Goal: Task Accomplishment & Management: Complete application form

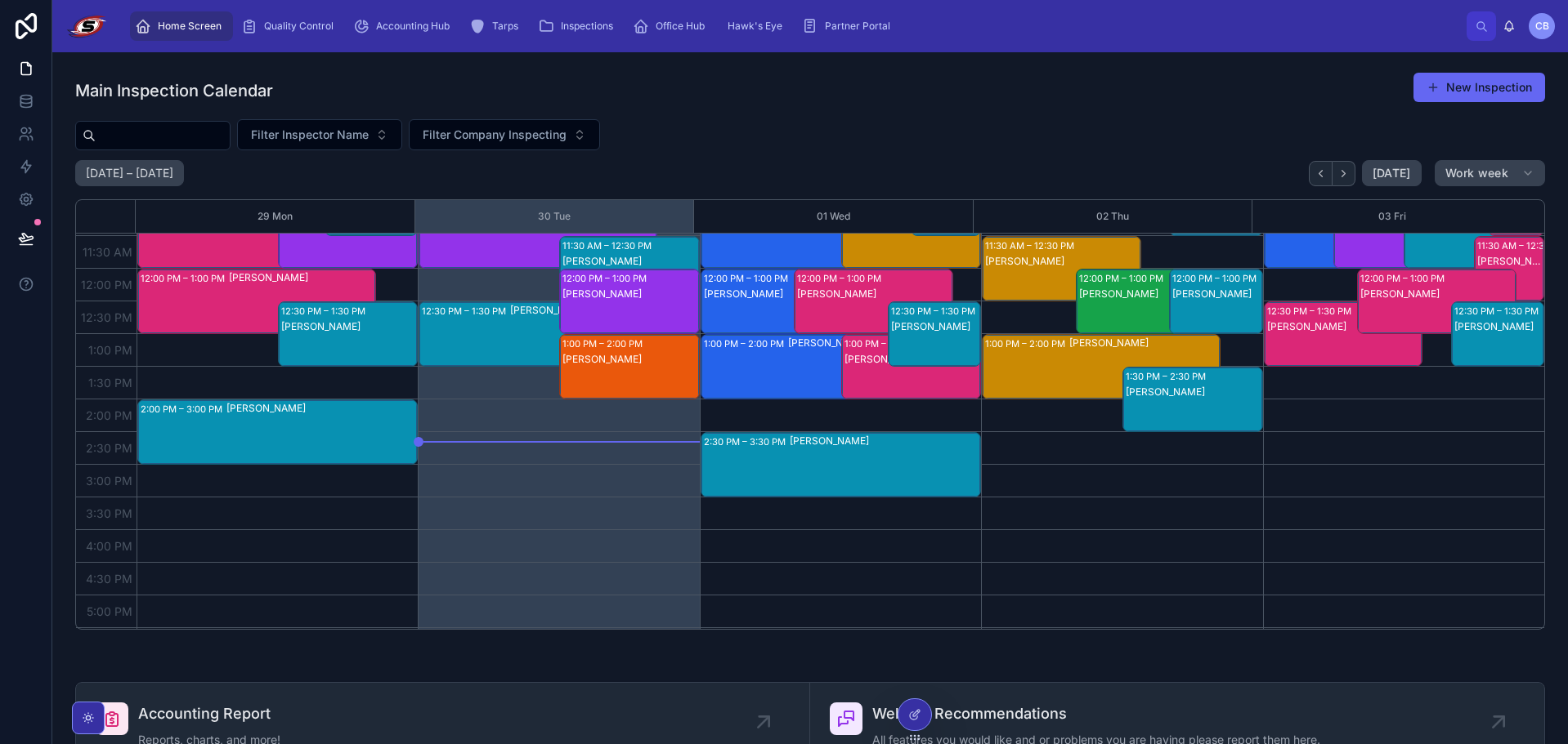
scroll to position [294, 0]
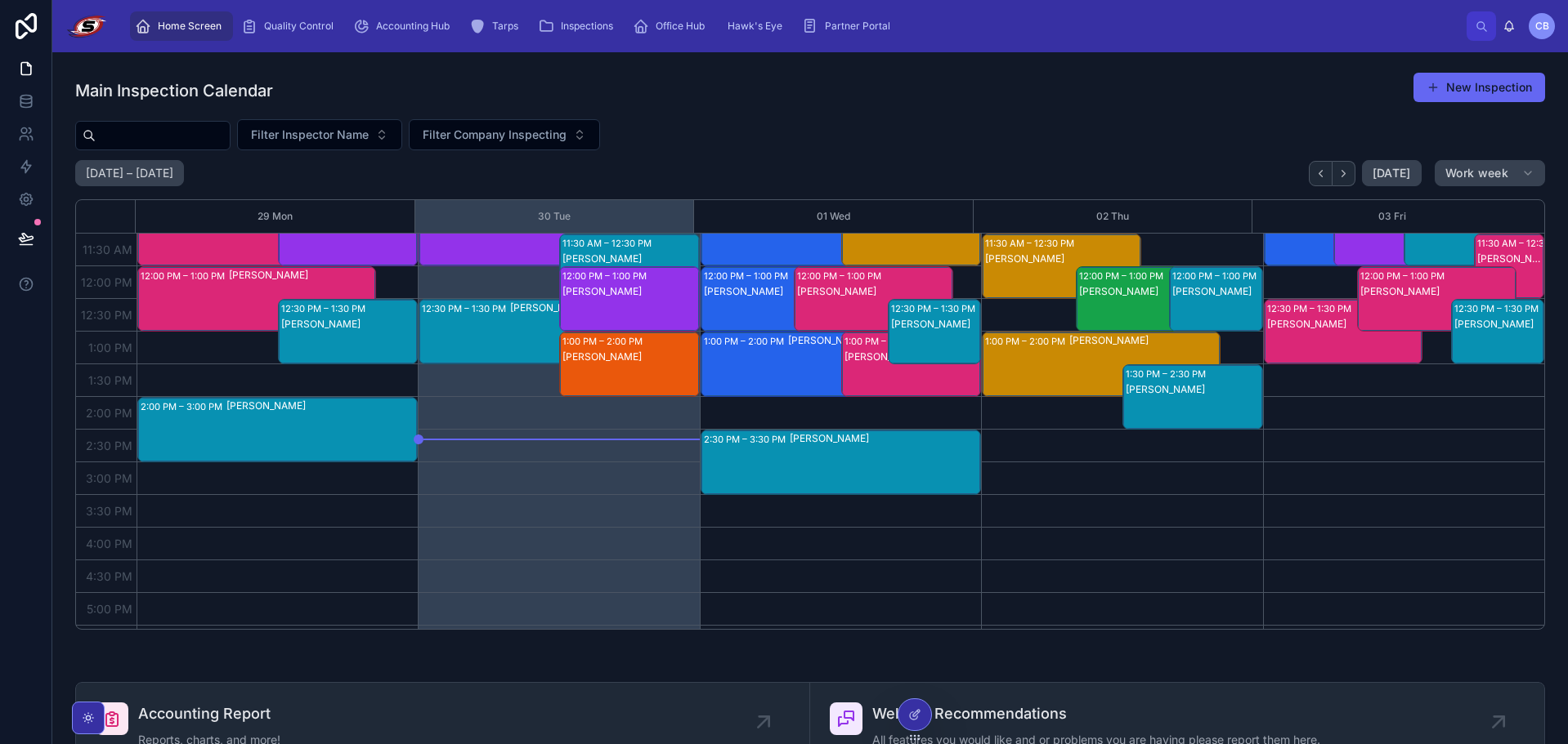
click at [491, 349] on div "12:30 PM – 1:30 PM David Lee" at bounding box center [537, 332] width 237 height 64
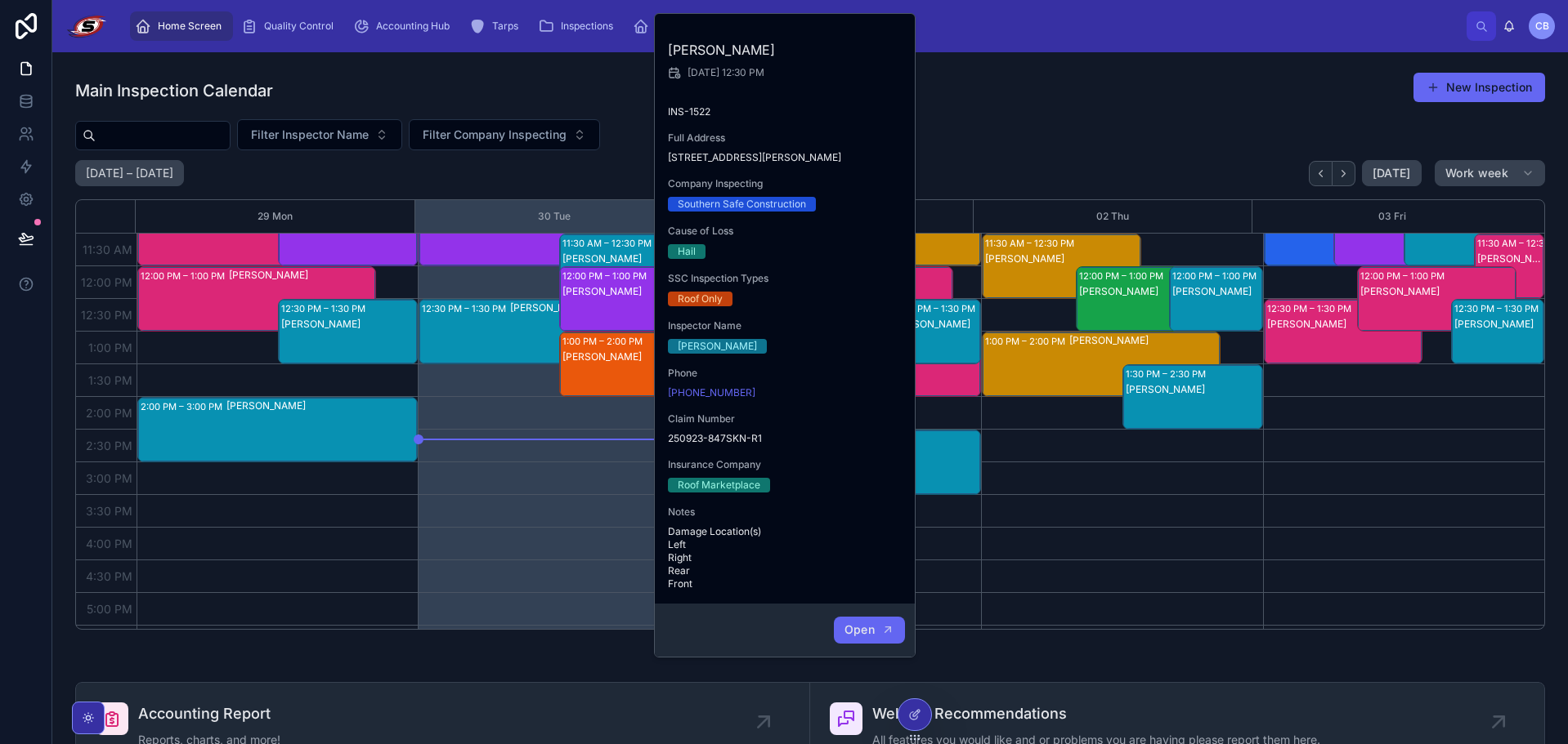
click at [883, 631] on icon "button" at bounding box center [887, 630] width 13 height 13
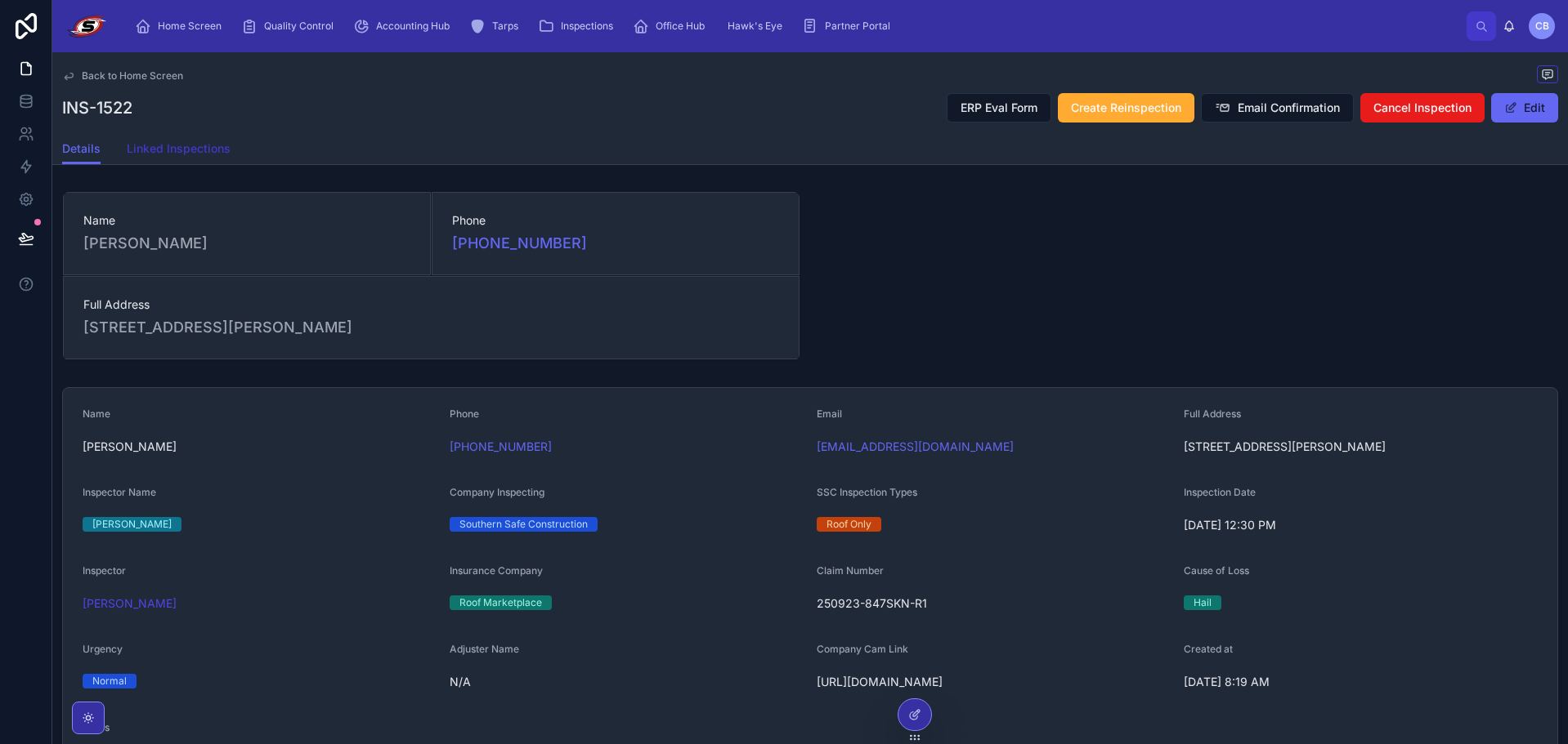
click at [212, 135] on link "Linked Inspections" at bounding box center [178, 150] width 103 height 33
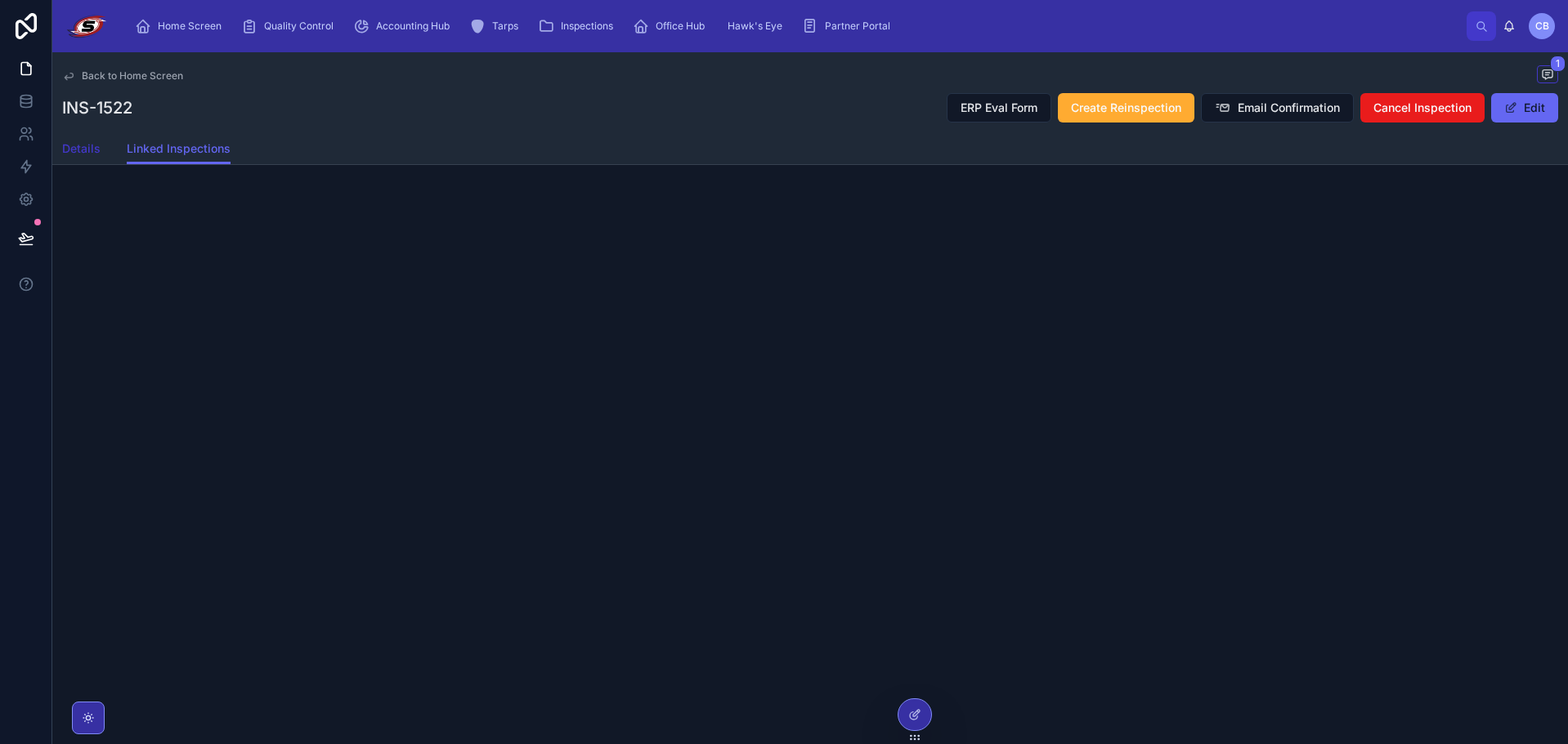
click at [97, 154] on span "Details" at bounding box center [81, 148] width 39 height 16
click at [181, 144] on span "Linked Inspections" at bounding box center [178, 148] width 103 height 16
click at [85, 152] on span "Details" at bounding box center [81, 148] width 39 height 16
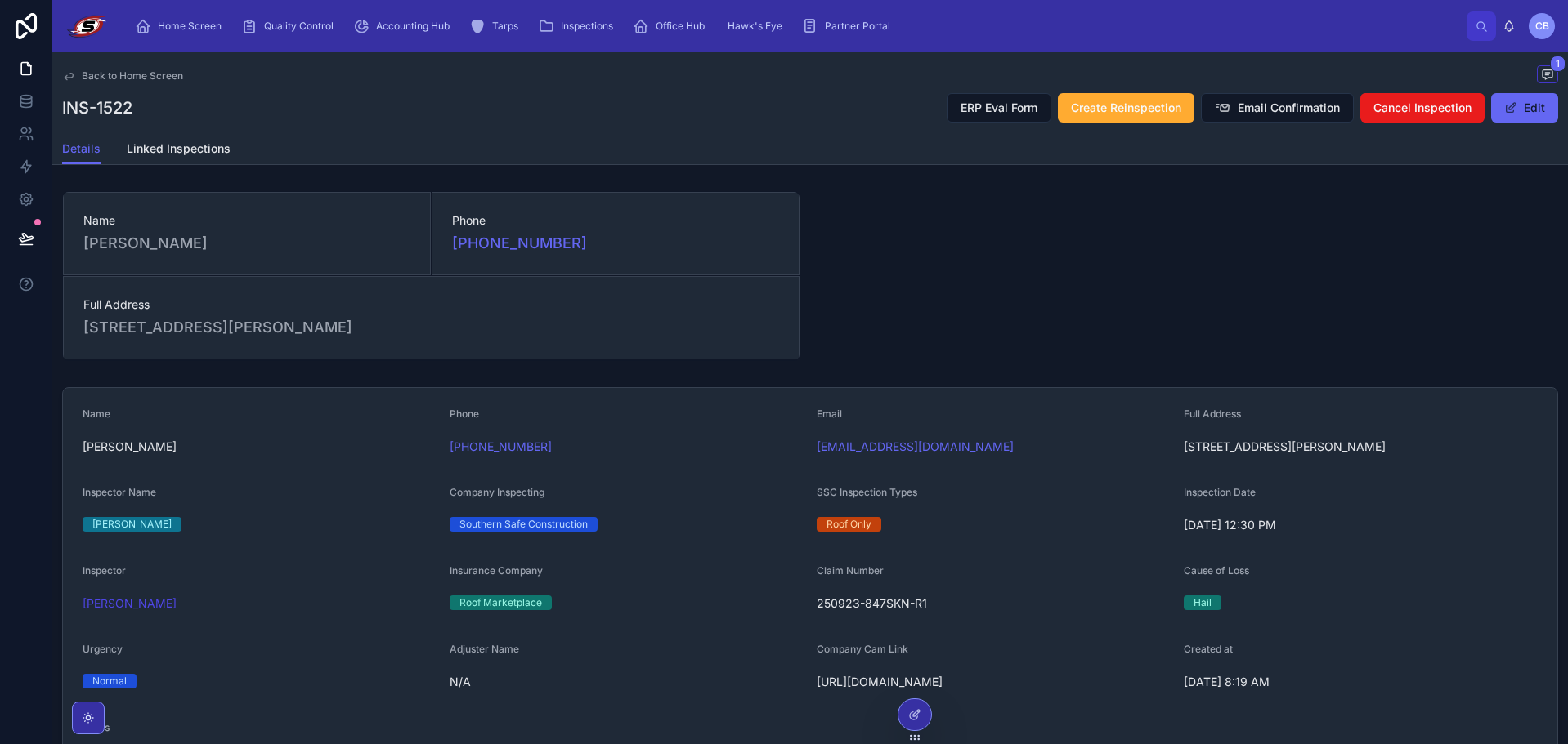
click at [121, 75] on span "Back to Home Screen" at bounding box center [132, 76] width 101 height 13
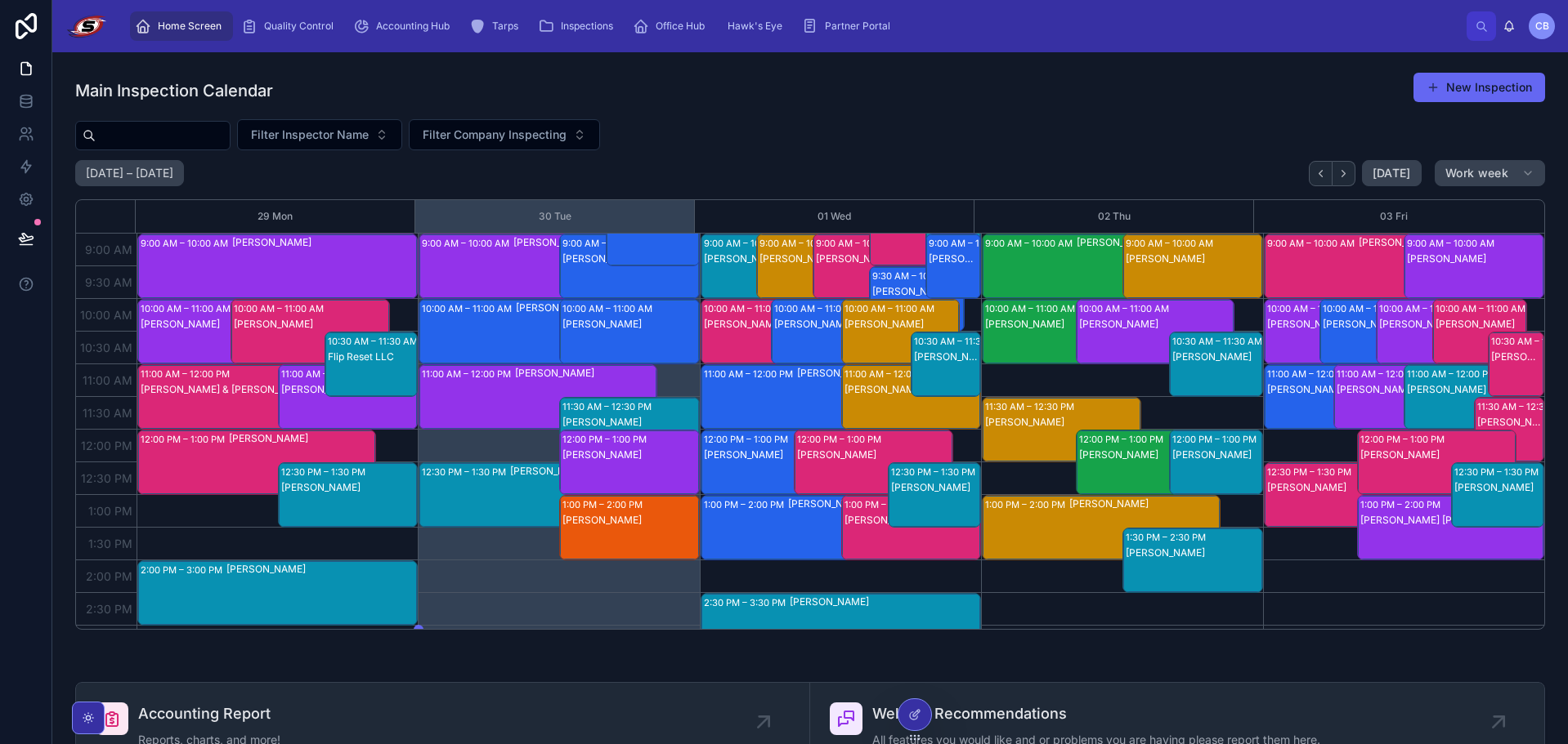
scroll to position [49, 0]
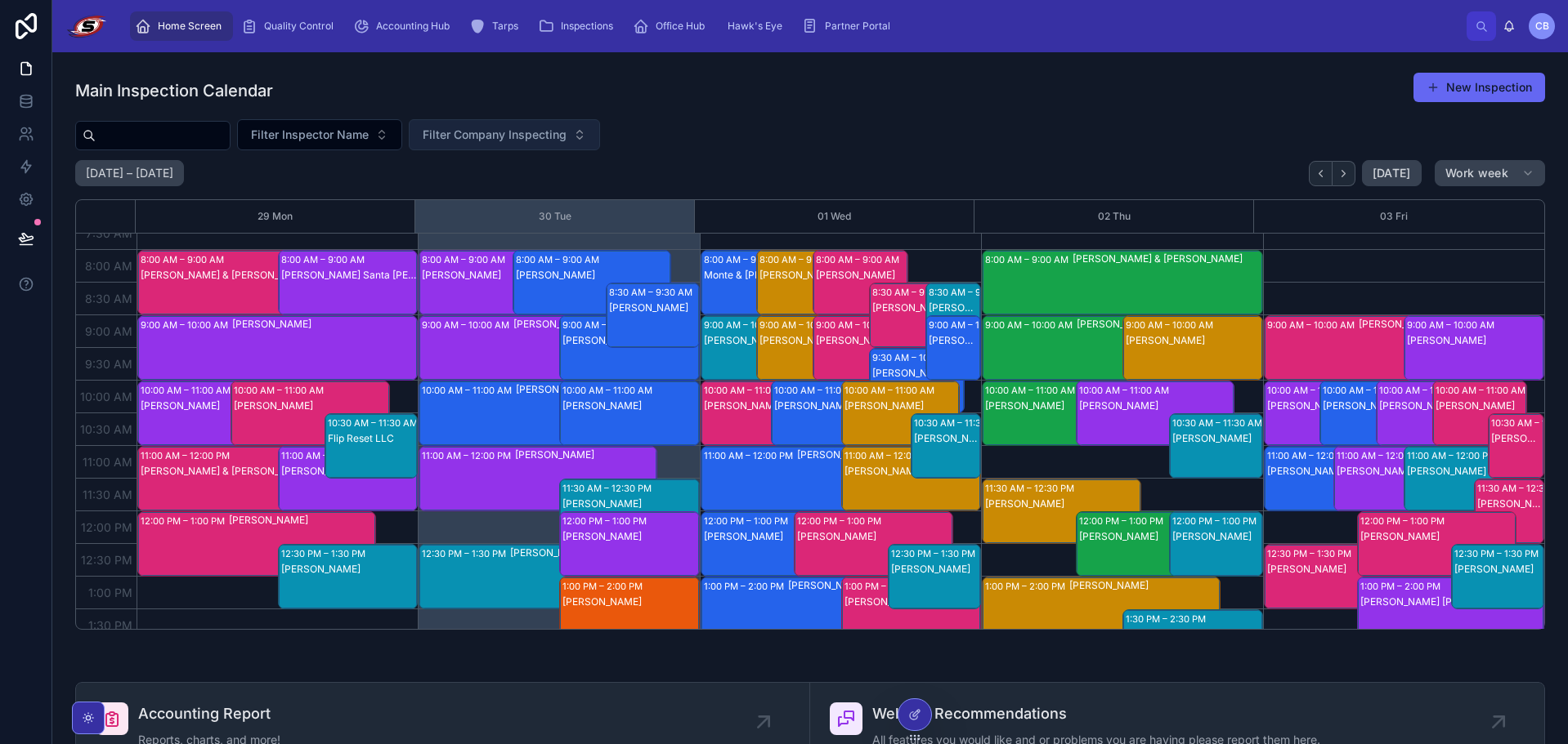
click at [493, 129] on span "Filter Company Inspecting" at bounding box center [494, 134] width 144 height 16
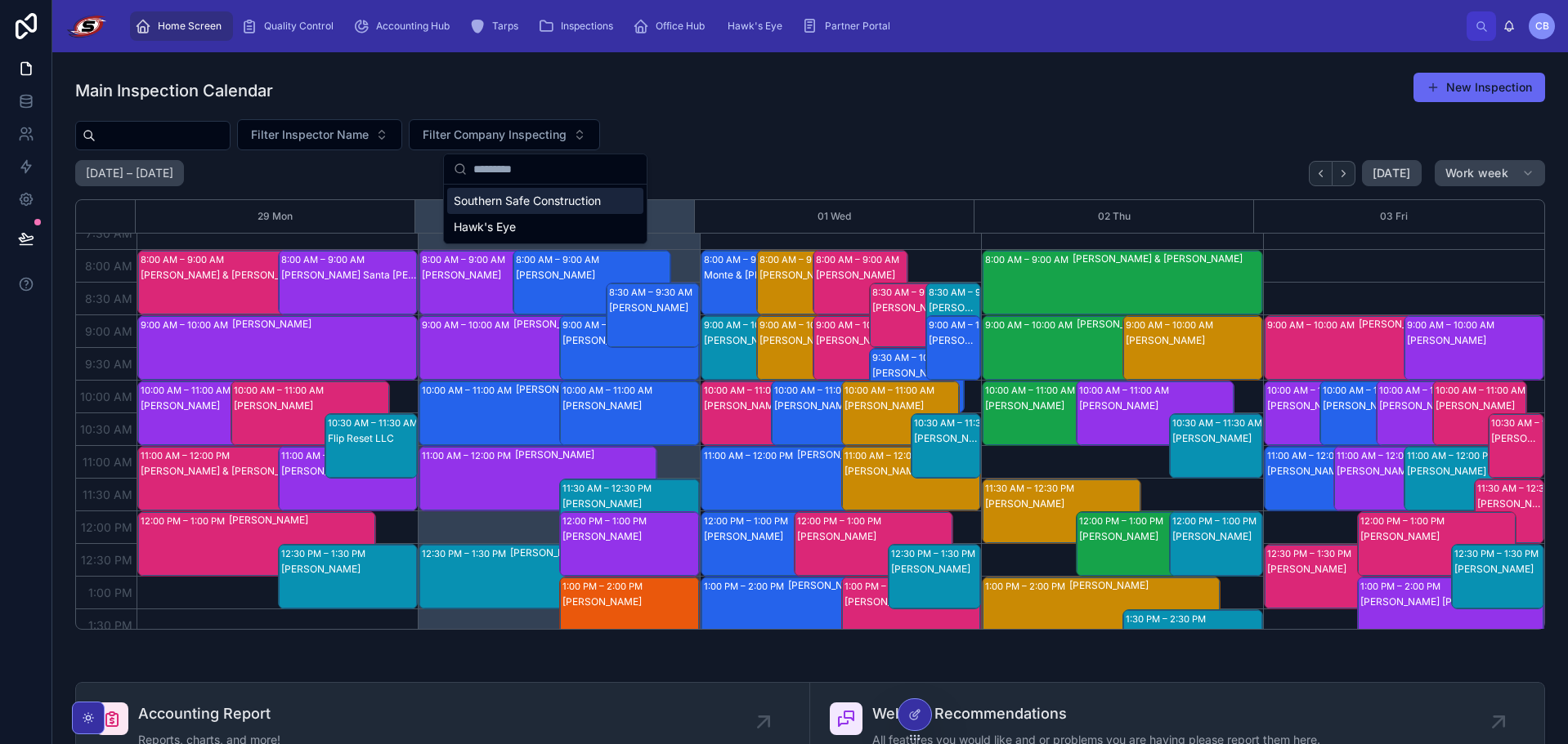
drag, startPoint x: 515, startPoint y: 227, endPoint x: 842, endPoint y: 108, distance: 348.0
click at [842, 108] on div "Home Screen Quality Control Accounting Hub Tarps Inspections Office Hub Hawk's …" at bounding box center [810, 372] width 1515 height 744
click at [599, 22] on span "Inspections" at bounding box center [587, 26] width 53 height 13
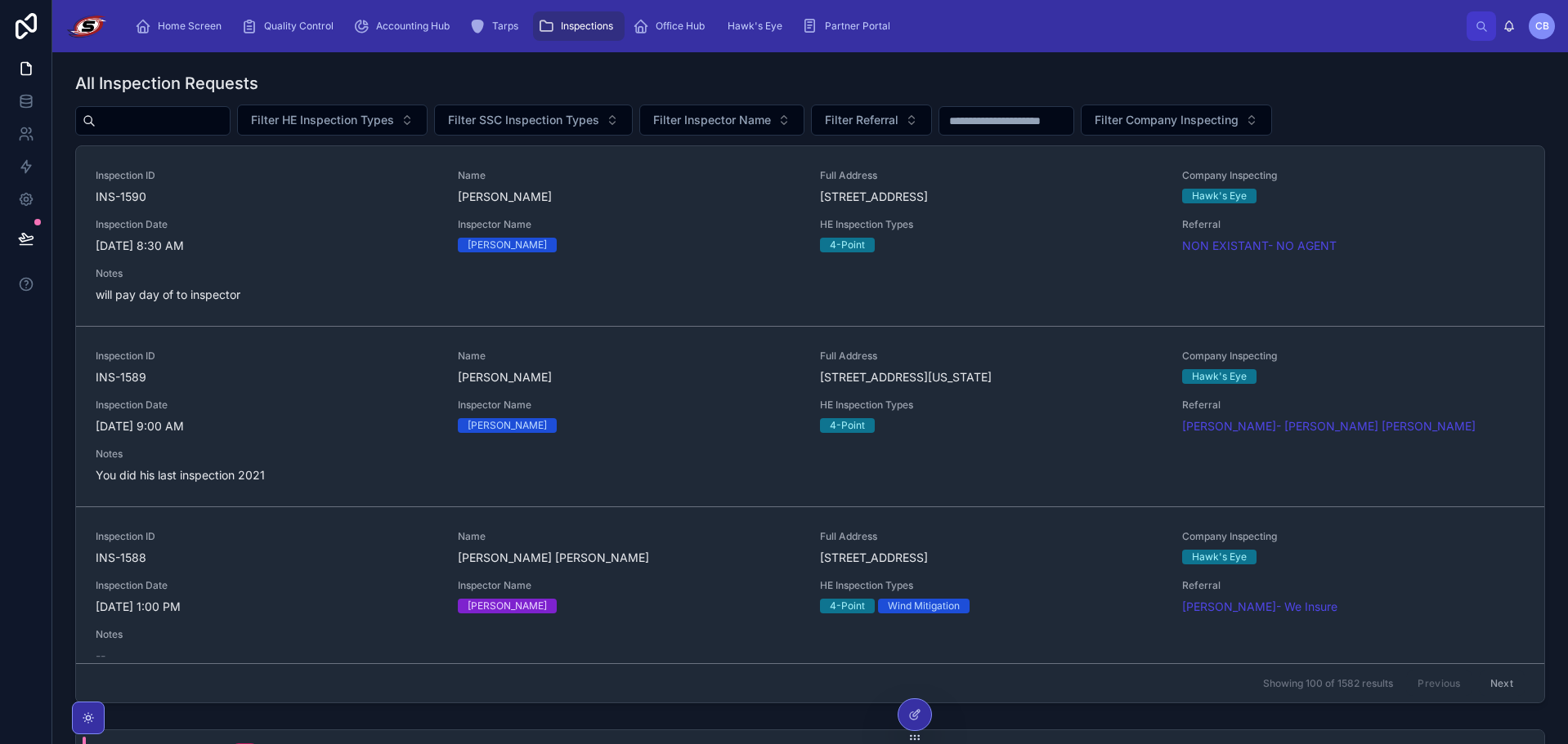
click at [230, 123] on input "text" at bounding box center [162, 120] width 134 height 23
click at [223, 116] on input "text" at bounding box center [162, 120] width 134 height 23
click at [311, 81] on div "All Inspection Requests" at bounding box center [810, 83] width 1470 height 23
click at [213, 128] on input "text" at bounding box center [162, 120] width 134 height 23
click at [376, 75] on div "All Inspection Requests" at bounding box center [810, 83] width 1470 height 23
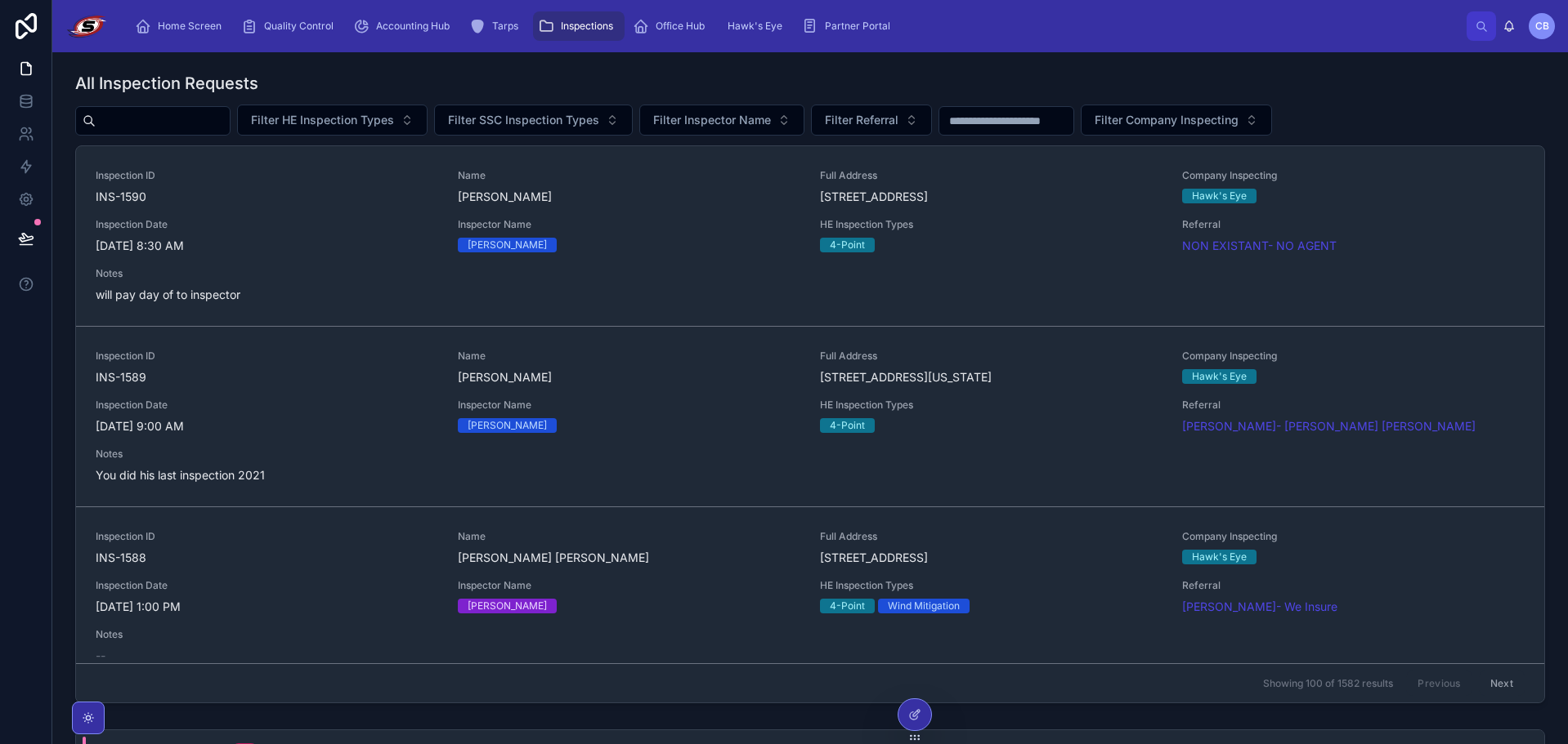
click at [224, 114] on input "text" at bounding box center [162, 120] width 134 height 23
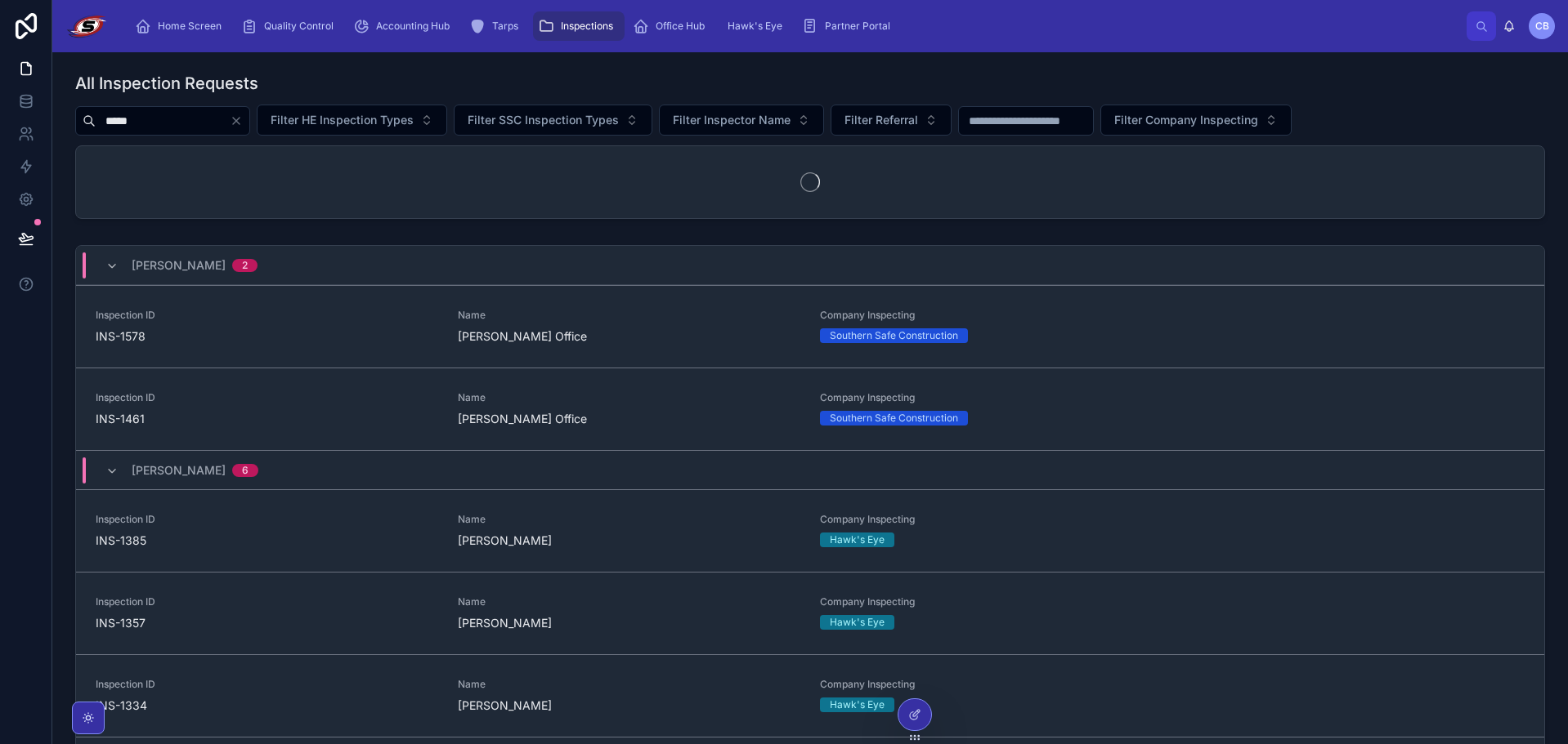
type input "*****"
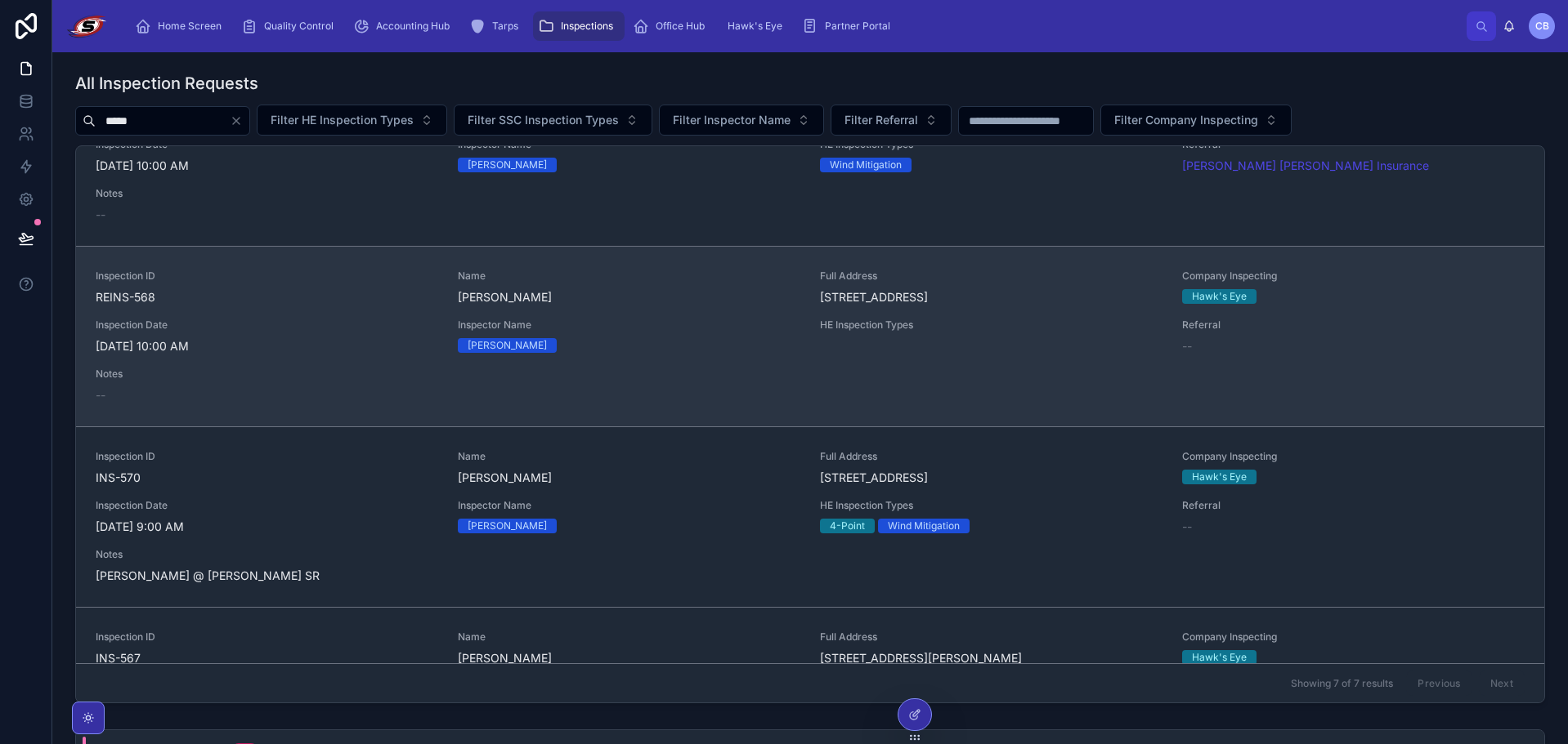
scroll to position [82, 0]
click at [307, 323] on span "Inspection Date" at bounding box center [267, 323] width 342 height 13
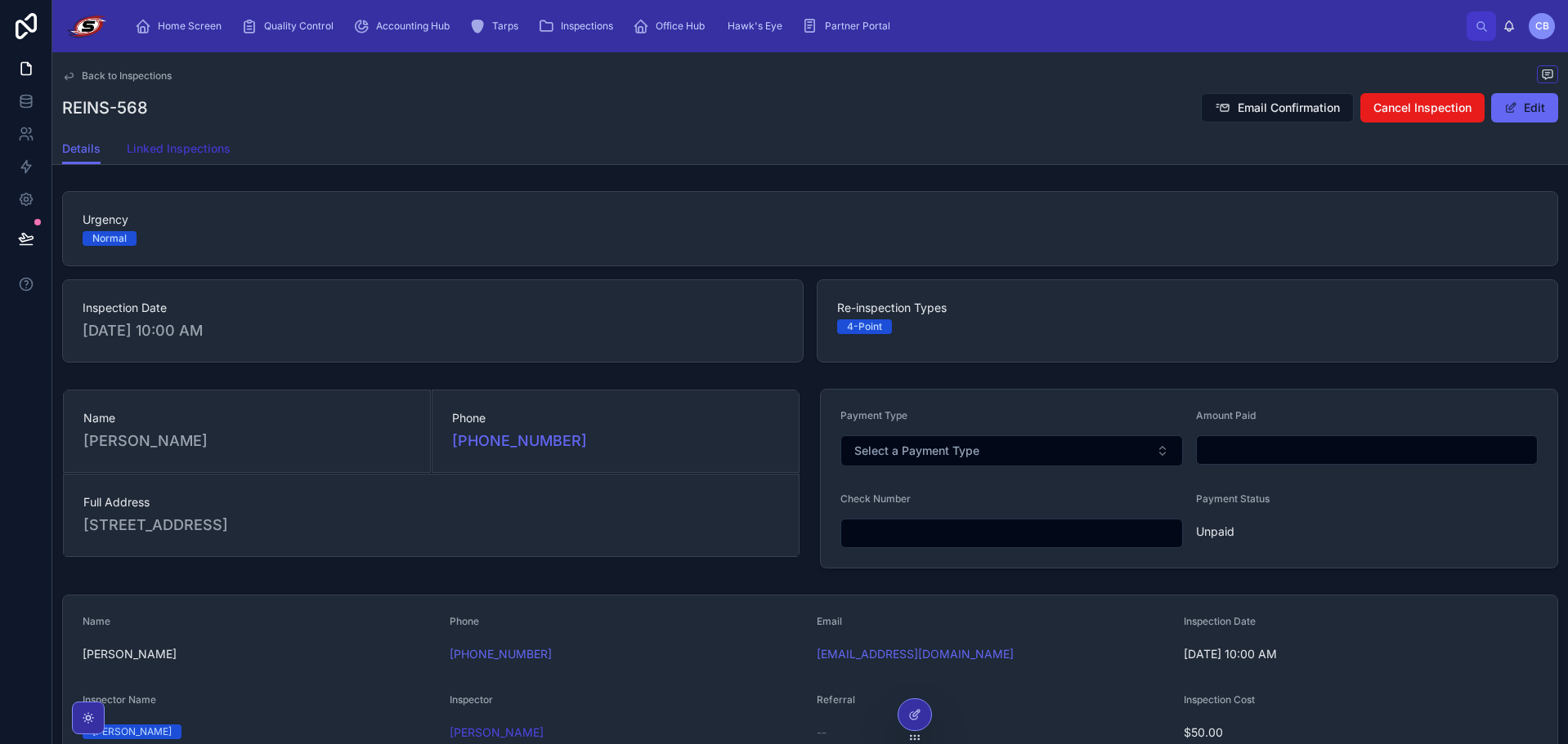
click at [194, 150] on span "Linked Inspections" at bounding box center [178, 148] width 103 height 16
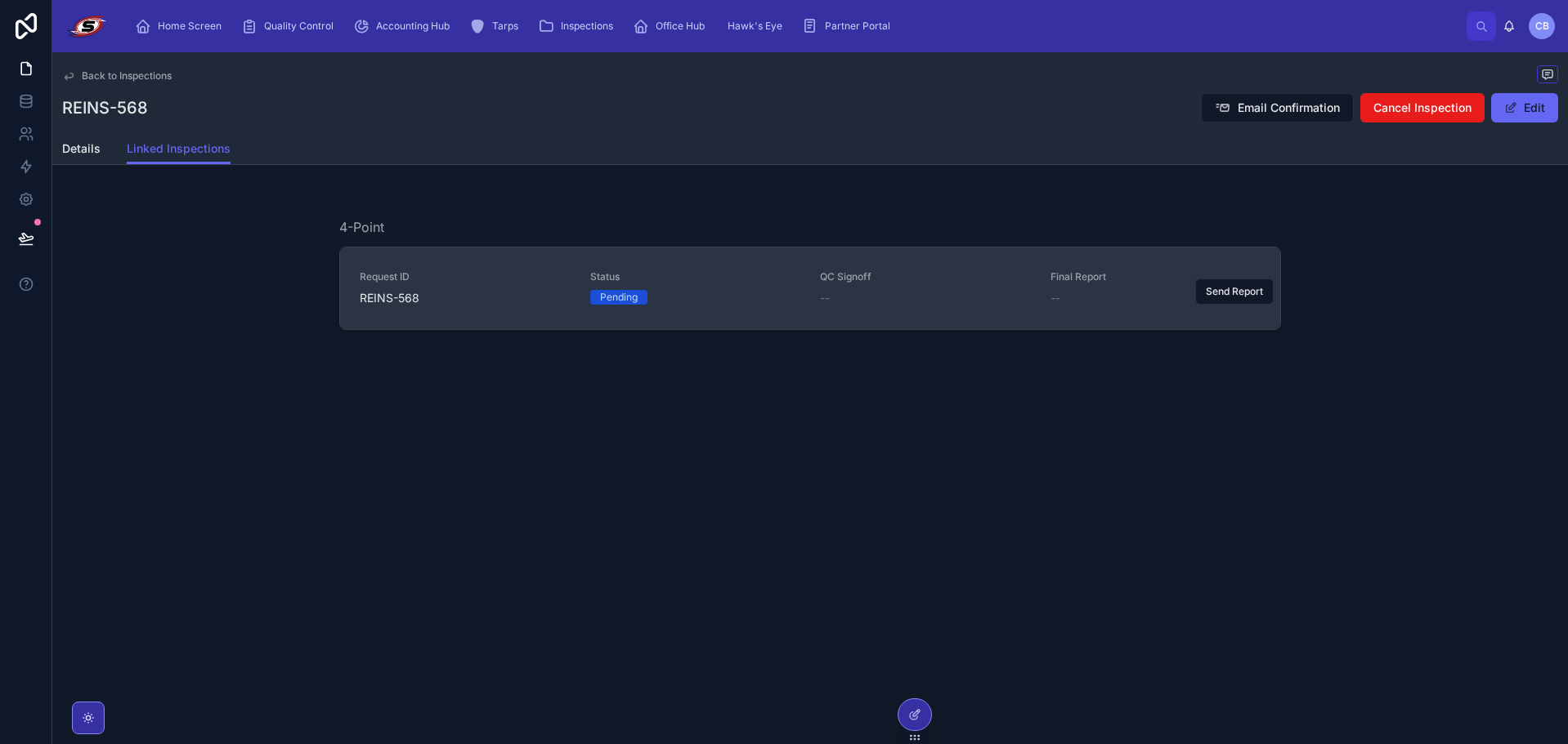
click at [525, 286] on div "Request ID REINS-568" at bounding box center [466, 288] width 211 height 36
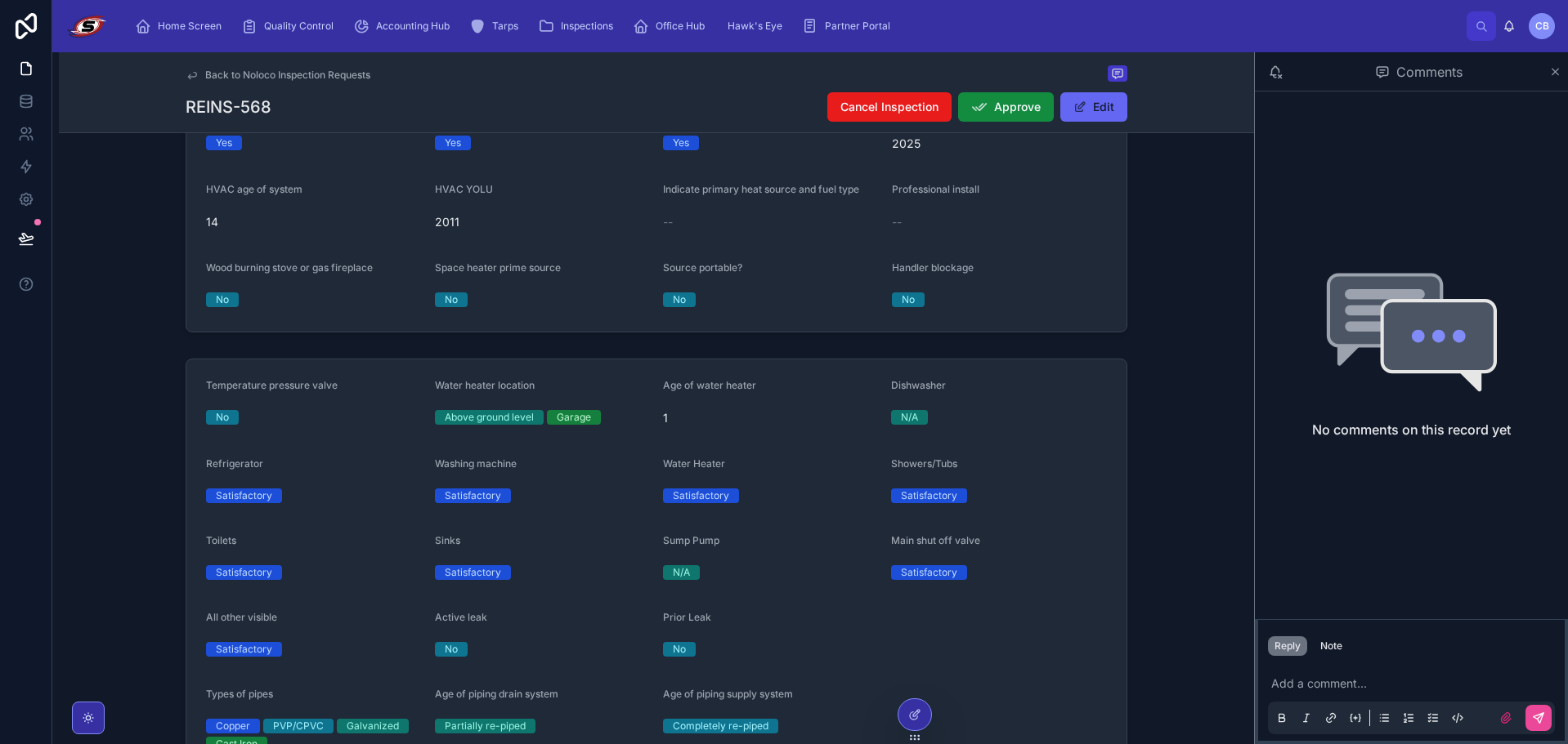
scroll to position [1225, 0]
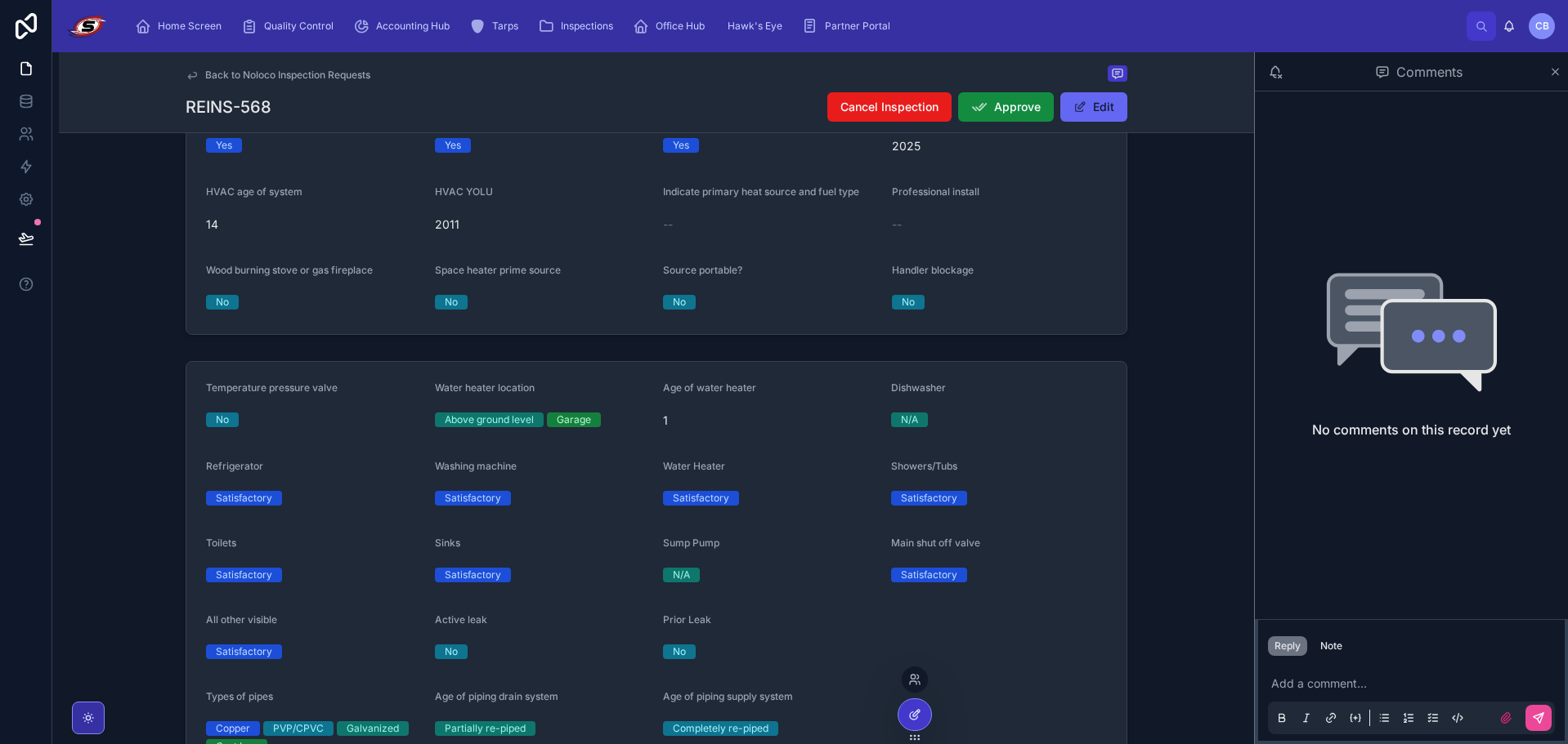
click at [904, 712] on div at bounding box center [914, 714] width 33 height 31
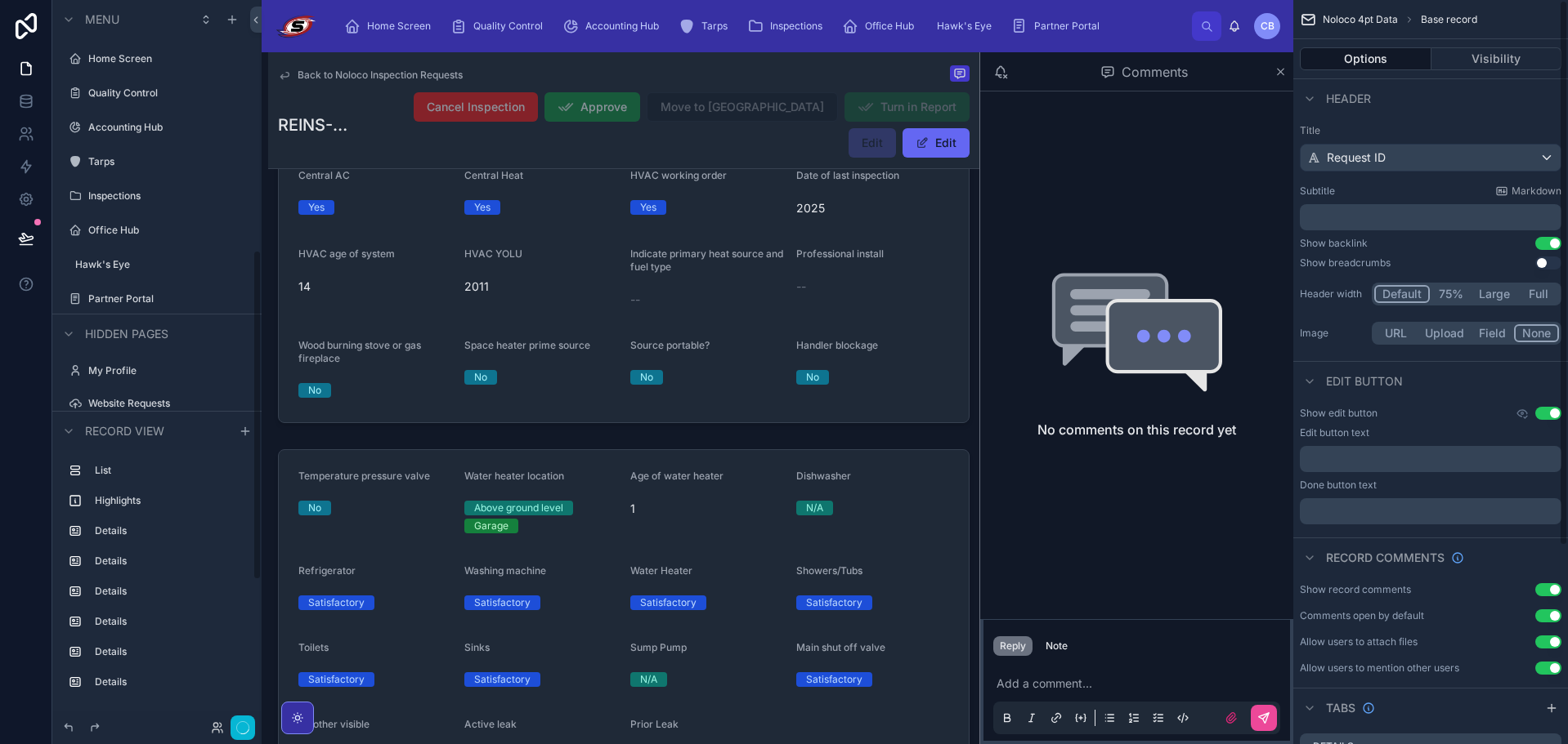
scroll to position [548, 0]
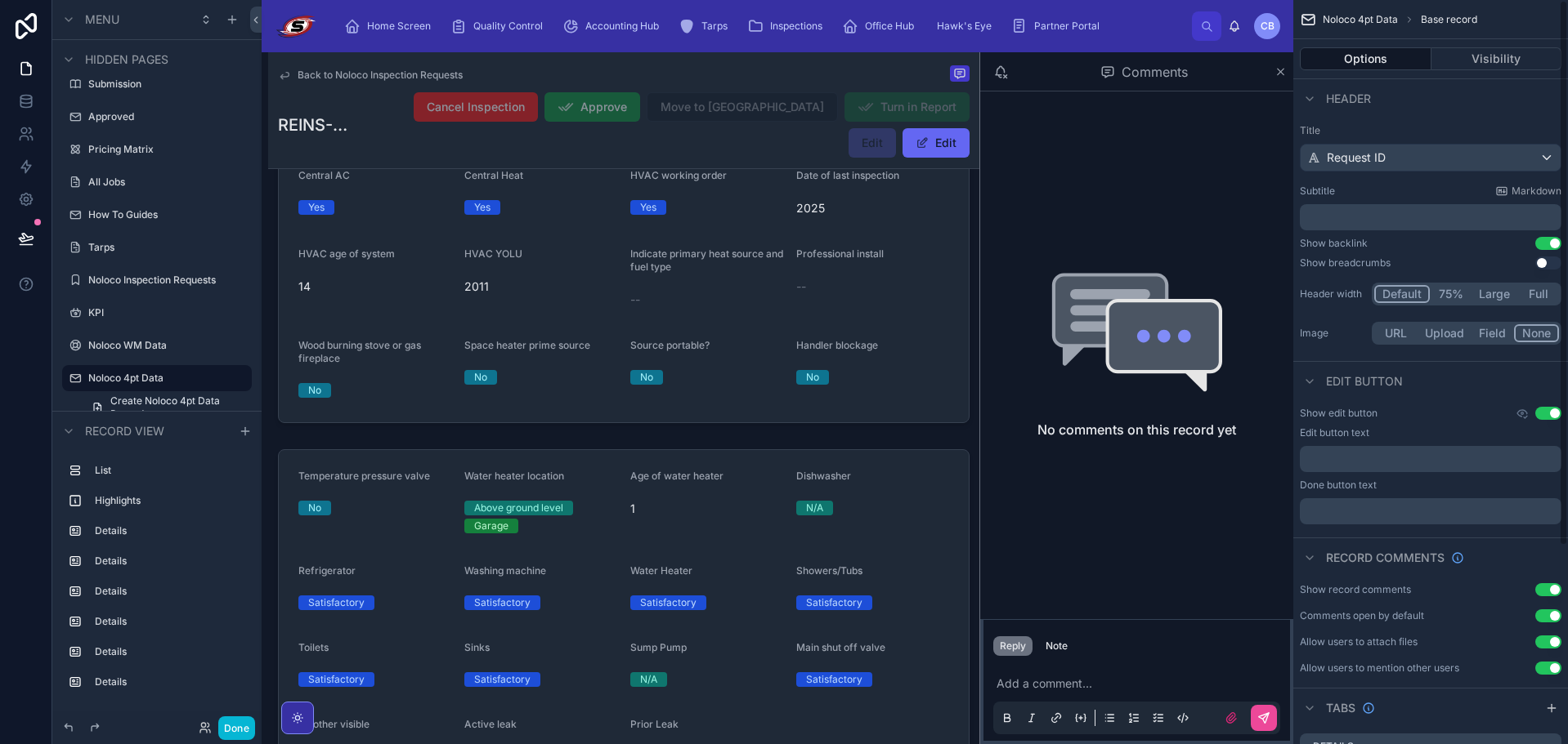
click at [1280, 75] on icon at bounding box center [1280, 72] width 12 height 13
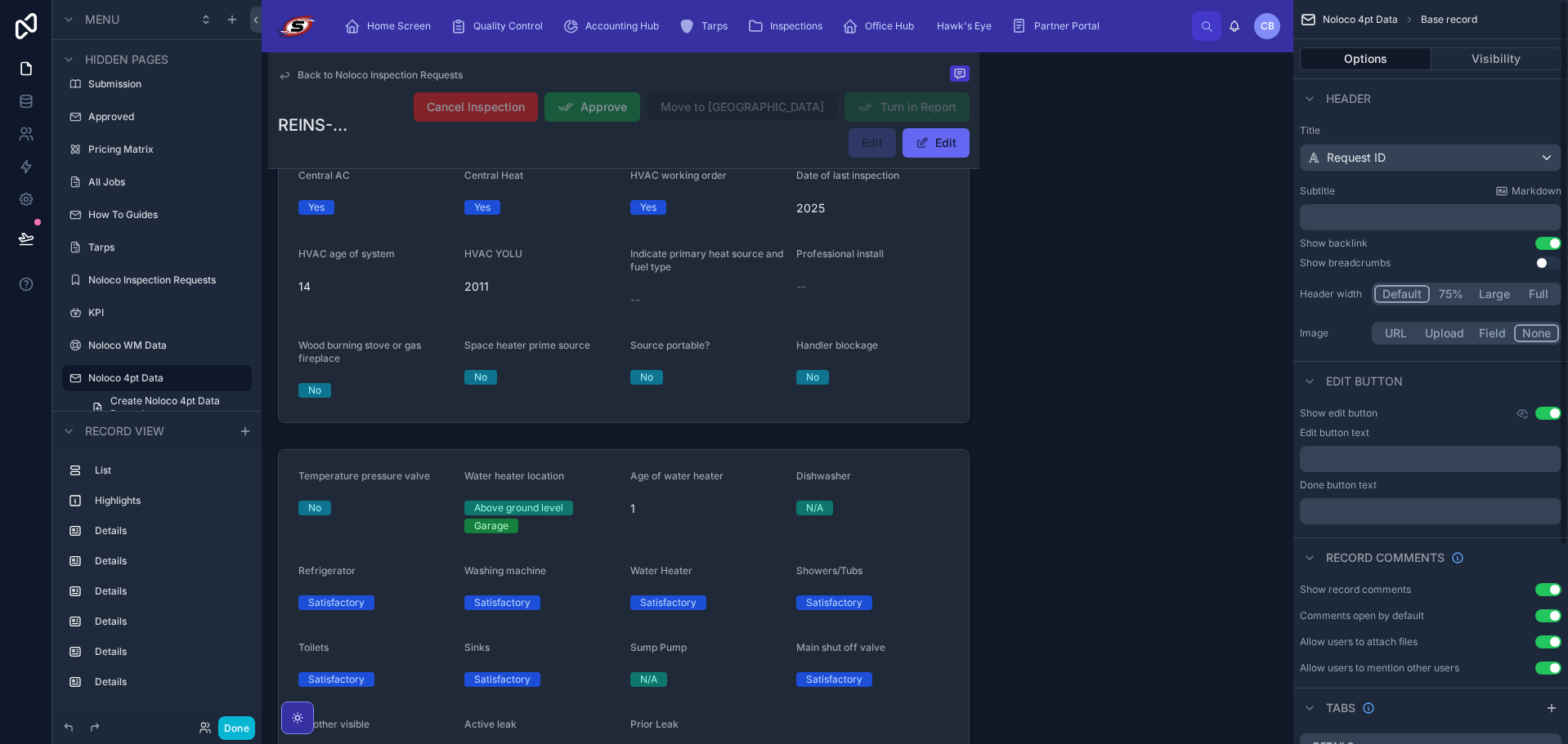
scroll to position [1154, 0]
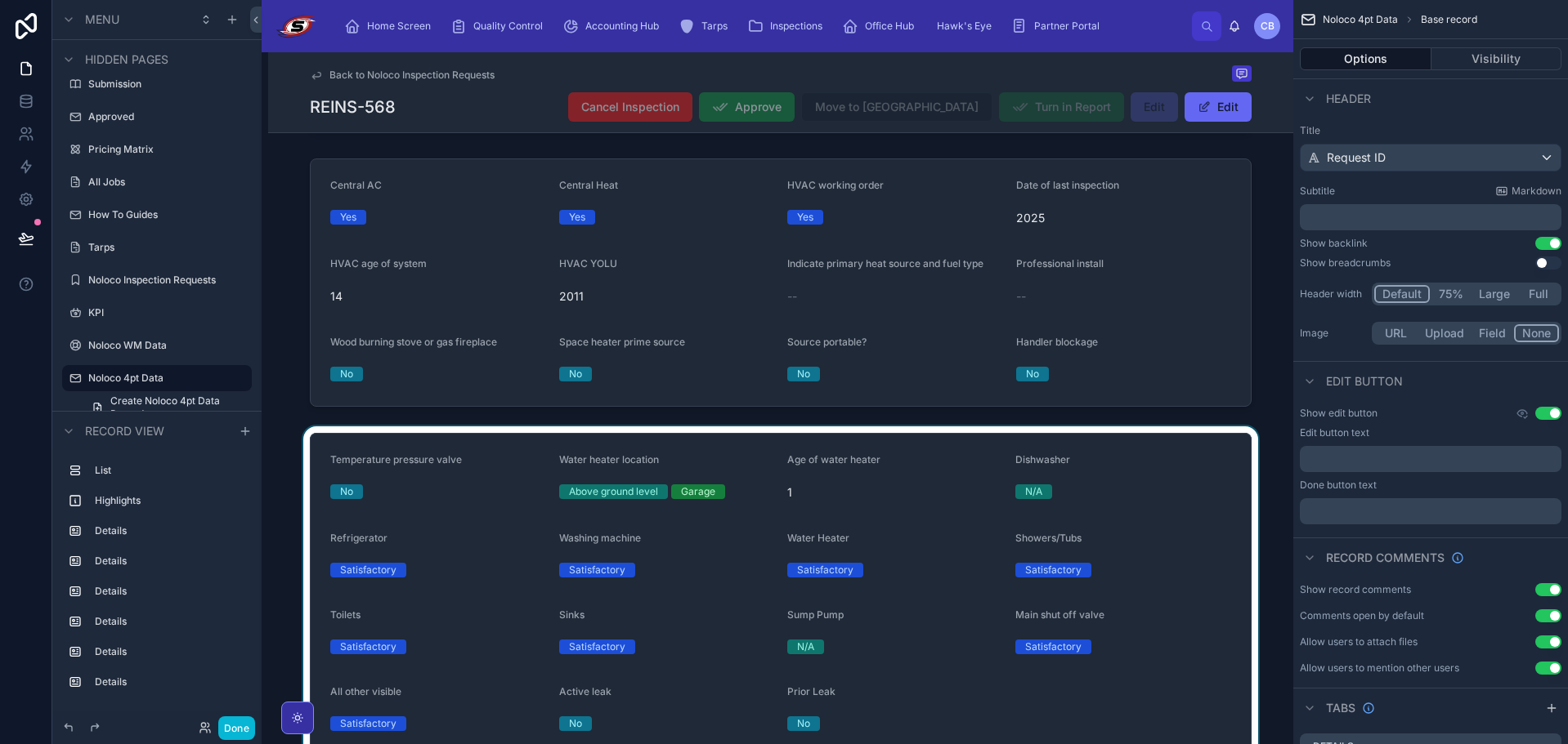
click at [1185, 492] on div at bounding box center [780, 681] width 1025 height 510
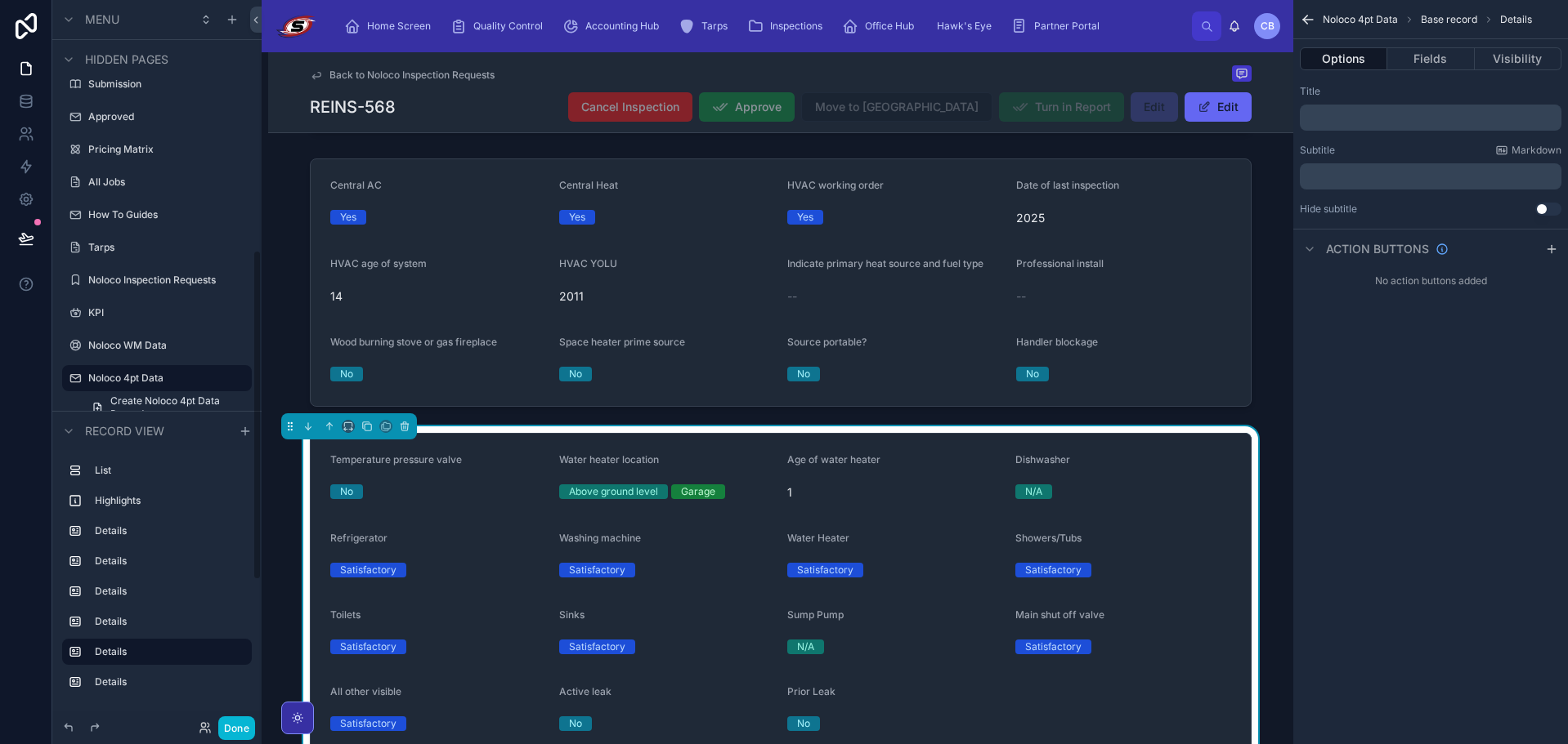
click at [329, 75] on span "Back to Noloco Inspection Requests" at bounding box center [412, 75] width 165 height 13
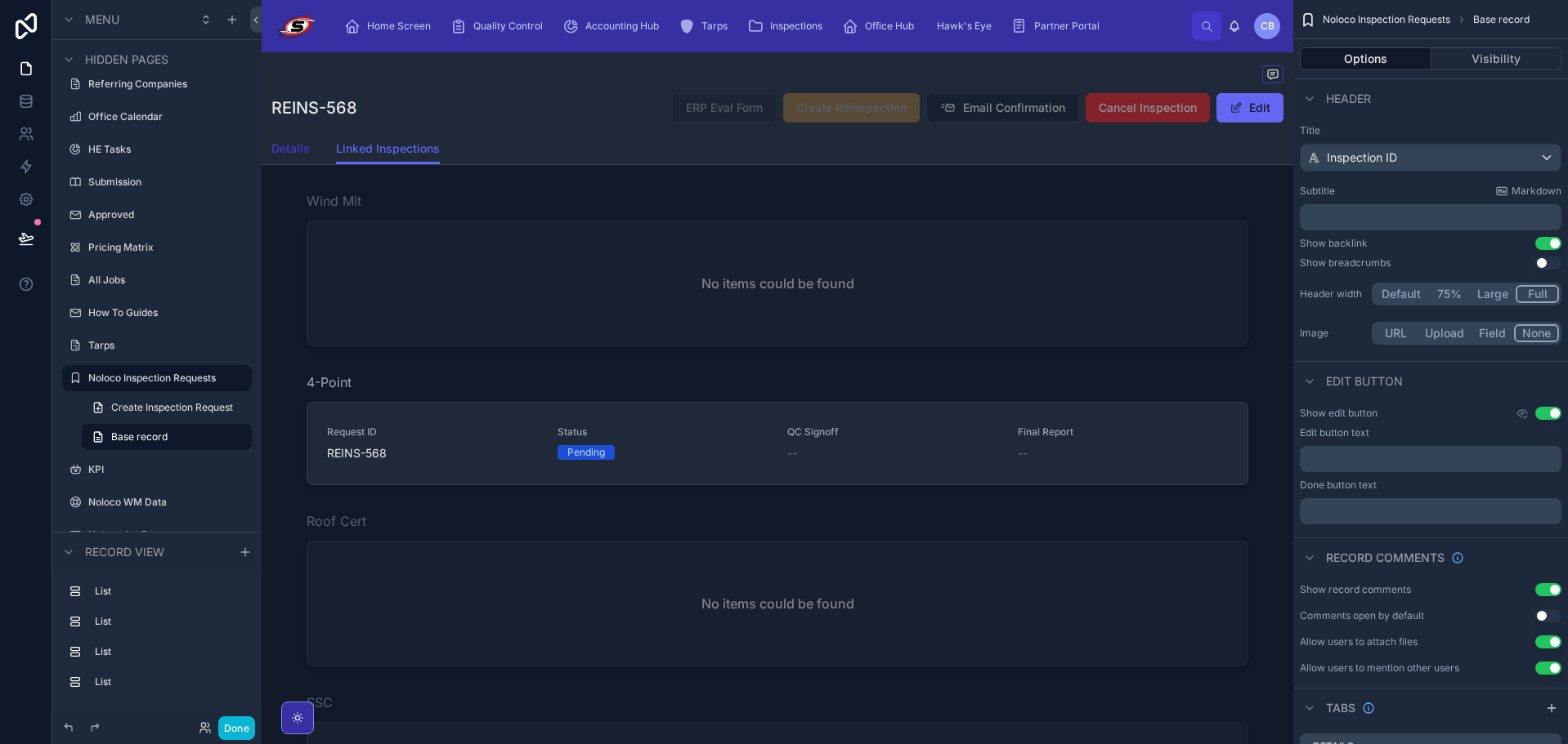
click at [302, 155] on span "Details" at bounding box center [291, 148] width 39 height 16
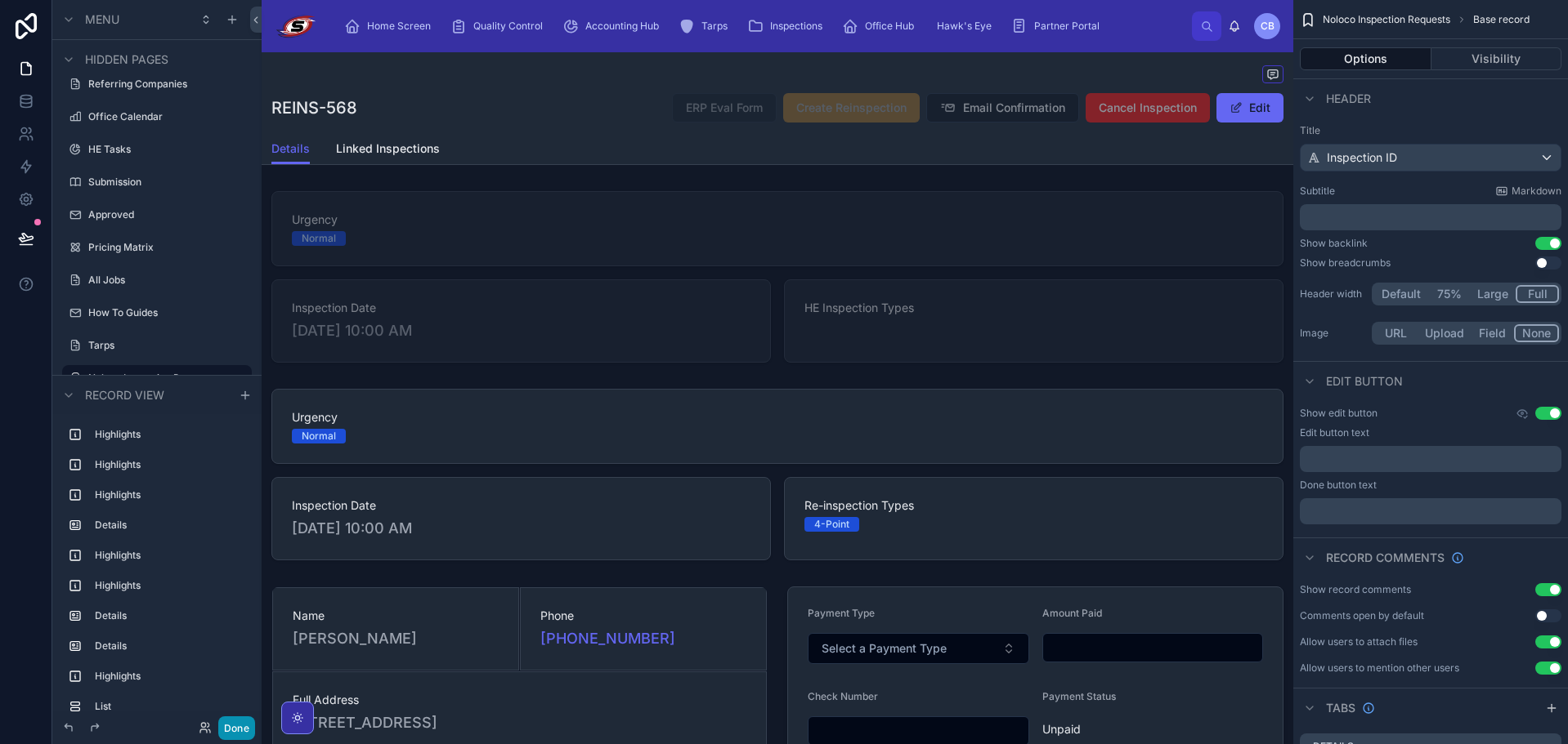
click at [236, 734] on button "Done" at bounding box center [236, 729] width 37 height 24
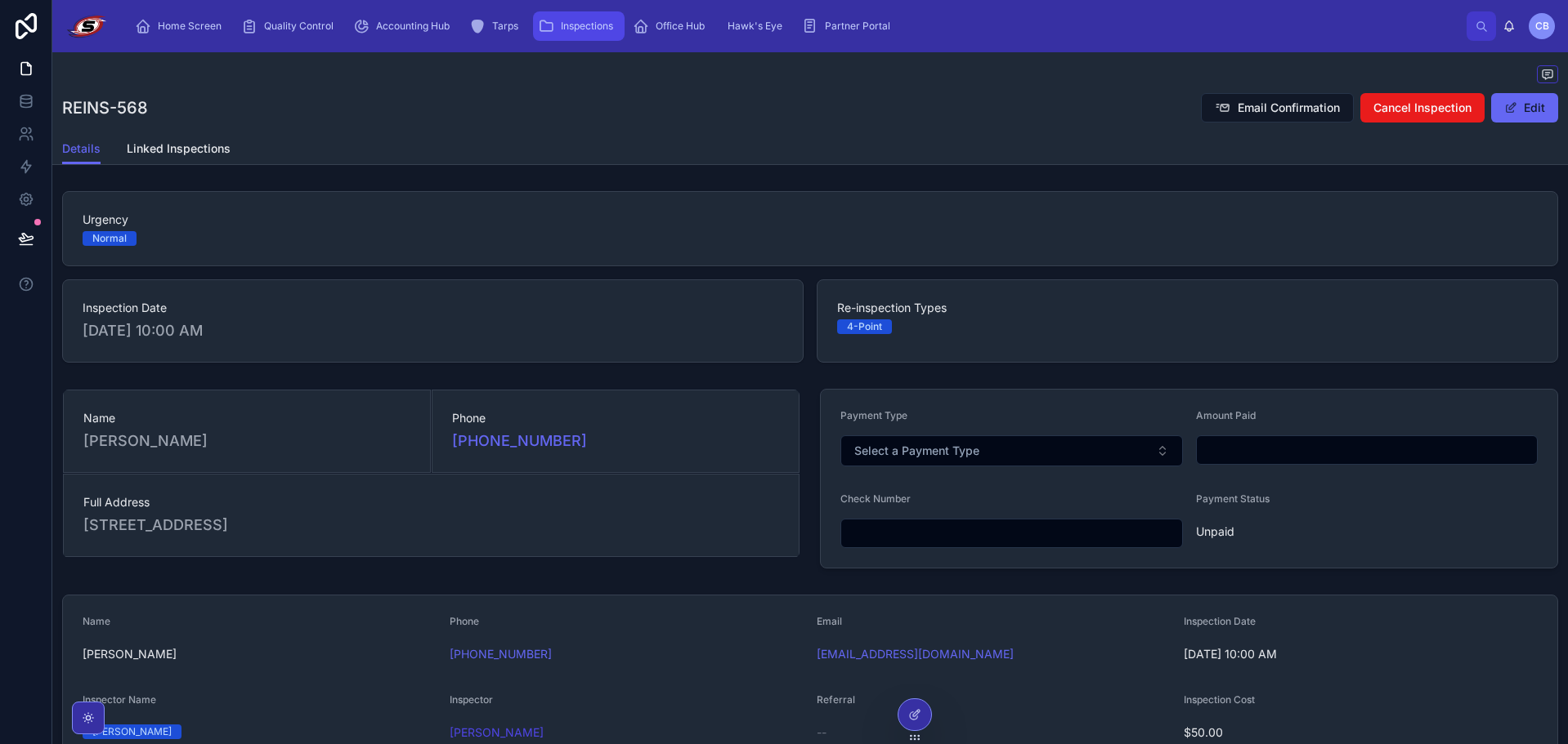
click at [575, 24] on span "Inspections" at bounding box center [587, 26] width 53 height 13
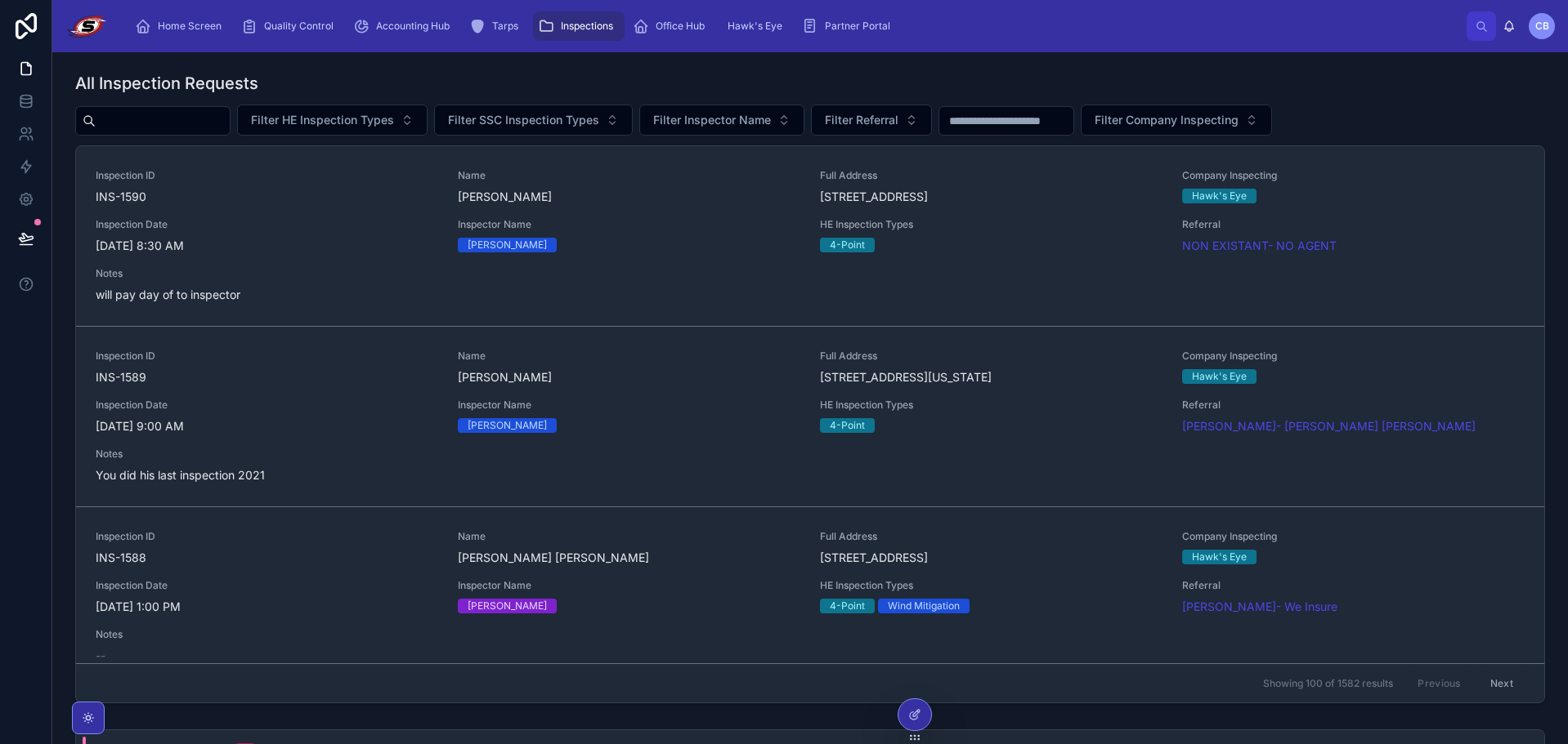
click at [230, 116] on input "text" at bounding box center [162, 120] width 134 height 23
type input "*****"
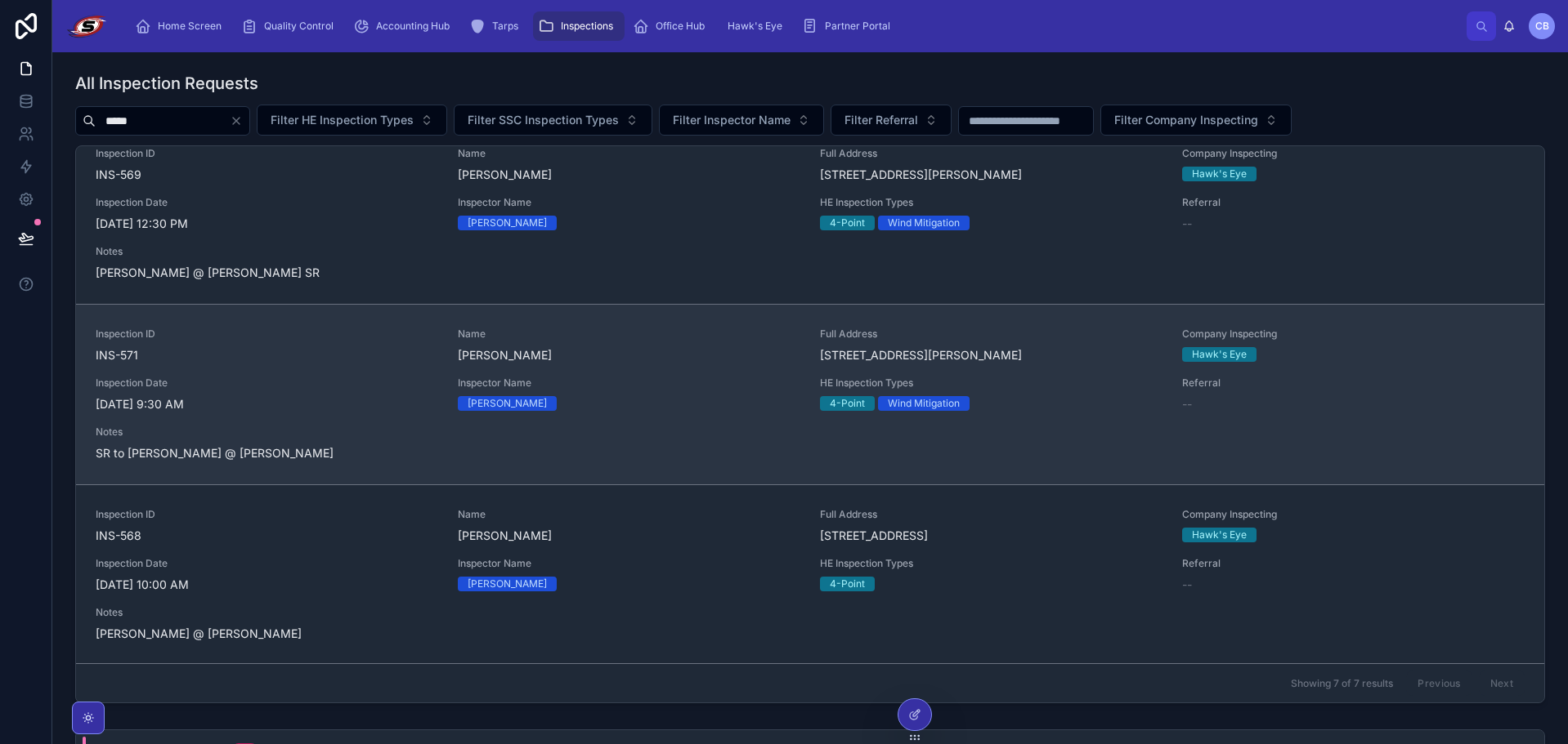
scroll to position [746, 0]
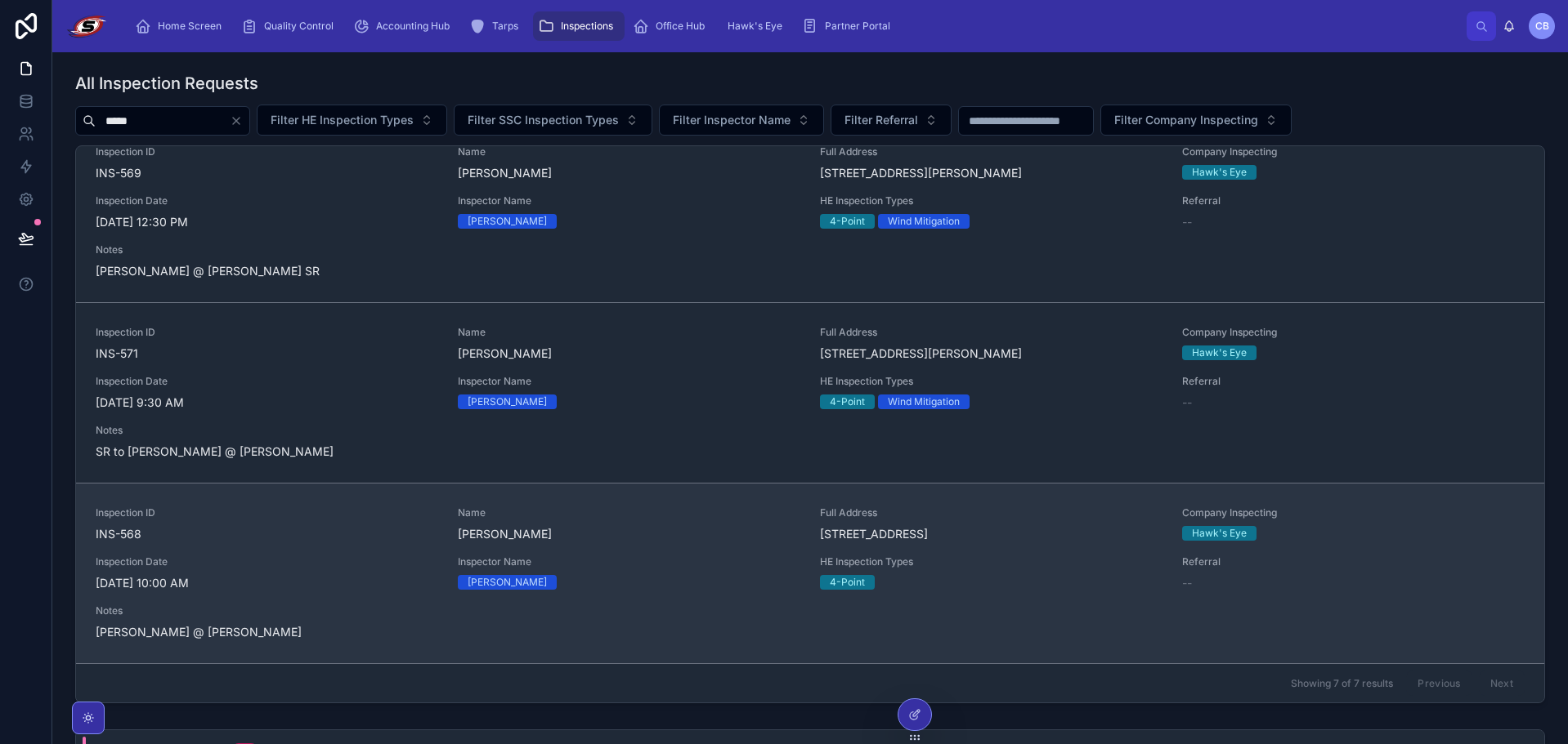
click at [275, 559] on span "Inspection Date" at bounding box center [267, 562] width 342 height 13
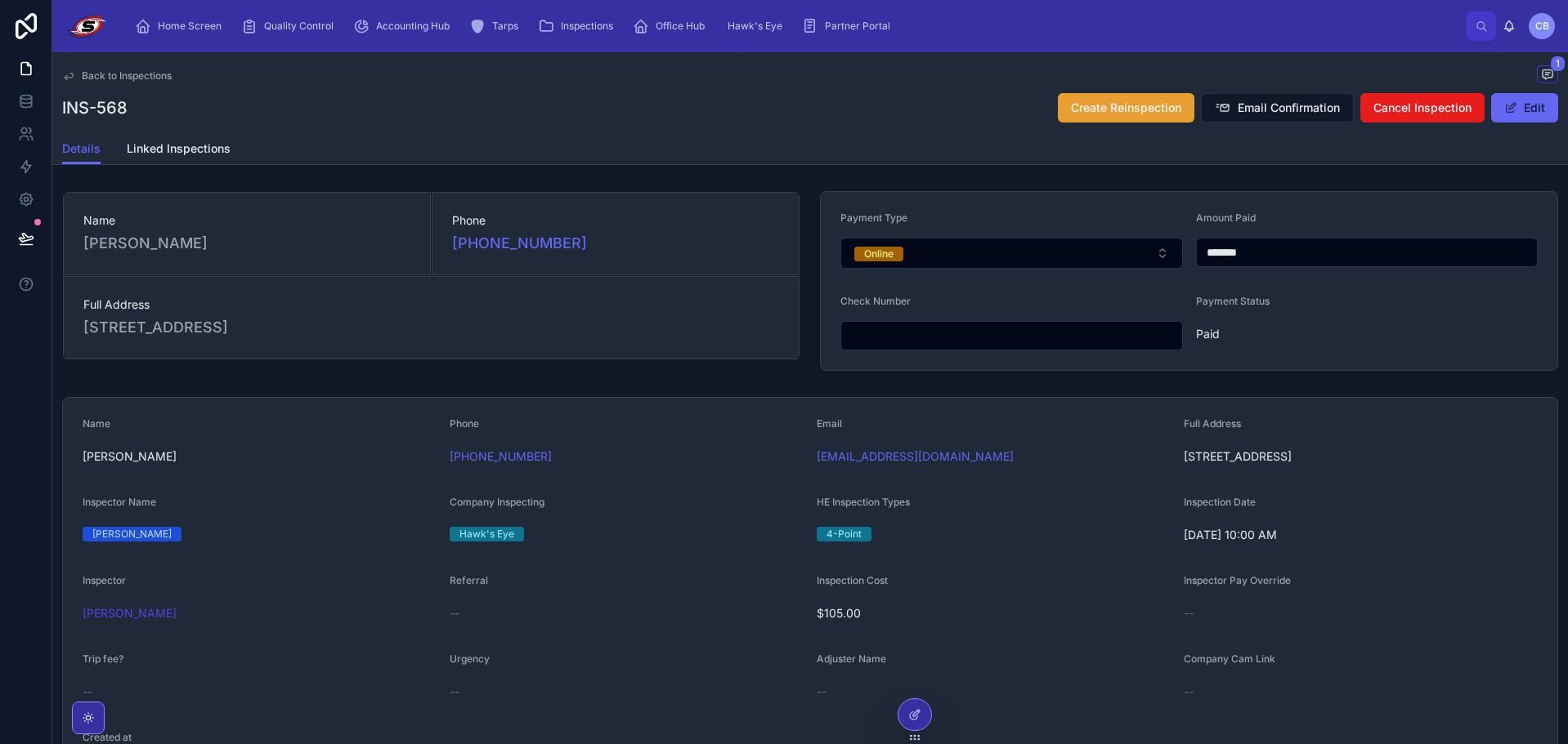
click at [1071, 106] on span "Create Reinspection" at bounding box center [1125, 107] width 110 height 16
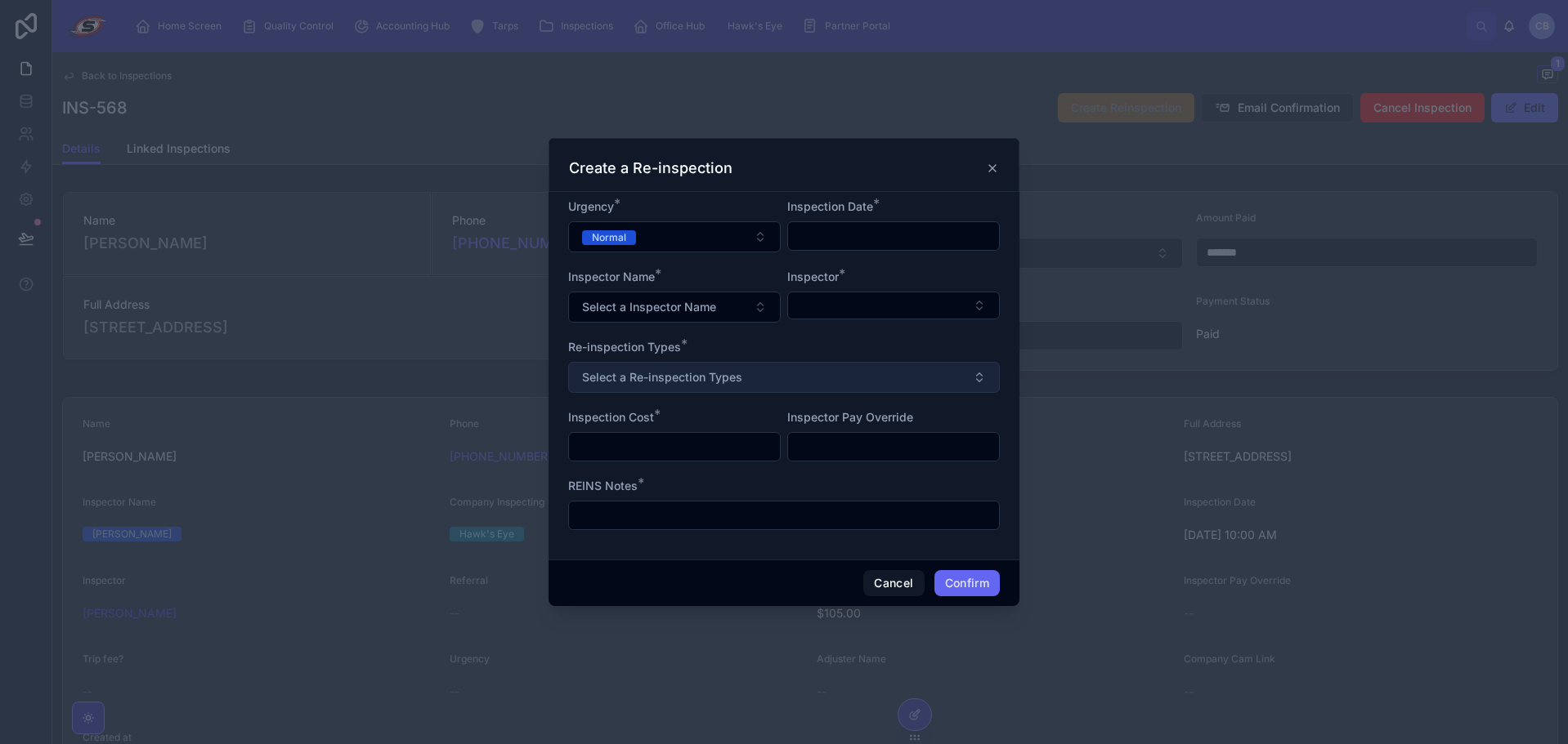
click at [761, 374] on button "Select a Re-inspection Types" at bounding box center [784, 377] width 432 height 31
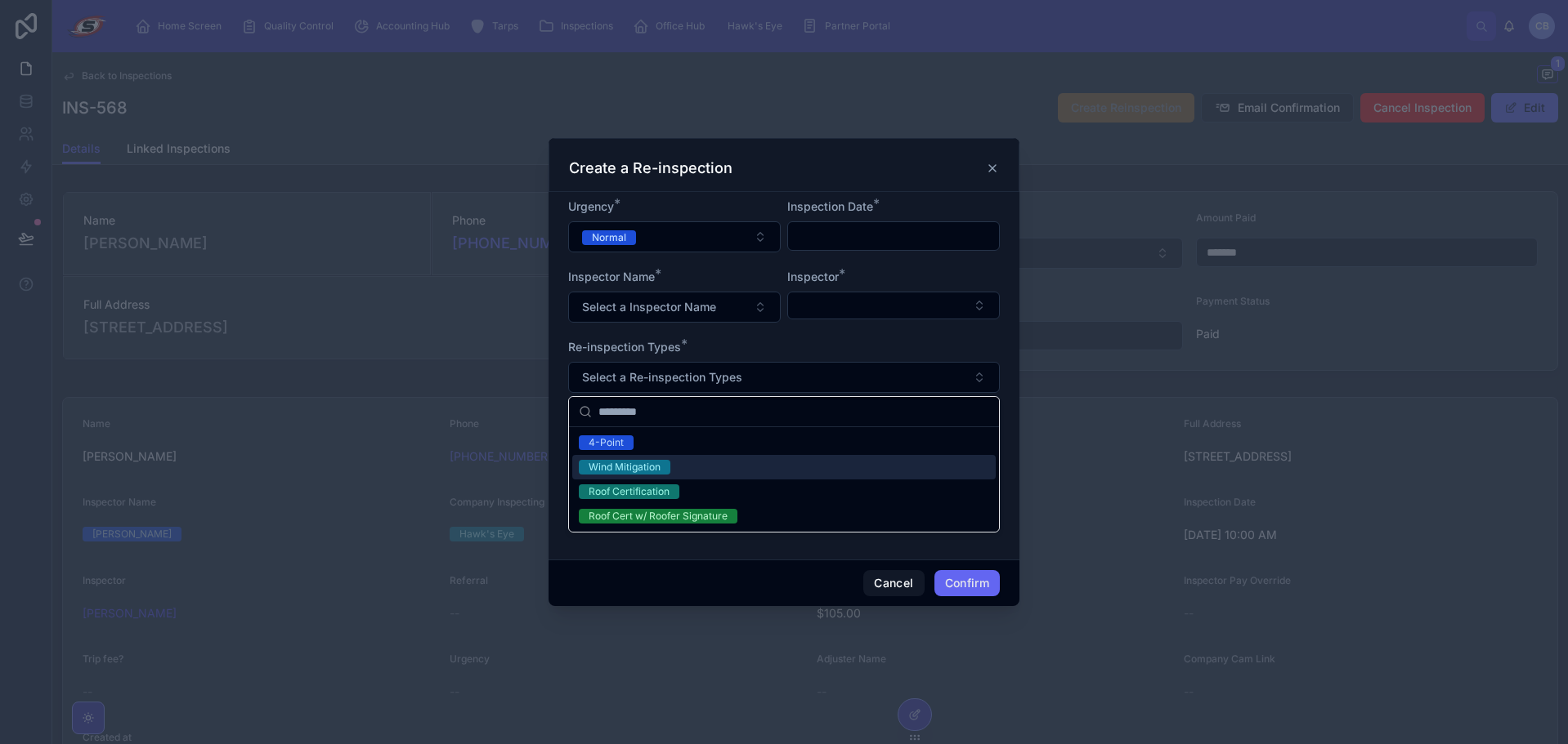
click at [718, 467] on div "Wind Mitigation" at bounding box center [784, 467] width 424 height 25
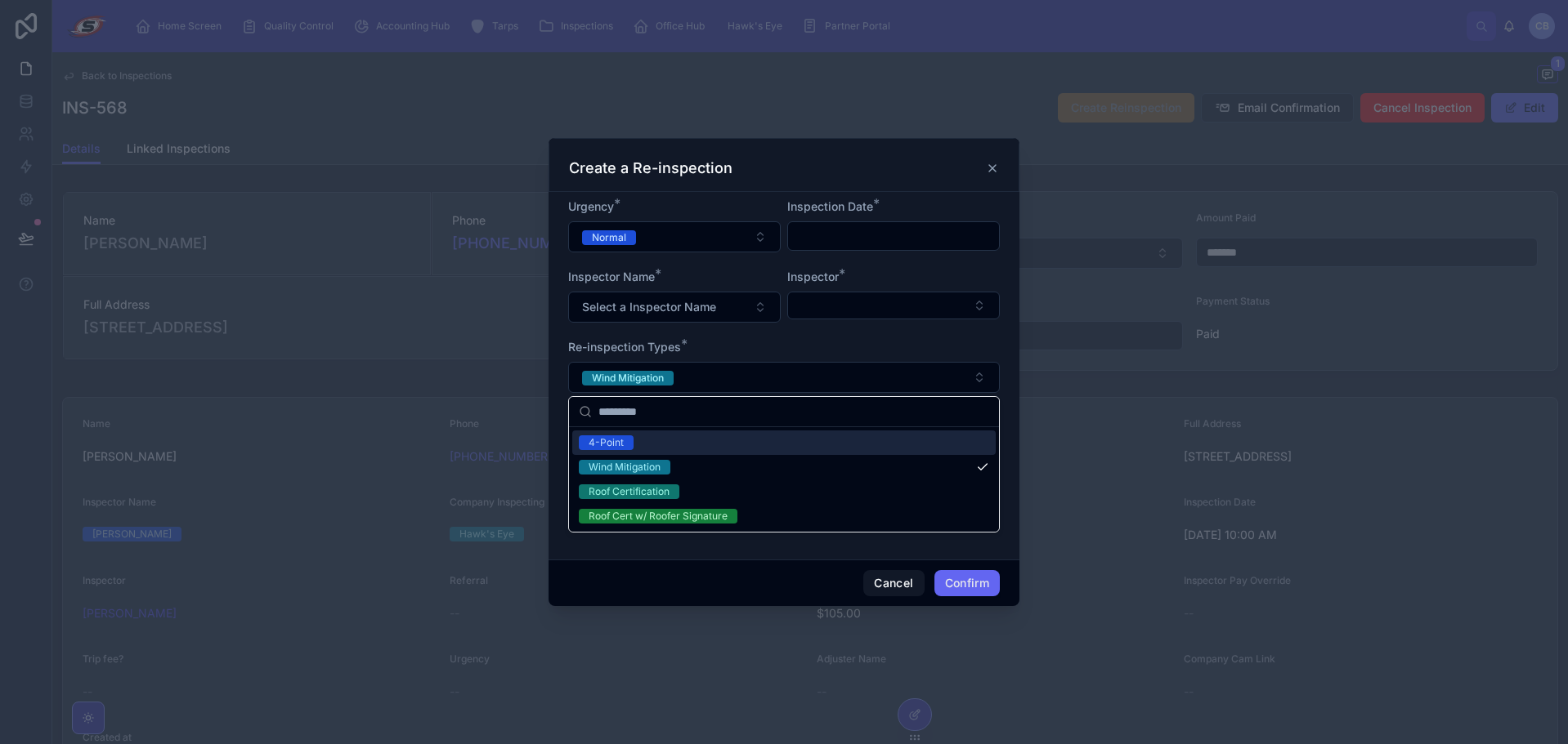
click at [779, 336] on form "Urgency * Normal Inspection Date * Inspector Name * Select a Inspector Name Ins…" at bounding box center [784, 373] width 432 height 348
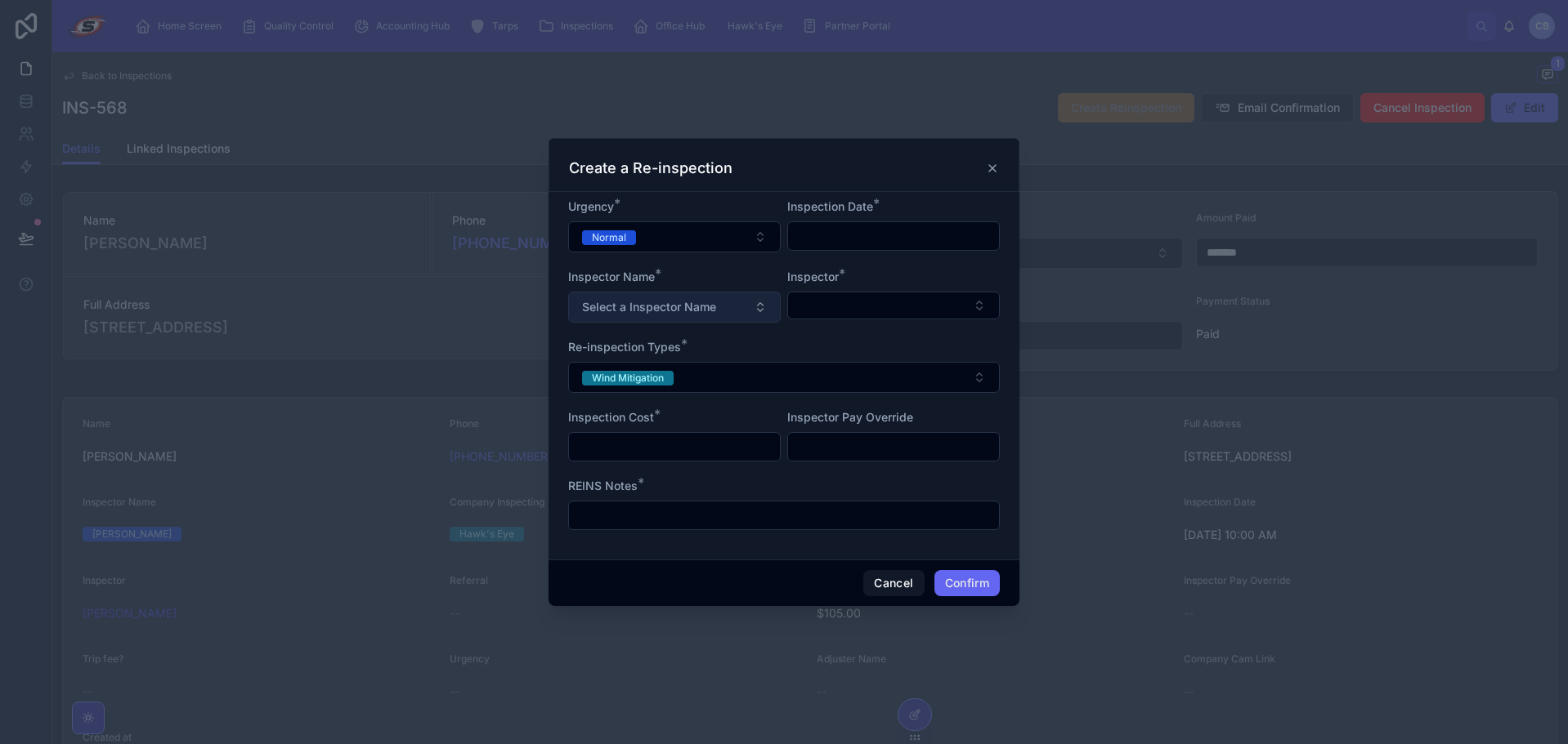
click at [739, 311] on button "Select a Inspector Name" at bounding box center [675, 306] width 213 height 31
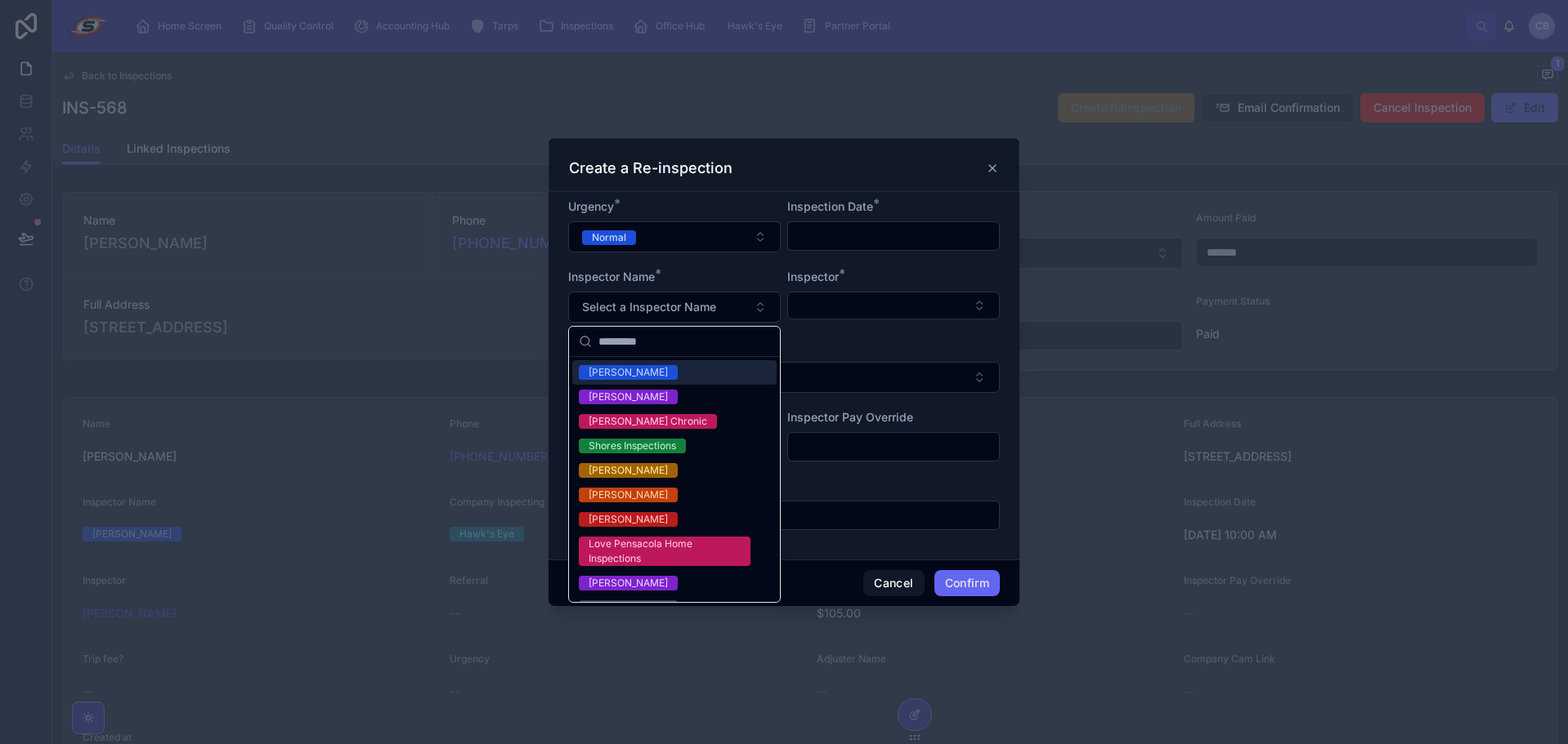
click at [670, 373] on div "[PERSON_NAME]" at bounding box center [674, 372] width 204 height 25
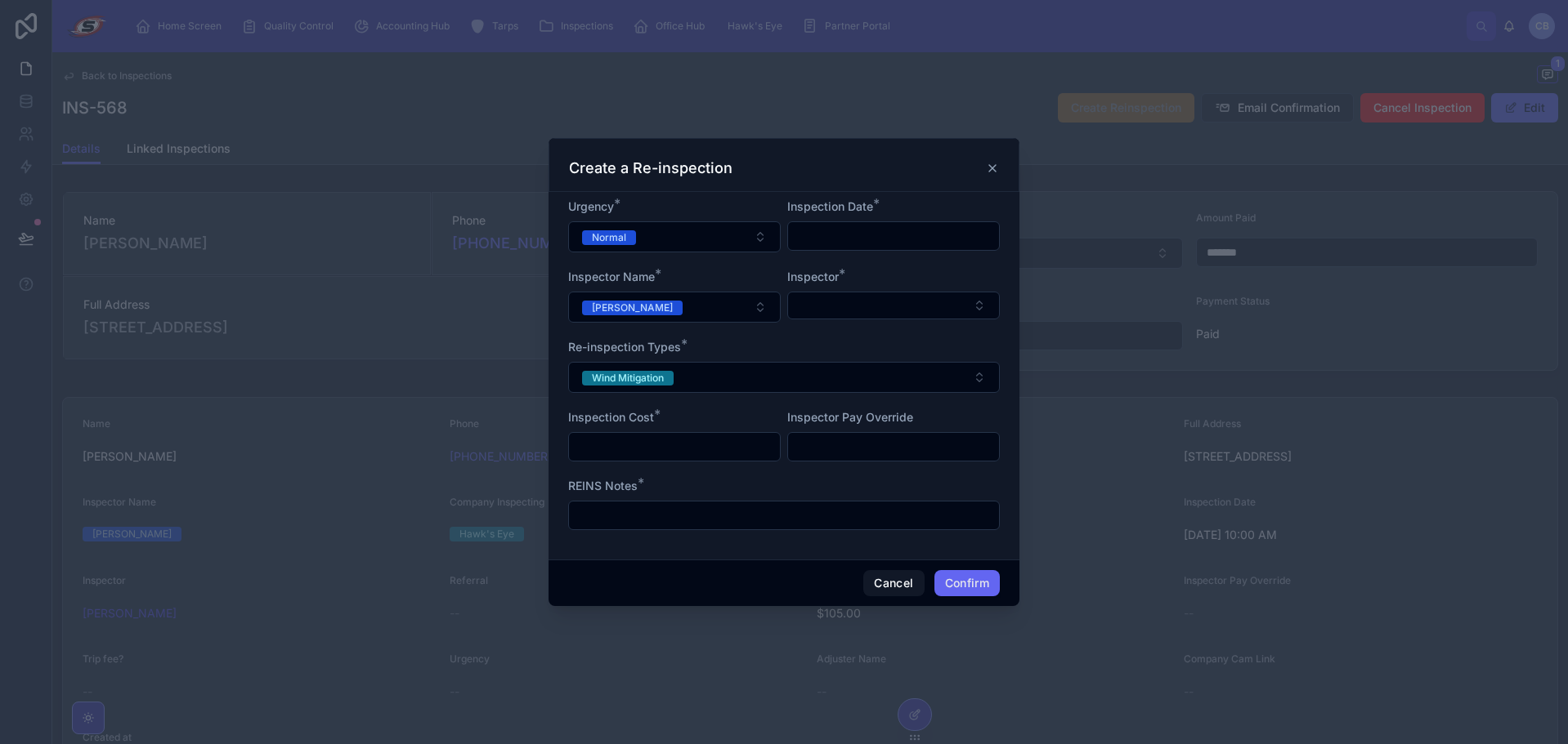
click at [873, 228] on input "text" at bounding box center [893, 236] width 211 height 23
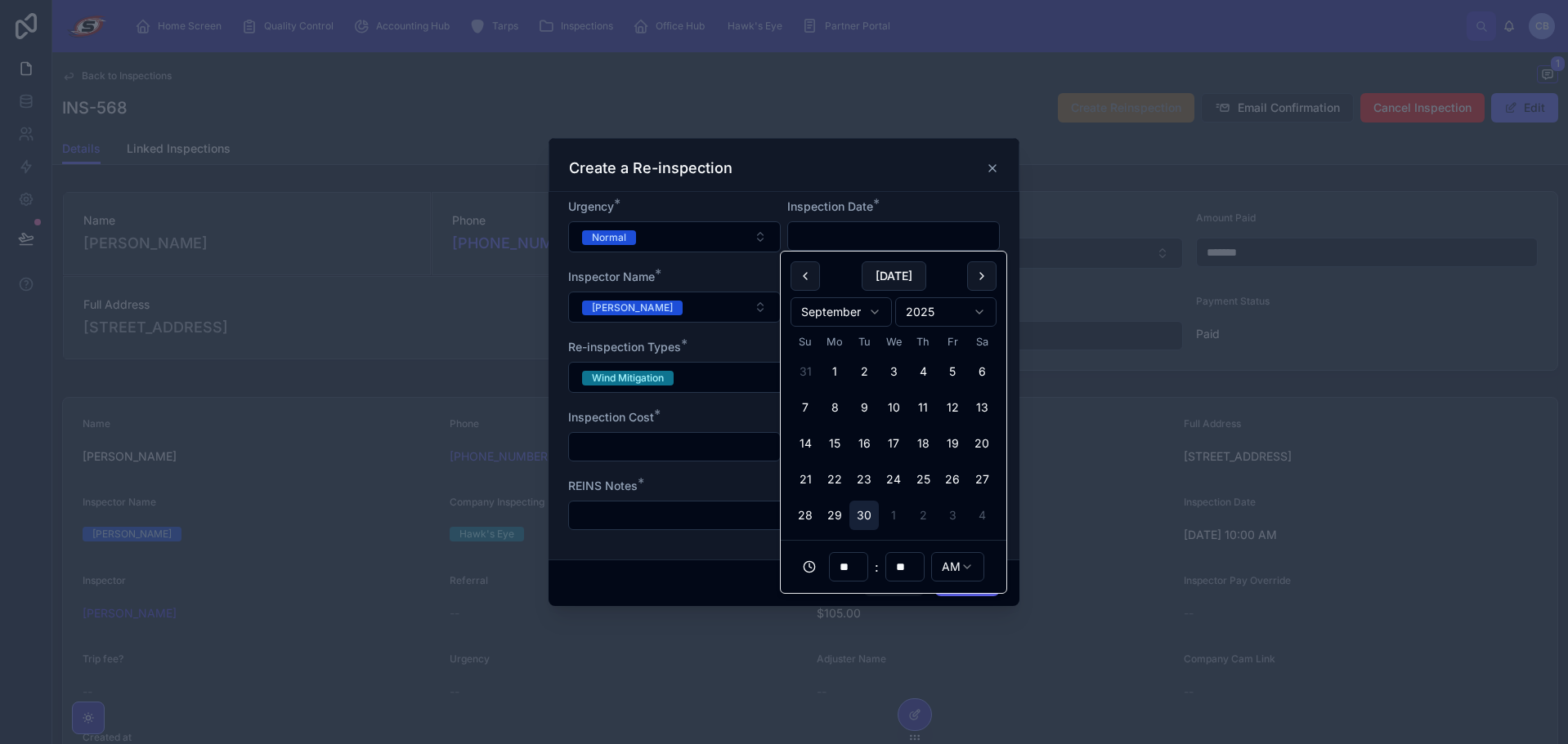
click at [862, 515] on button "30" at bounding box center [865, 516] width 30 height 30
click at [851, 568] on input "**" at bounding box center [849, 567] width 38 height 23
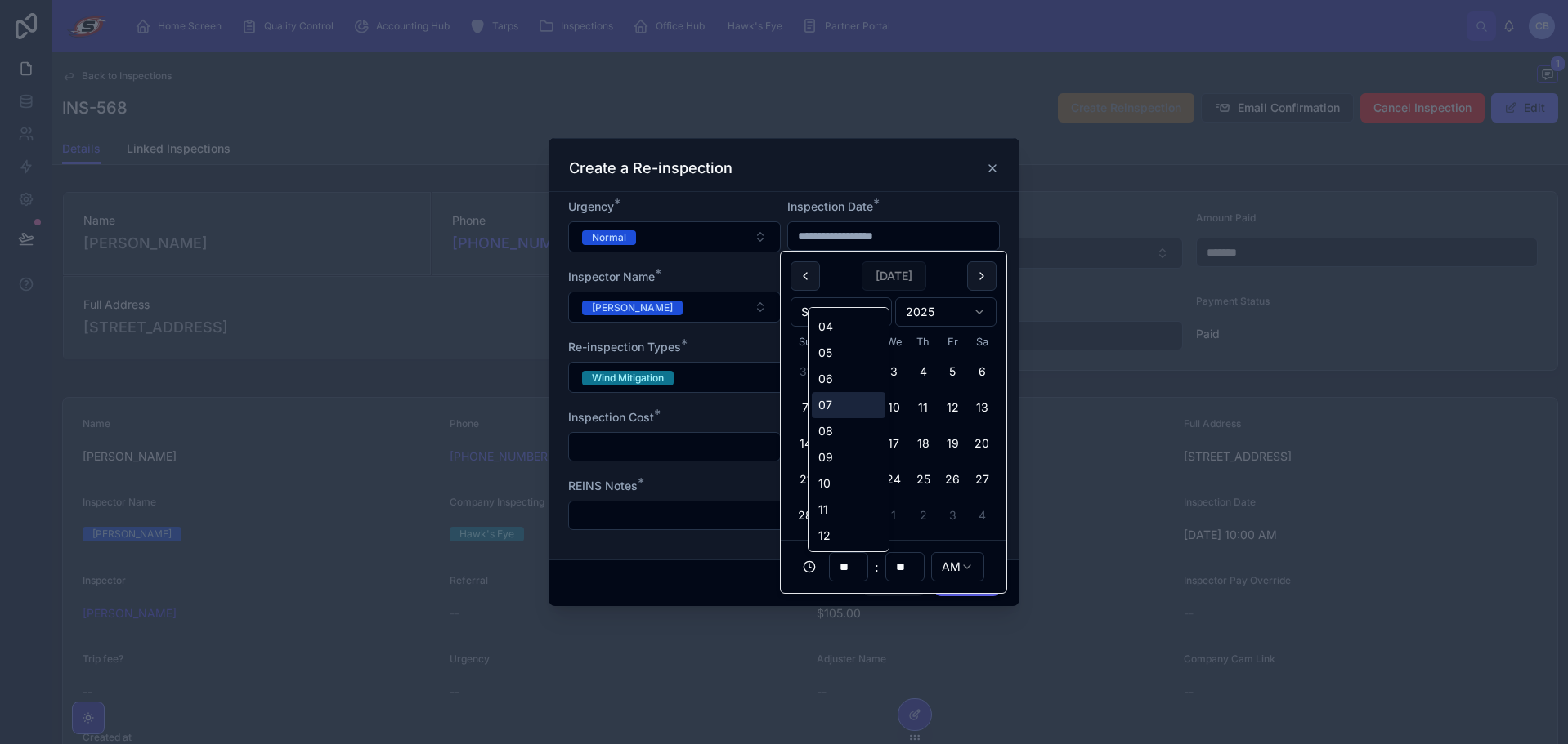
scroll to position [77, 0]
click at [832, 491] on div "10" at bounding box center [849, 482] width 74 height 26
type input "**********"
type input "**"
click at [918, 172] on div "Create a Re-inspection" at bounding box center [784, 168] width 430 height 20
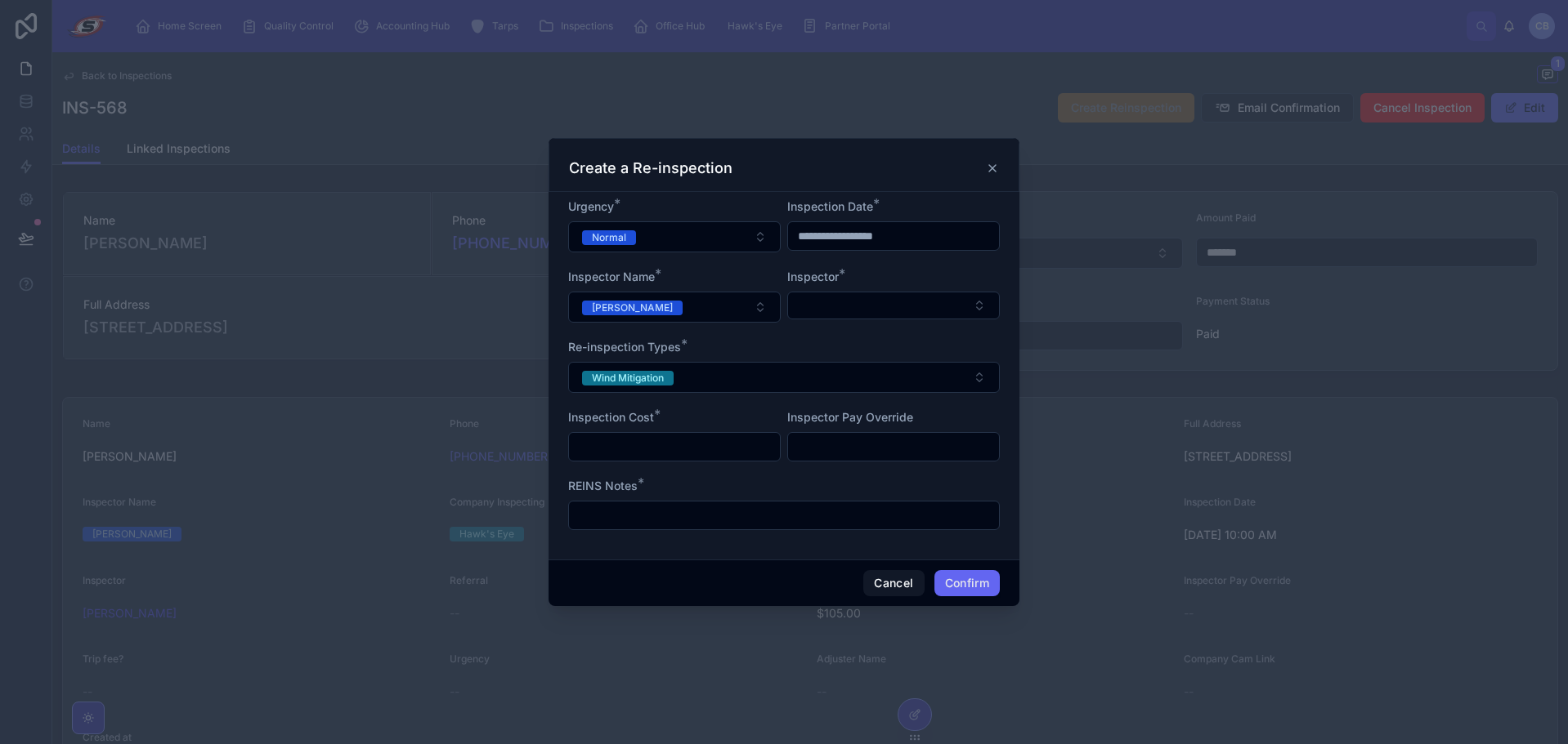
click at [726, 446] on input "text" at bounding box center [675, 447] width 211 height 23
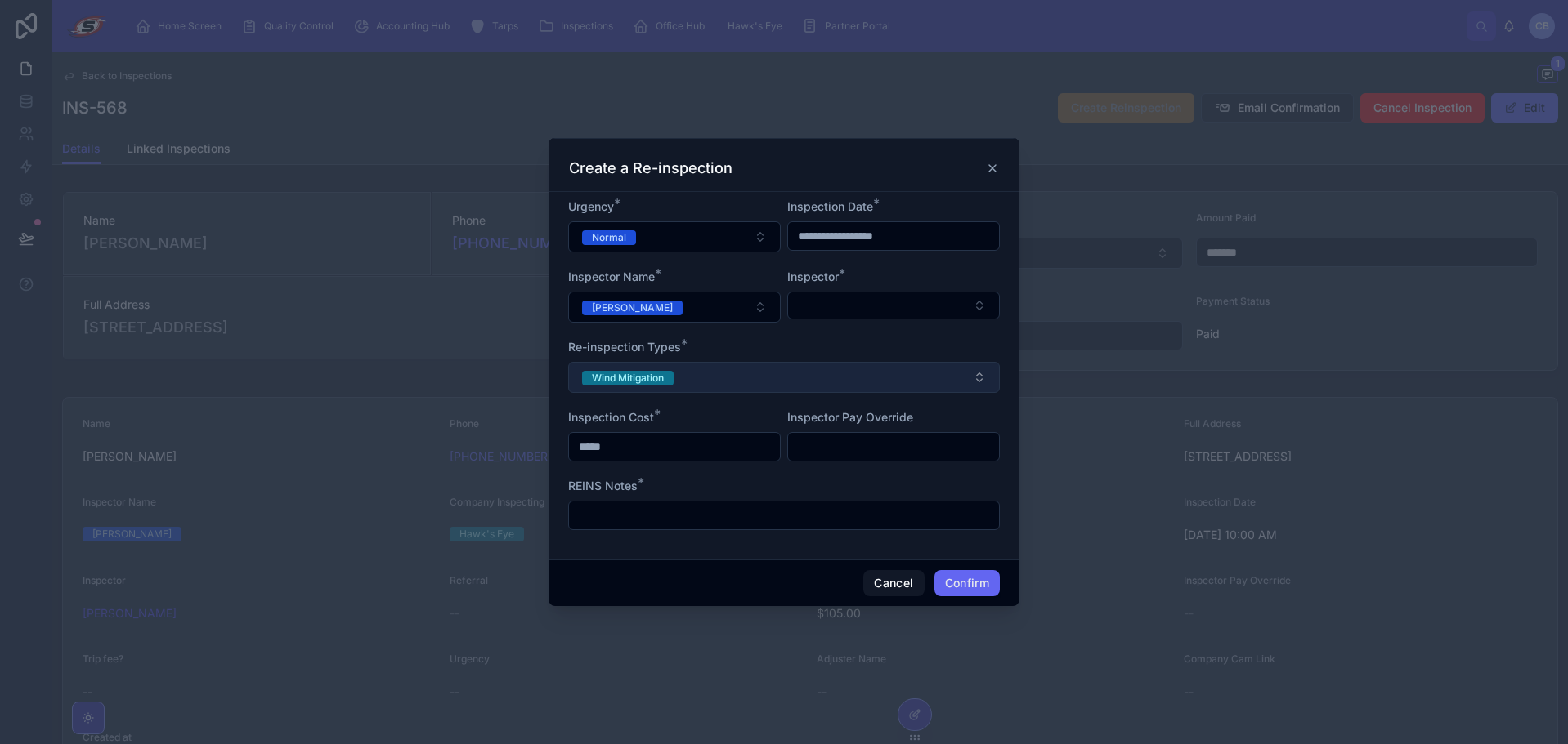
type input "*****"
click at [750, 387] on button "Wind Mitigation" at bounding box center [784, 377] width 432 height 31
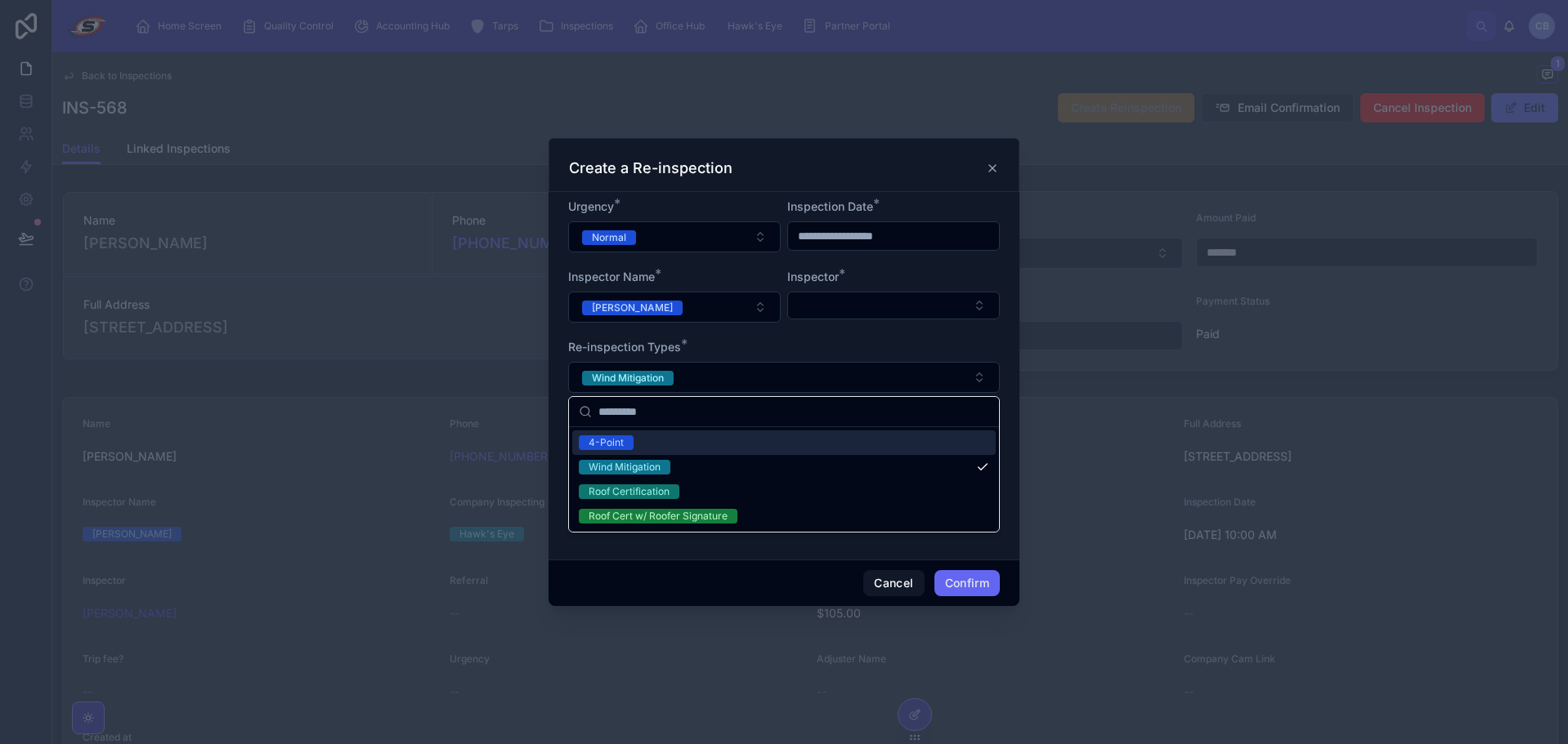
click at [794, 344] on div "Re-inspection Types *" at bounding box center [784, 347] width 432 height 16
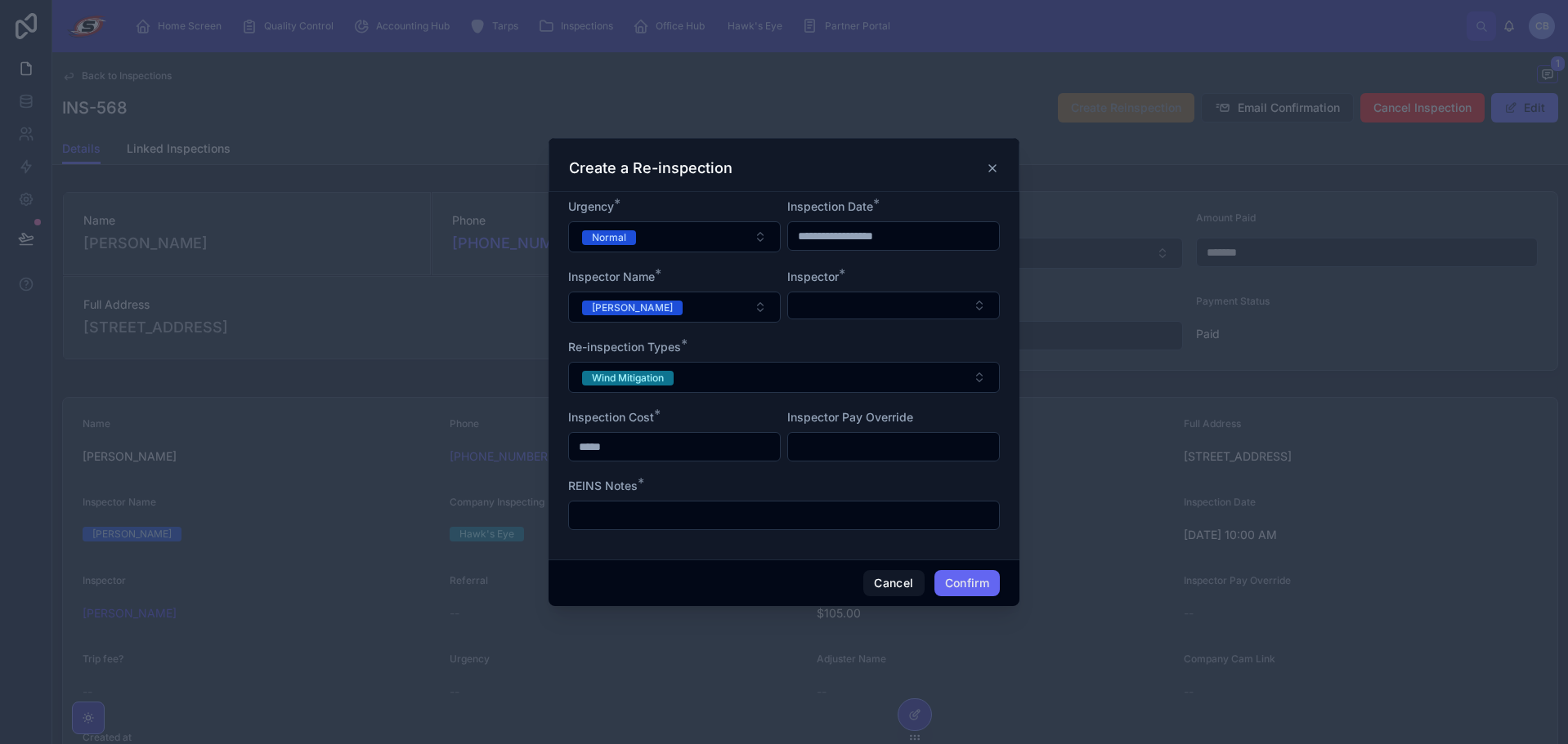
click at [763, 414] on div "Inspection Cost *" at bounding box center [675, 418] width 213 height 16
click at [770, 506] on input "text" at bounding box center [784, 515] width 430 height 23
type input "**"
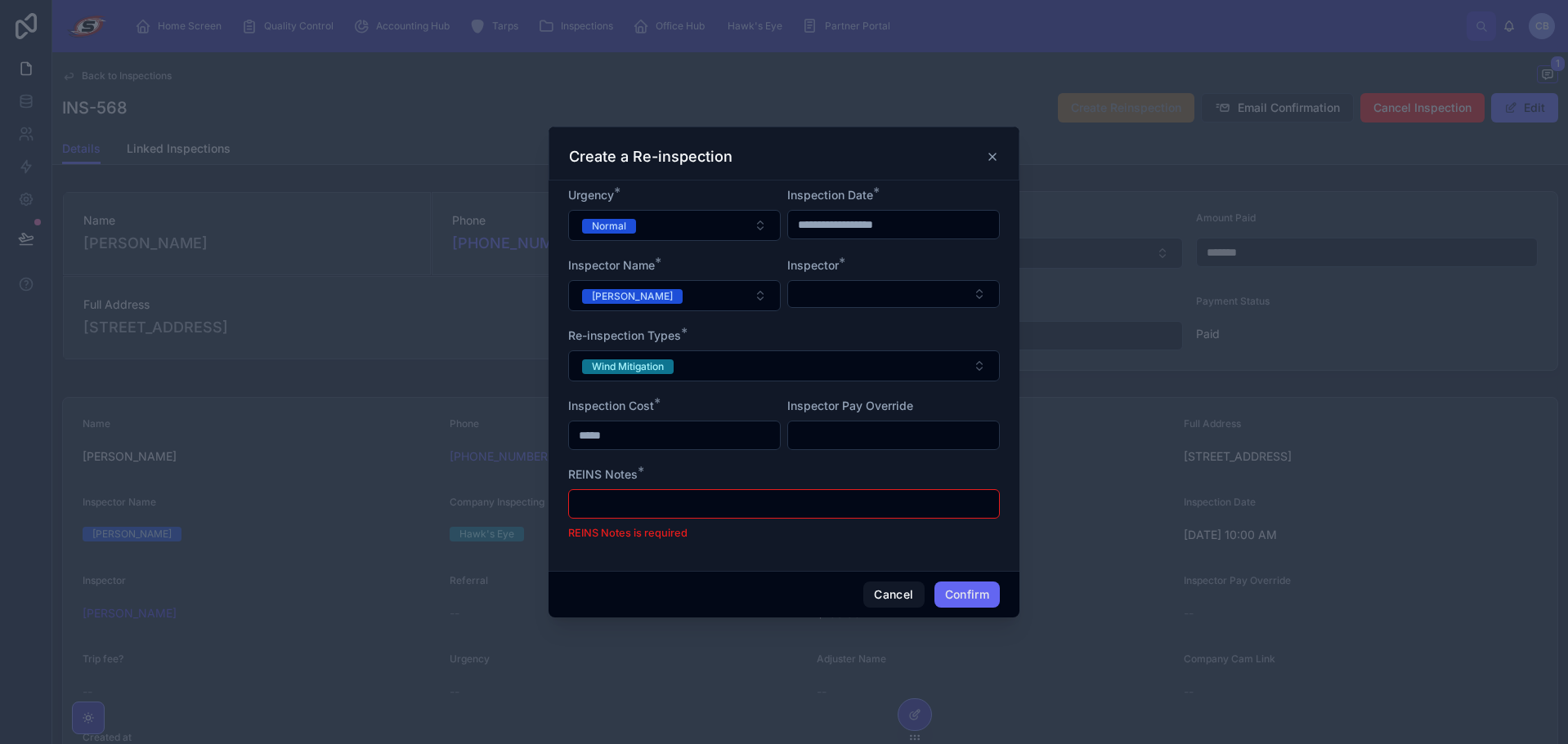
click at [999, 153] on div "Create a Re-inspection" at bounding box center [783, 153] width 471 height 54
click at [991, 155] on icon at bounding box center [992, 156] width 7 height 7
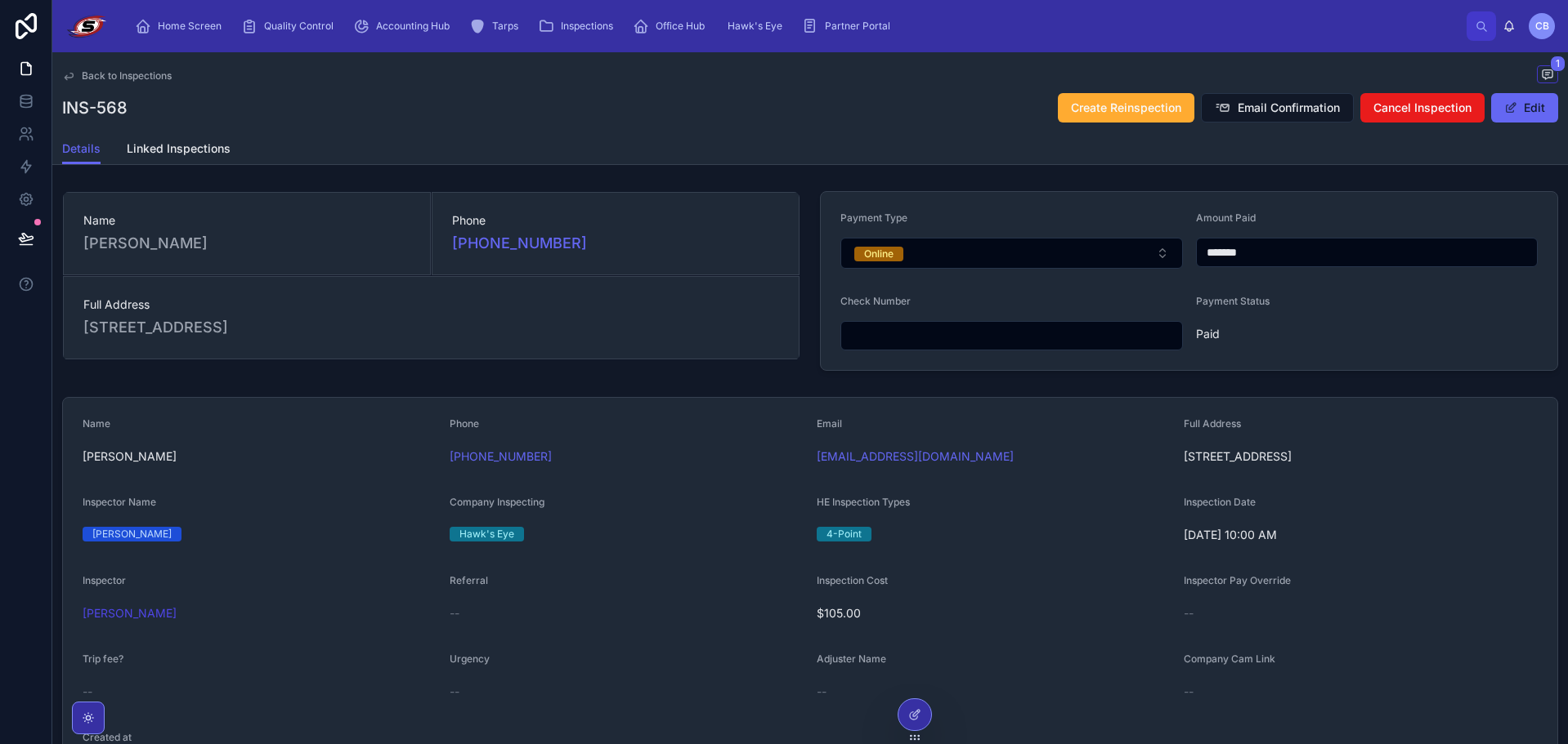
click at [232, 142] on div "Details Linked Inspections" at bounding box center [810, 148] width 1496 height 31
click at [202, 146] on span "Linked Inspections" at bounding box center [178, 148] width 103 height 16
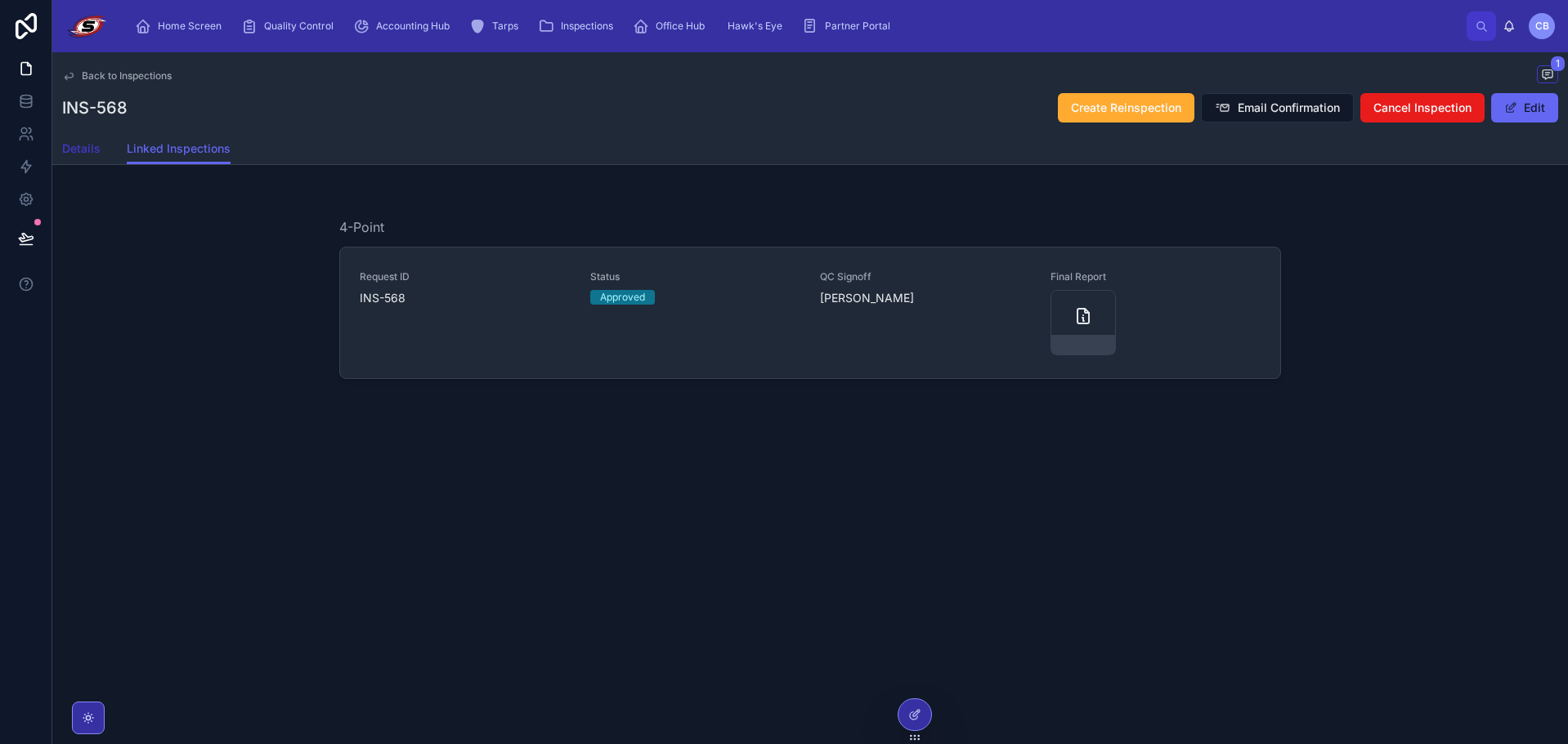
click at [81, 152] on span "Details" at bounding box center [81, 148] width 39 height 16
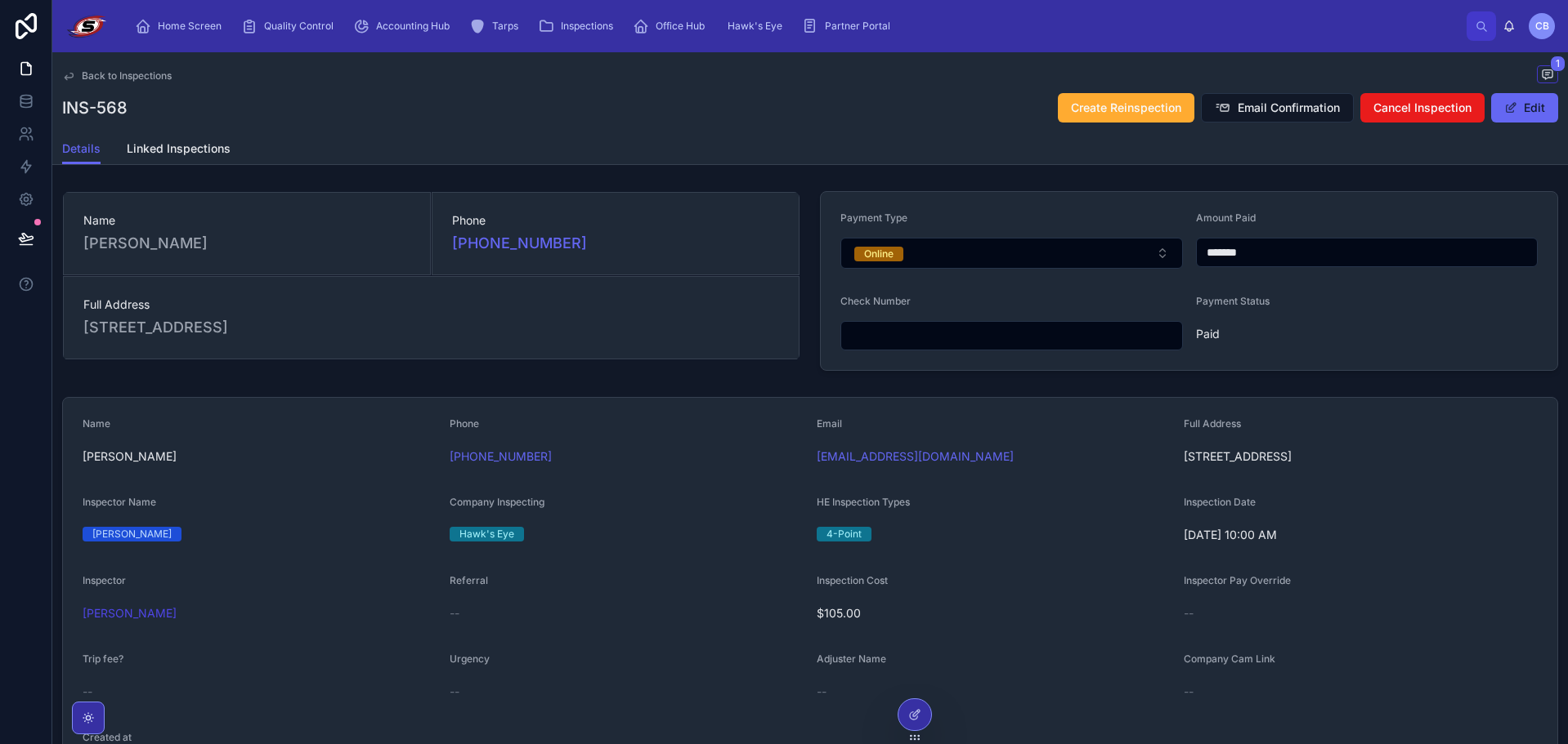
click at [154, 71] on span "Back to Inspections" at bounding box center [126, 76] width 90 height 13
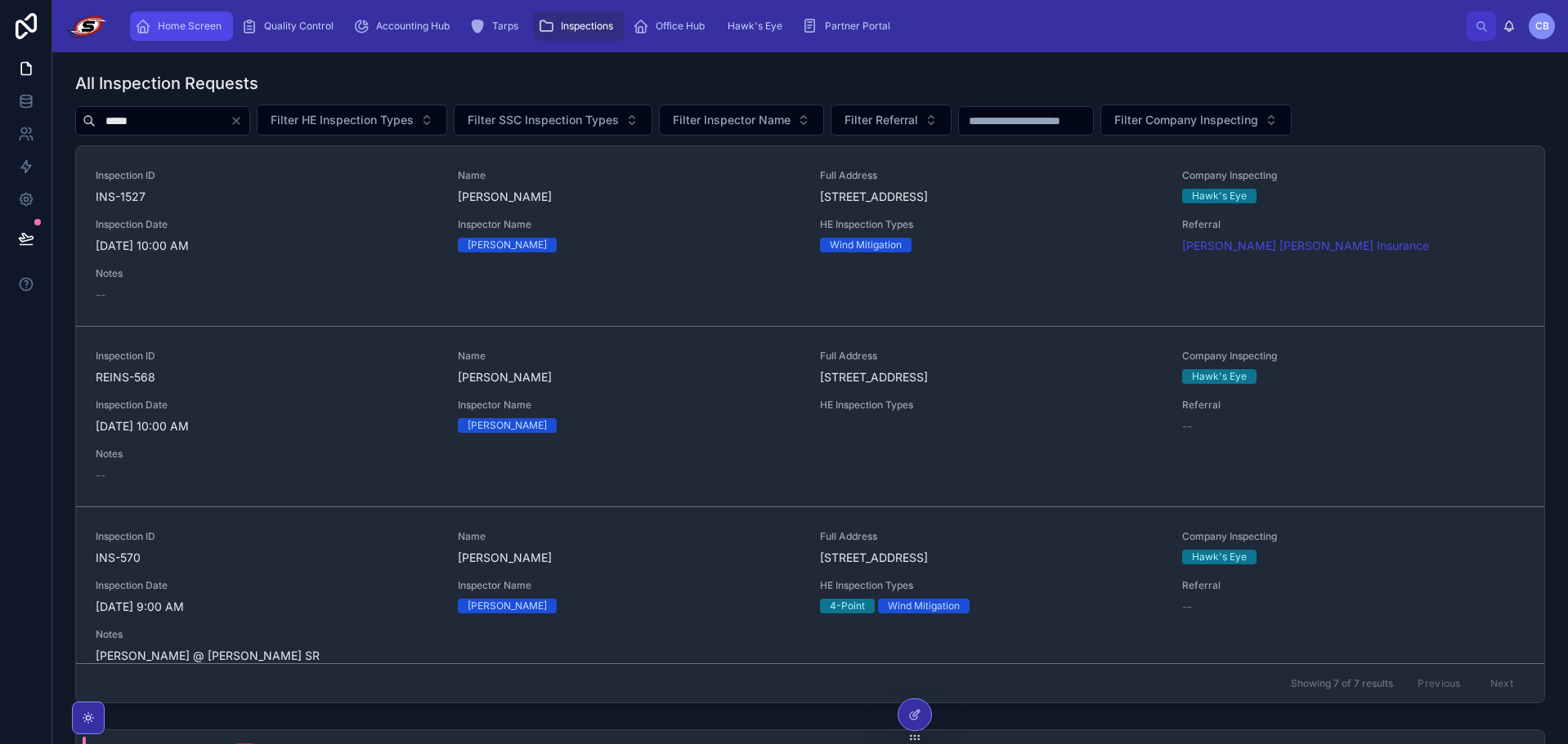
click at [186, 25] on span "Home Screen" at bounding box center [190, 26] width 64 height 13
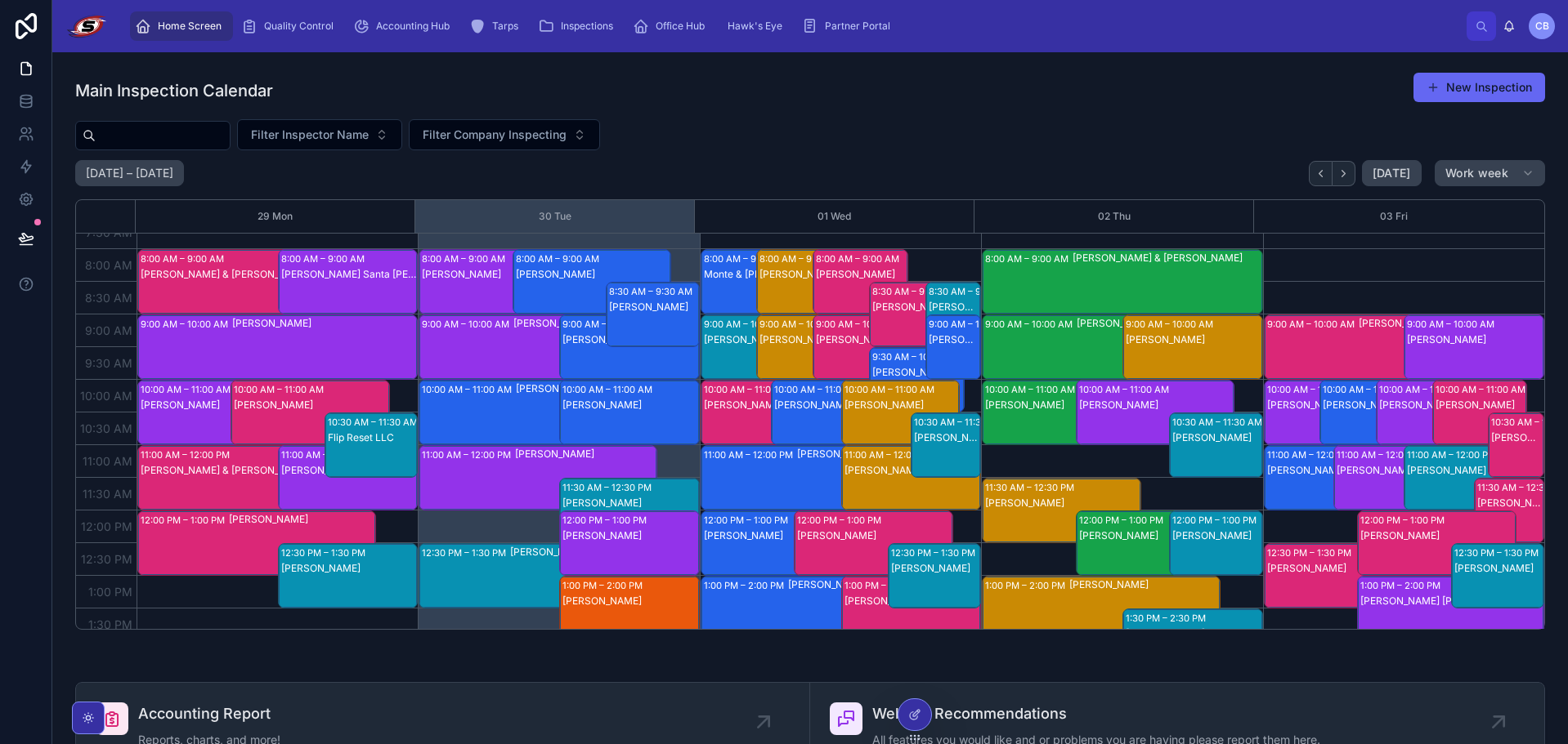
scroll to position [49, 0]
click at [612, 412] on div "[PERSON_NAME]" at bounding box center [630, 406] width 135 height 13
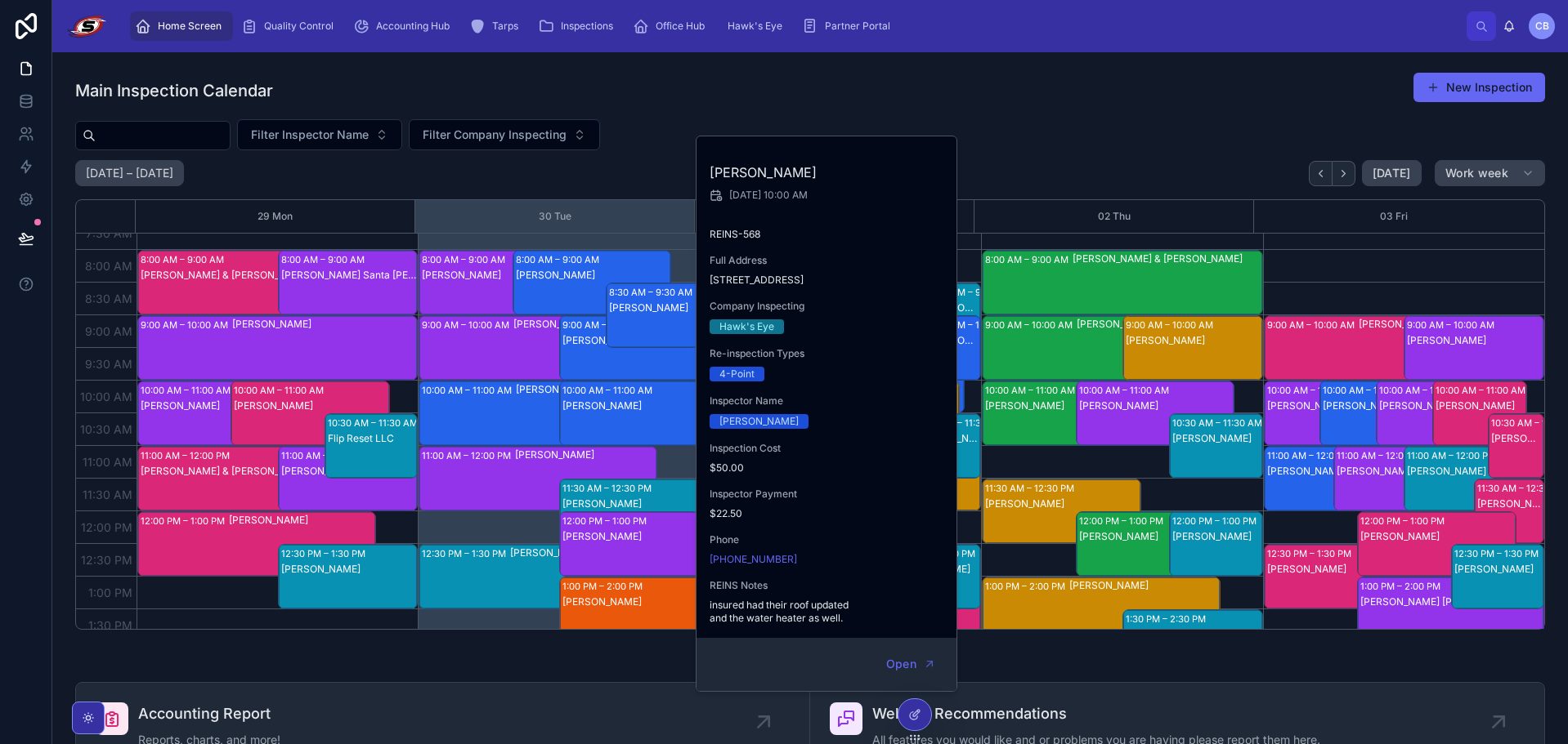
click at [510, 418] on div "10:00 AM – 11:00 AM [PERSON_NAME]" at bounding box center [537, 414] width 237 height 64
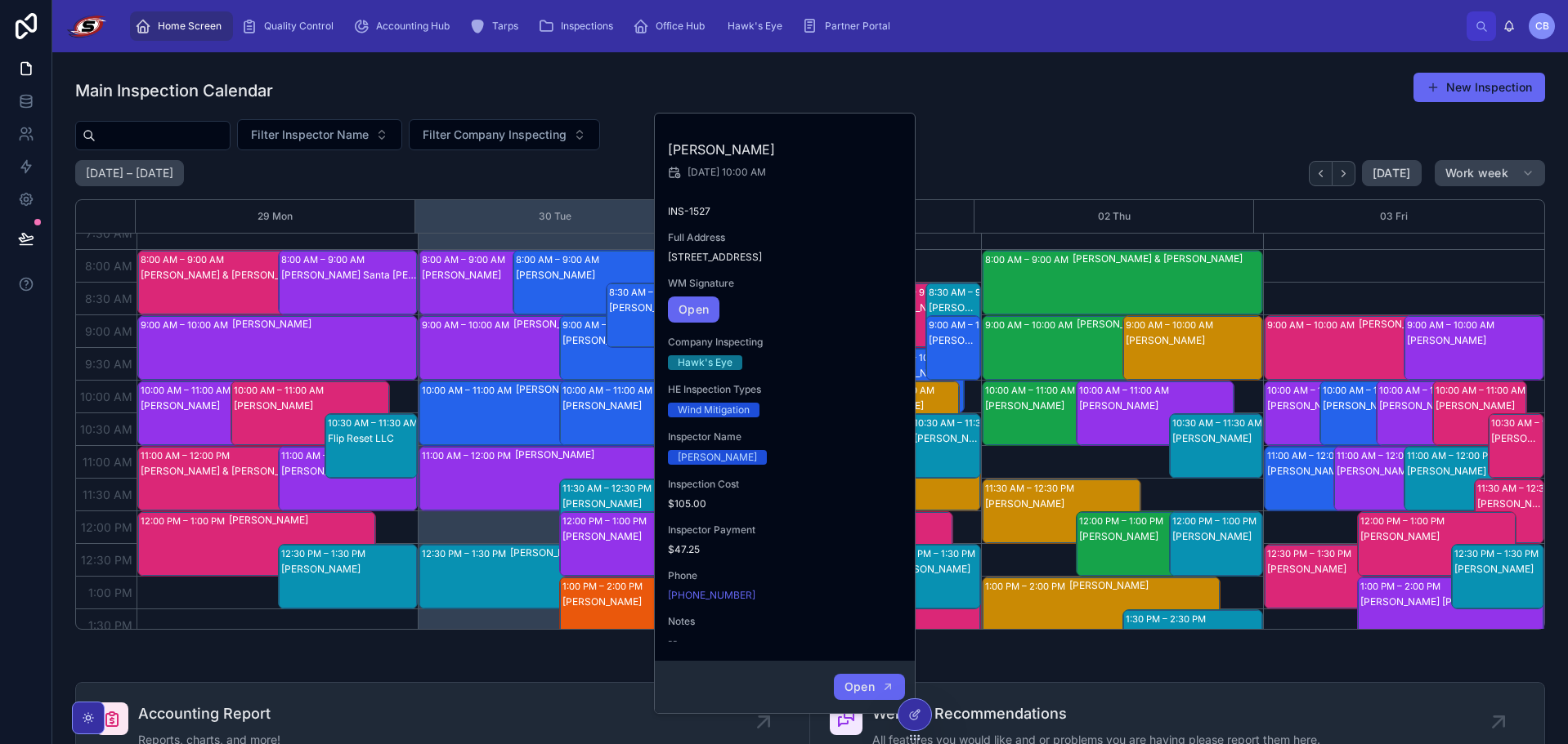
click at [860, 675] on button "Open" at bounding box center [869, 687] width 71 height 27
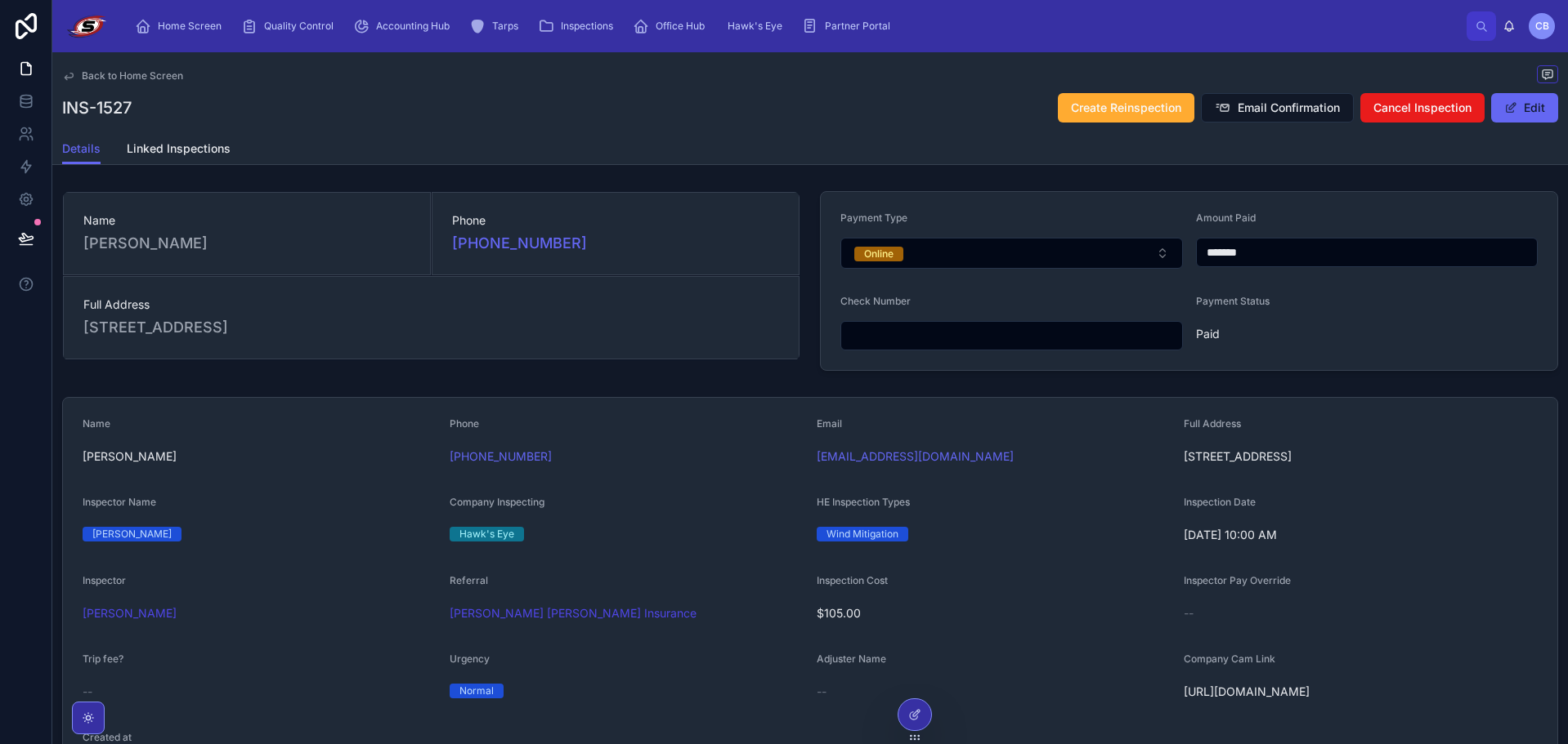
click at [108, 75] on span "Back to Home Screen" at bounding box center [132, 76] width 101 height 13
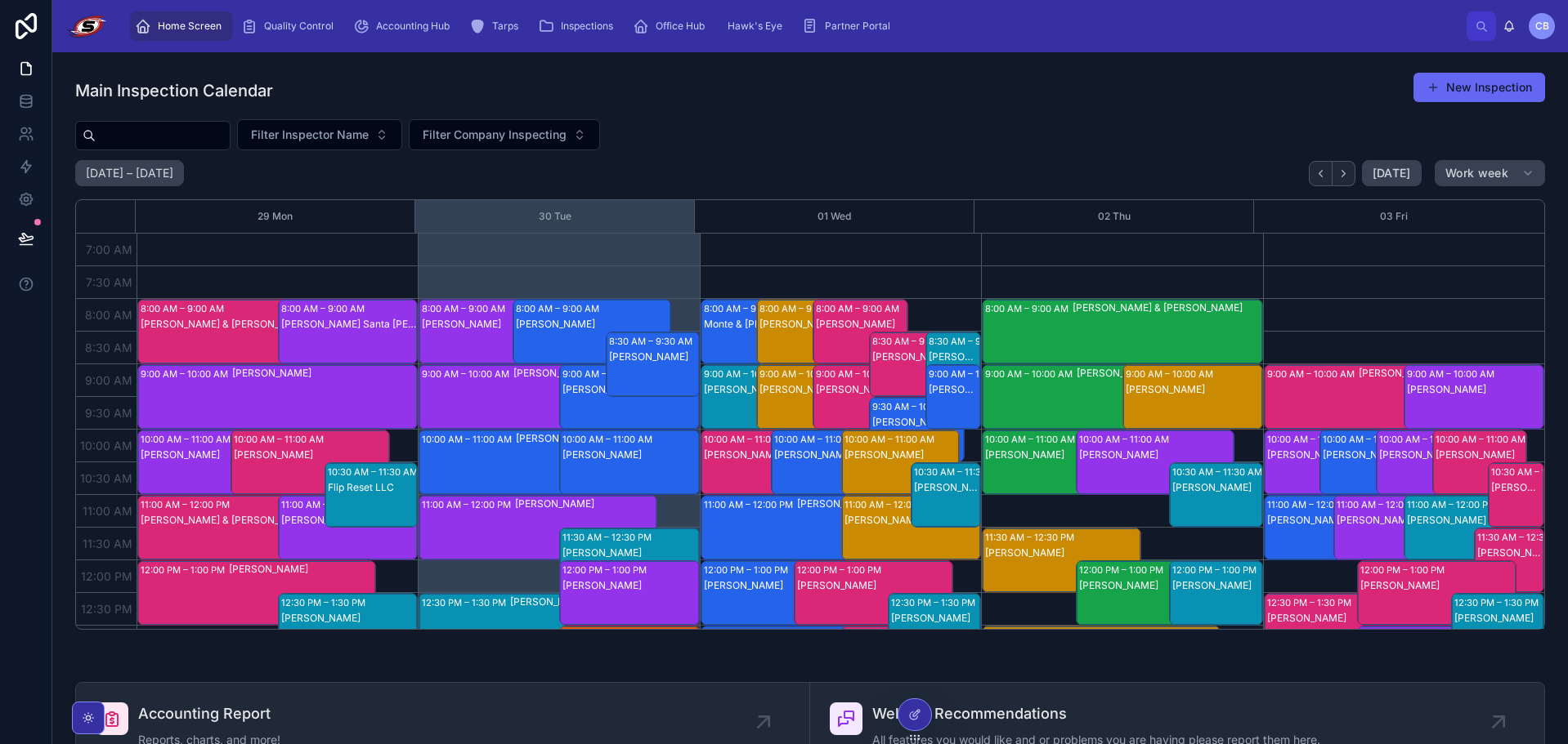
scroll to position [458, 0]
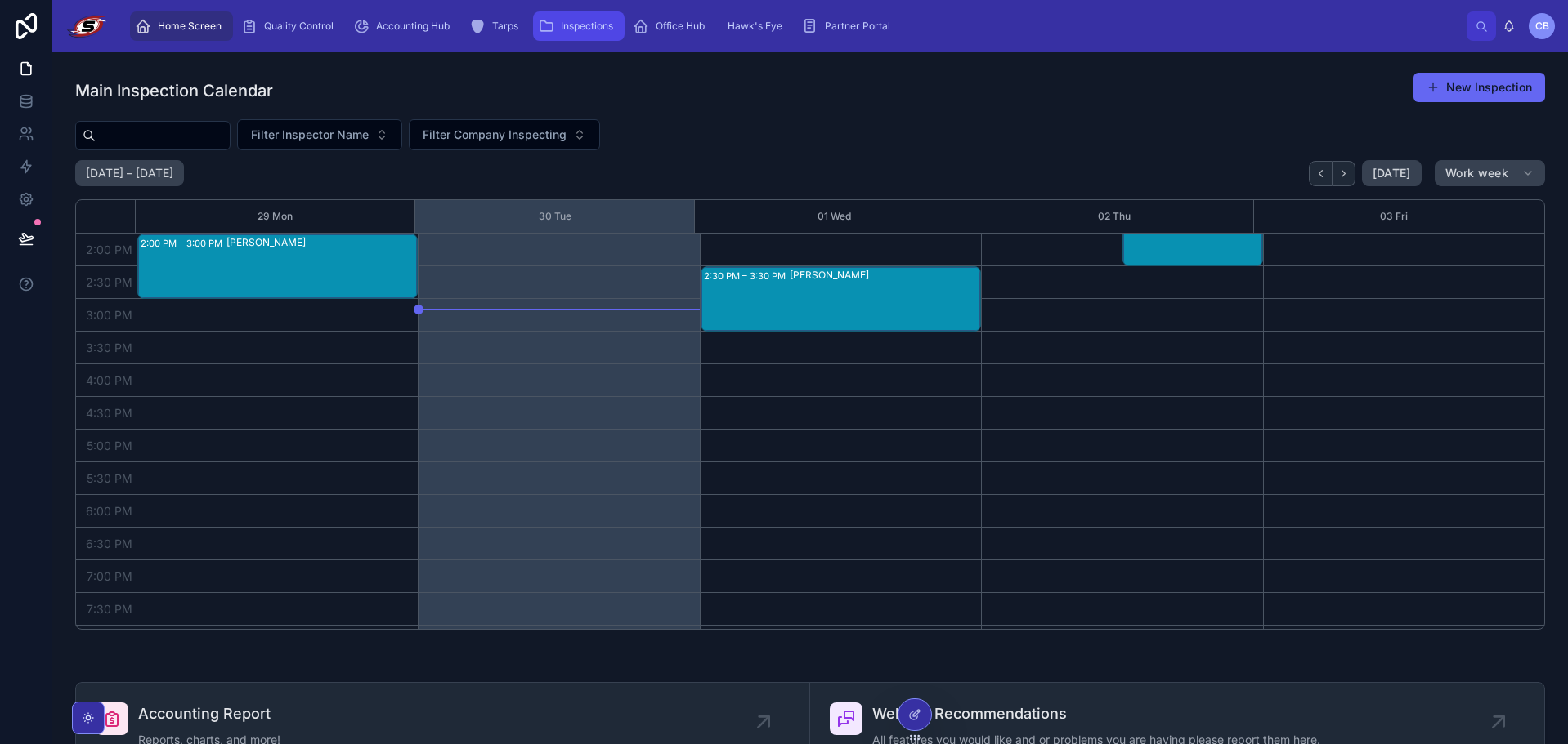
click at [552, 24] on icon "scrollable content" at bounding box center [546, 26] width 16 height 16
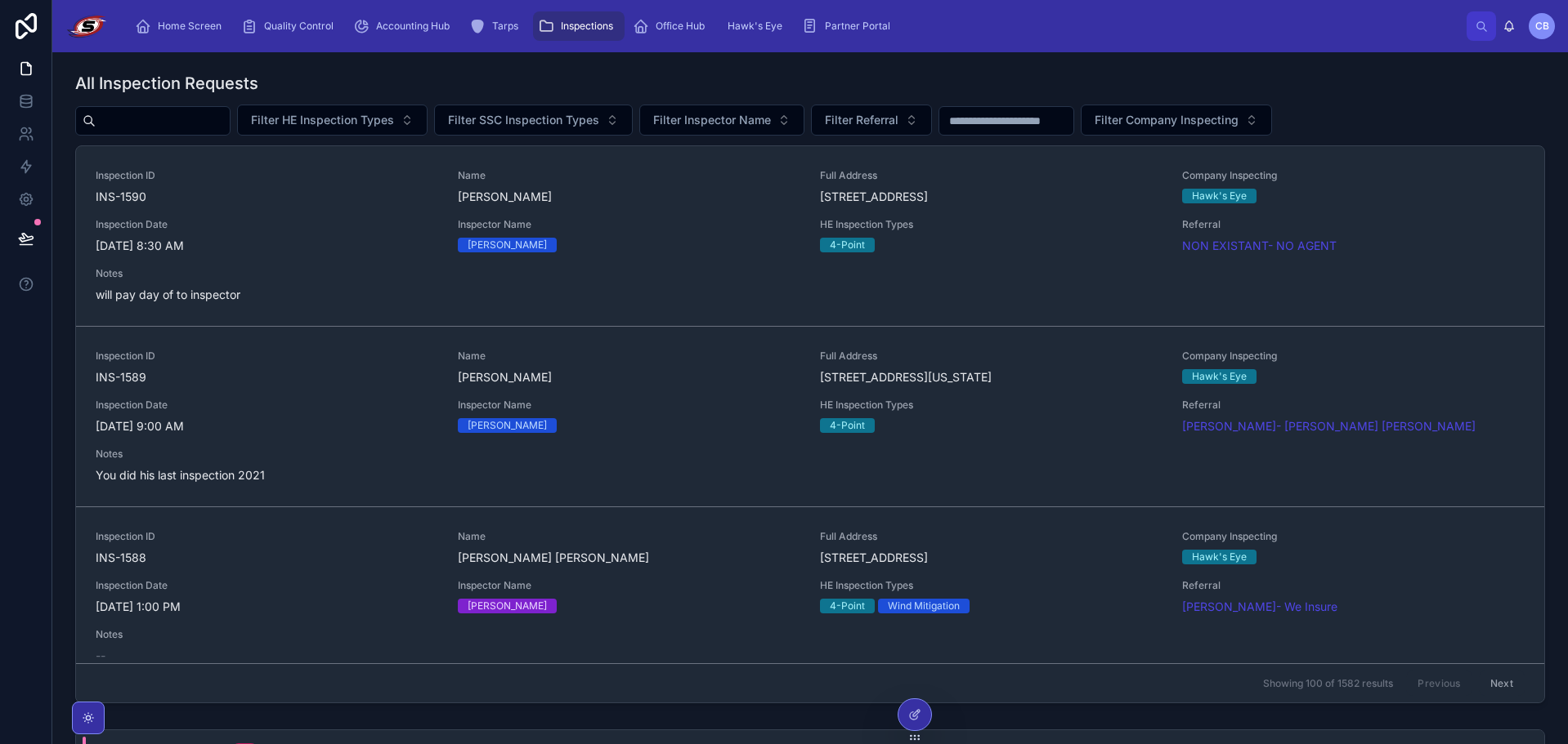
click at [227, 116] on input "text" at bounding box center [162, 120] width 134 height 23
type input "*****"
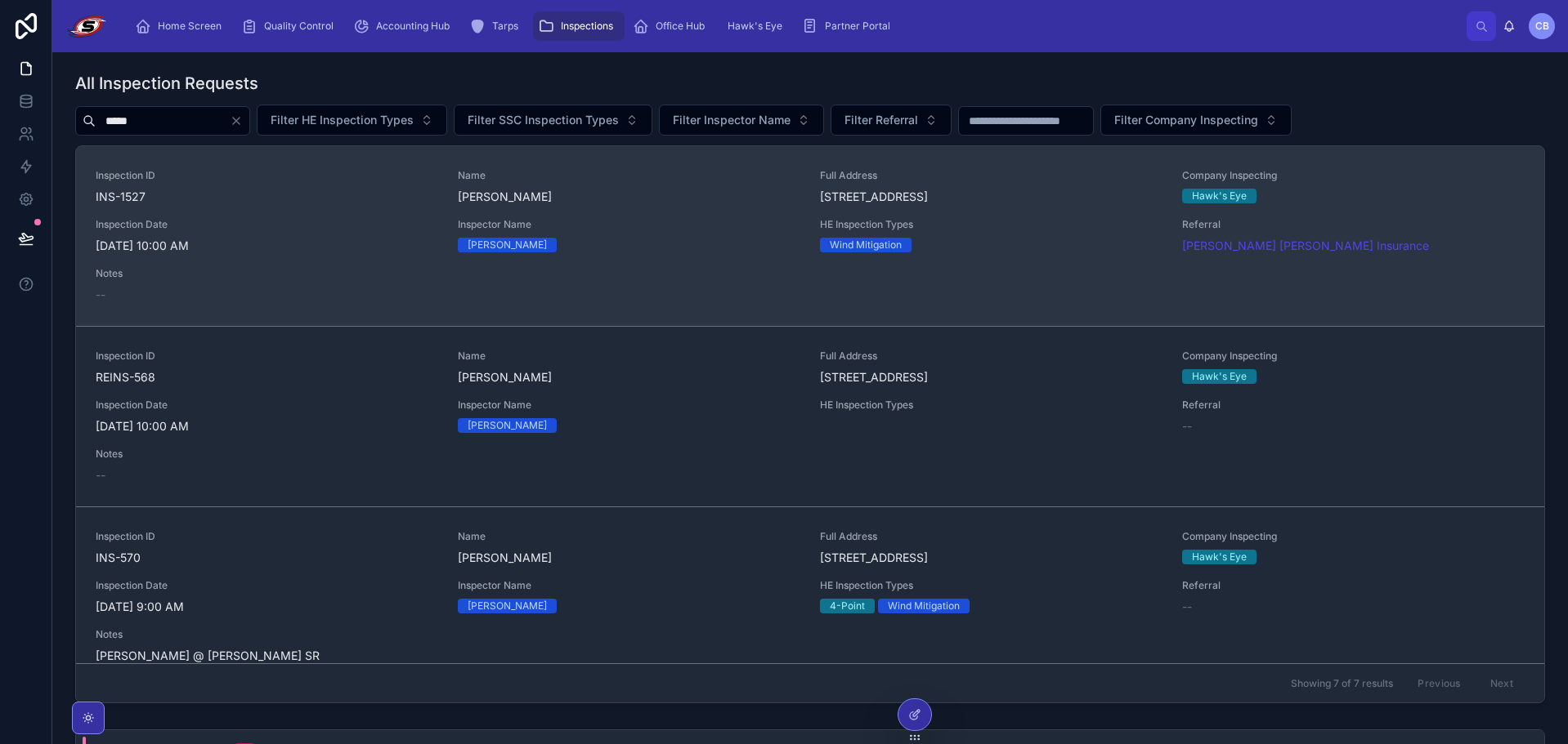
click at [295, 231] on span "Inspection Date" at bounding box center [267, 224] width 342 height 13
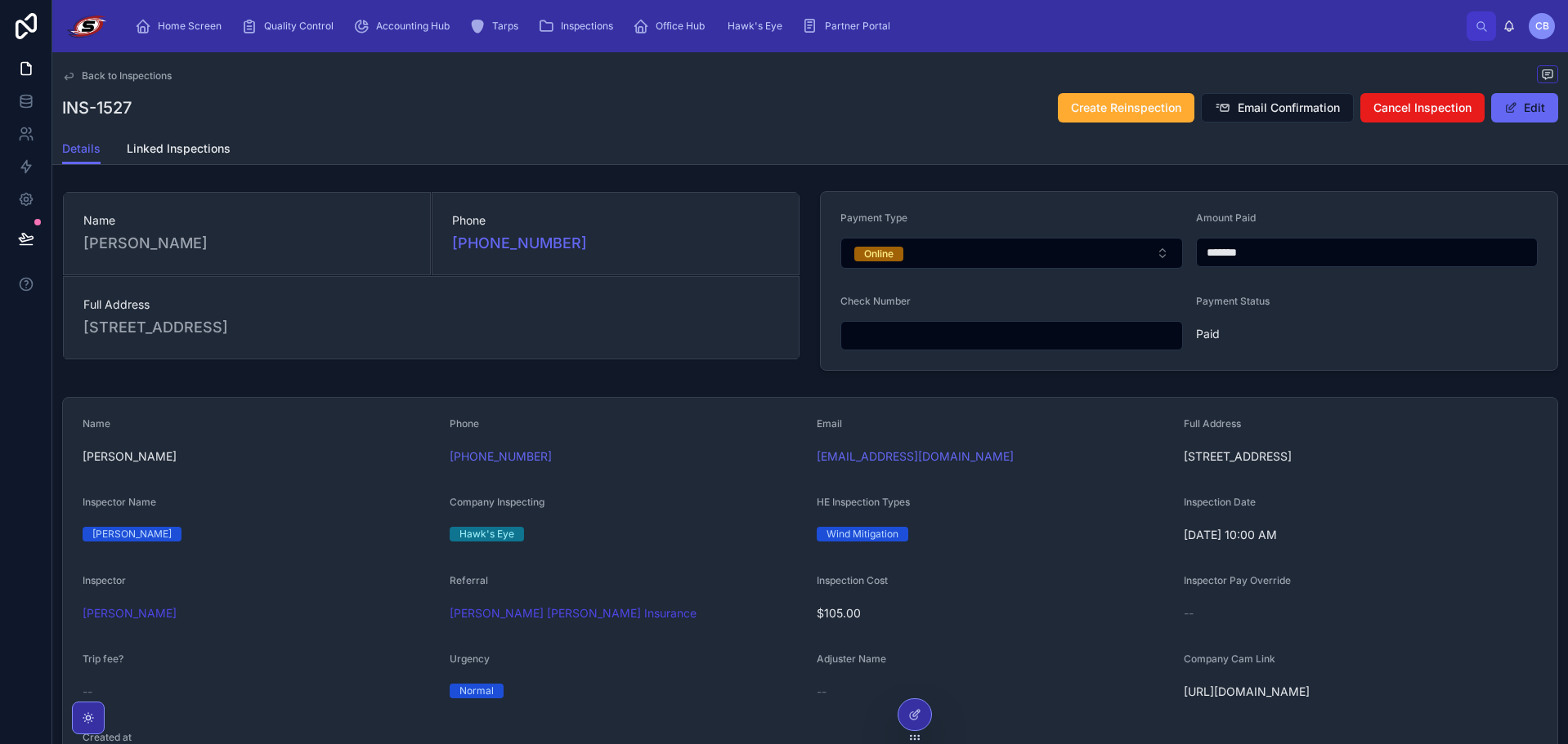
click at [119, 72] on span "Back to Inspections" at bounding box center [126, 76] width 90 height 13
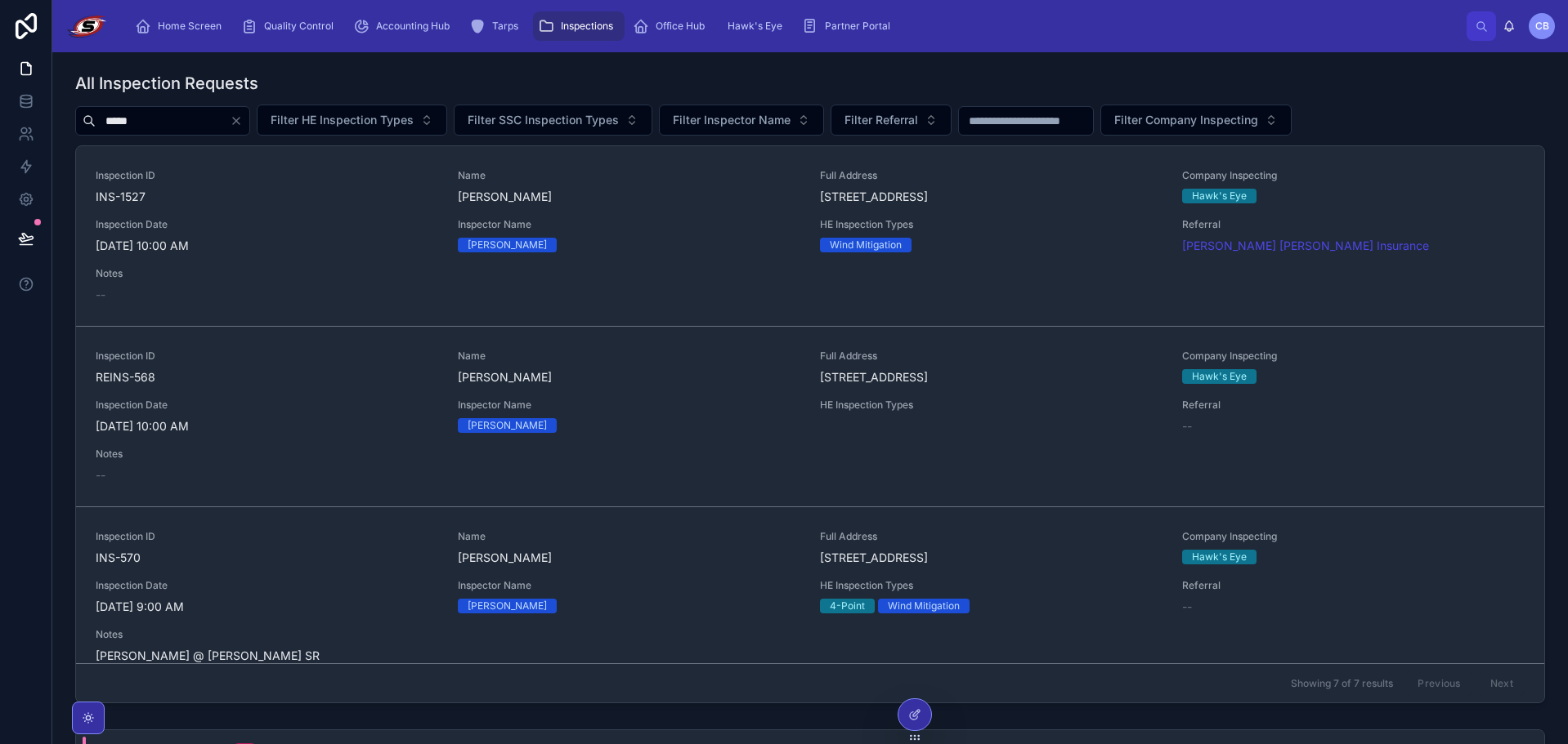
click at [240, 121] on icon "Clear" at bounding box center [236, 120] width 7 height 7
click at [307, 85] on div "All Inspection Requests" at bounding box center [810, 83] width 1470 height 23
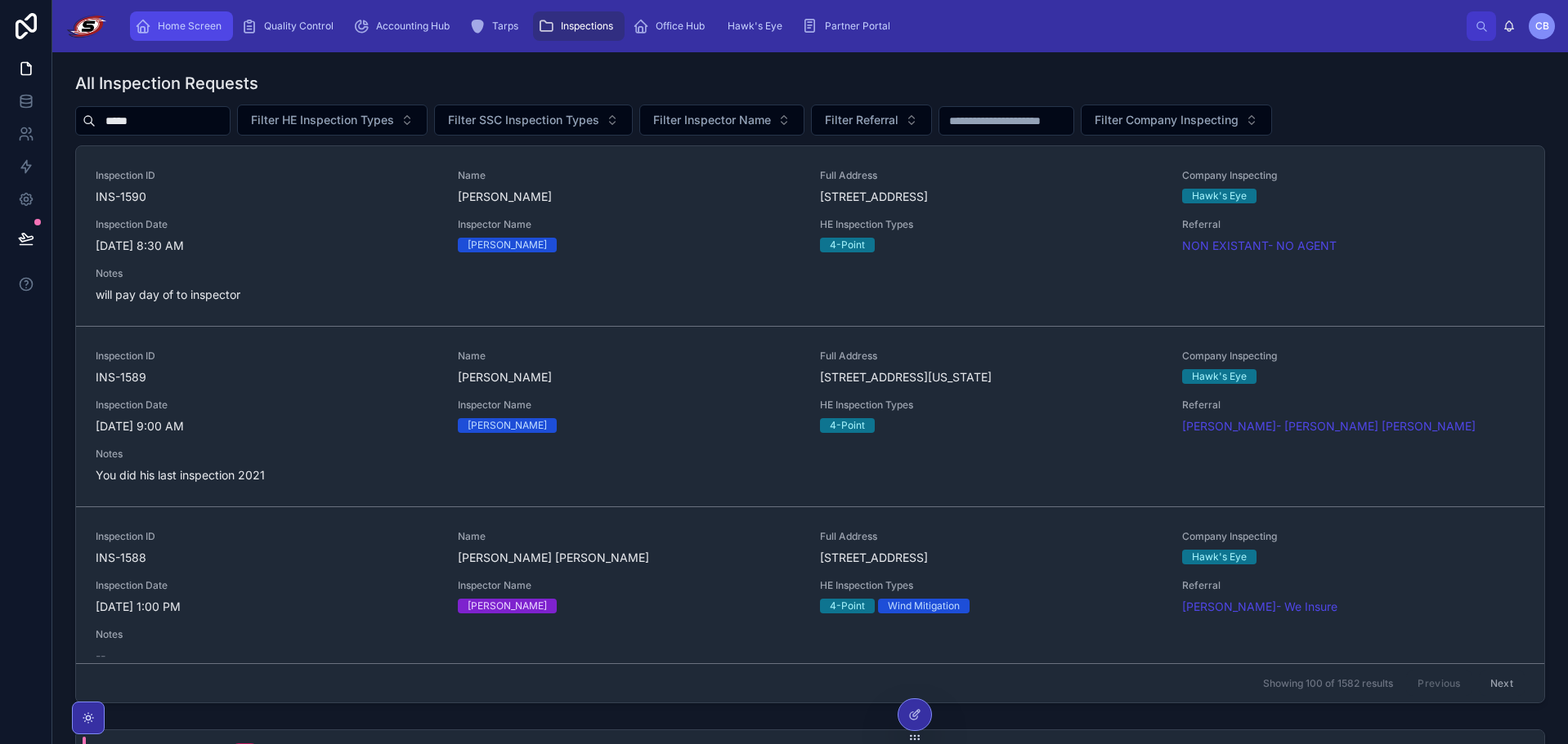
click at [169, 20] on span "Home Screen" at bounding box center [190, 26] width 64 height 13
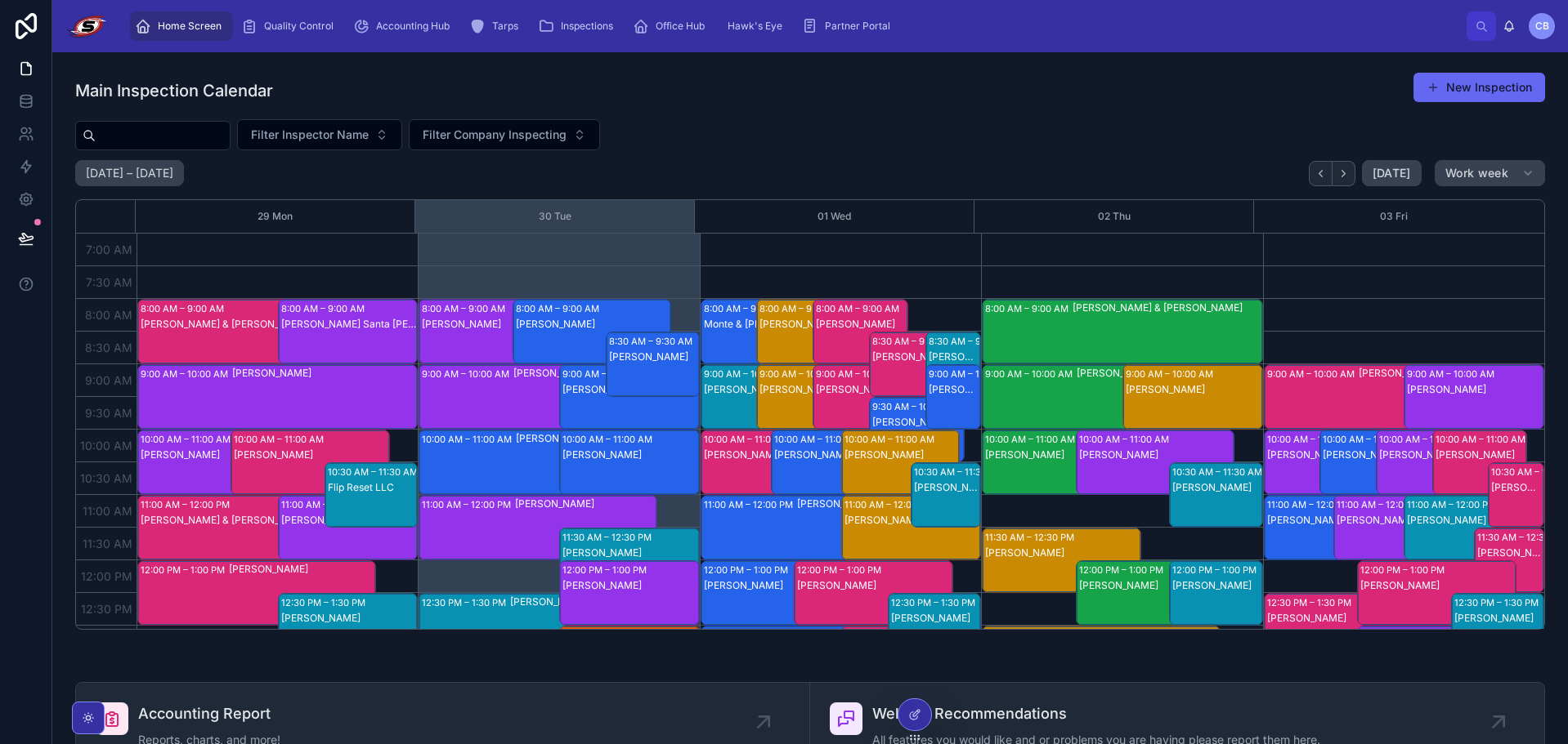
scroll to position [458, 0]
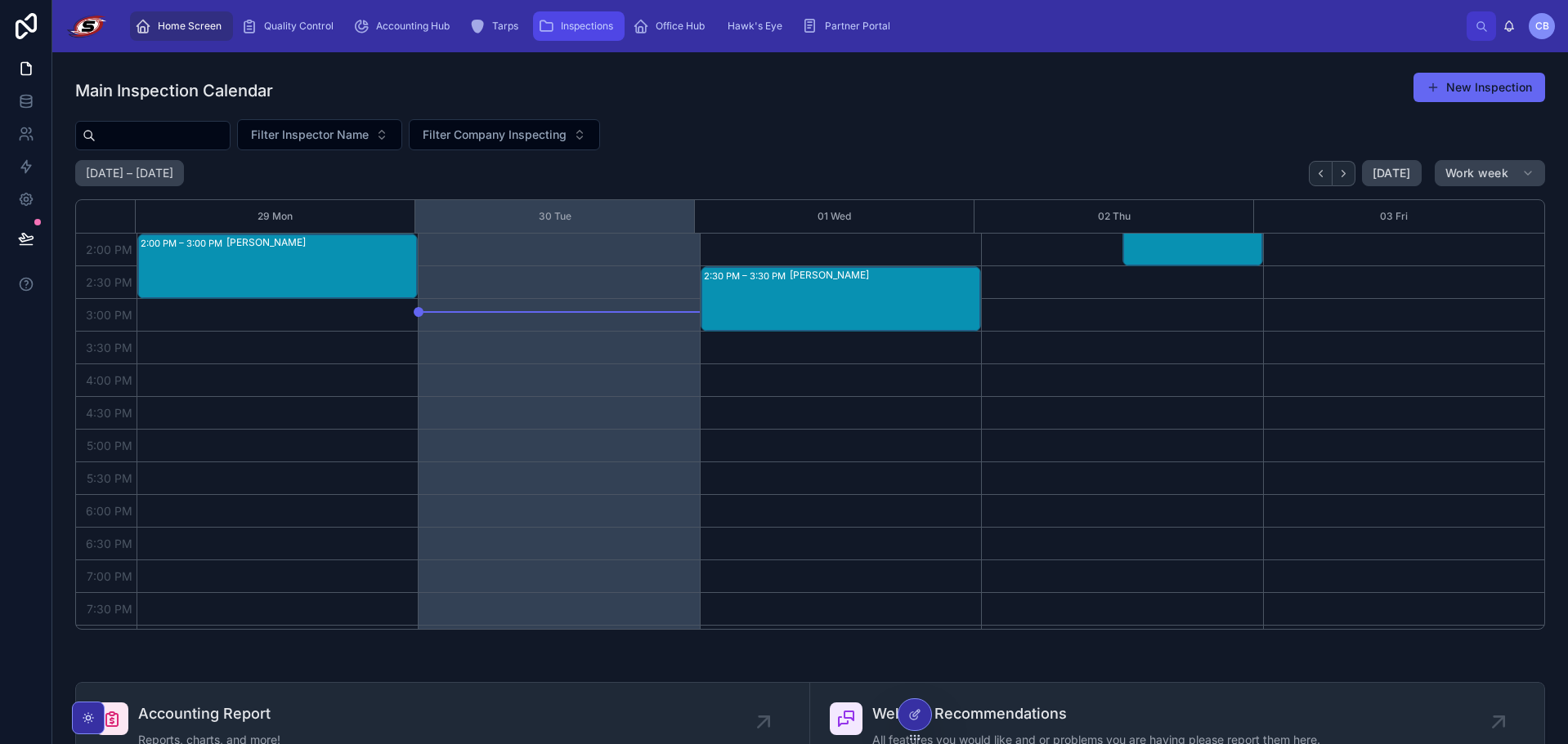
click at [556, 27] on div "Inspections" at bounding box center [579, 26] width 82 height 26
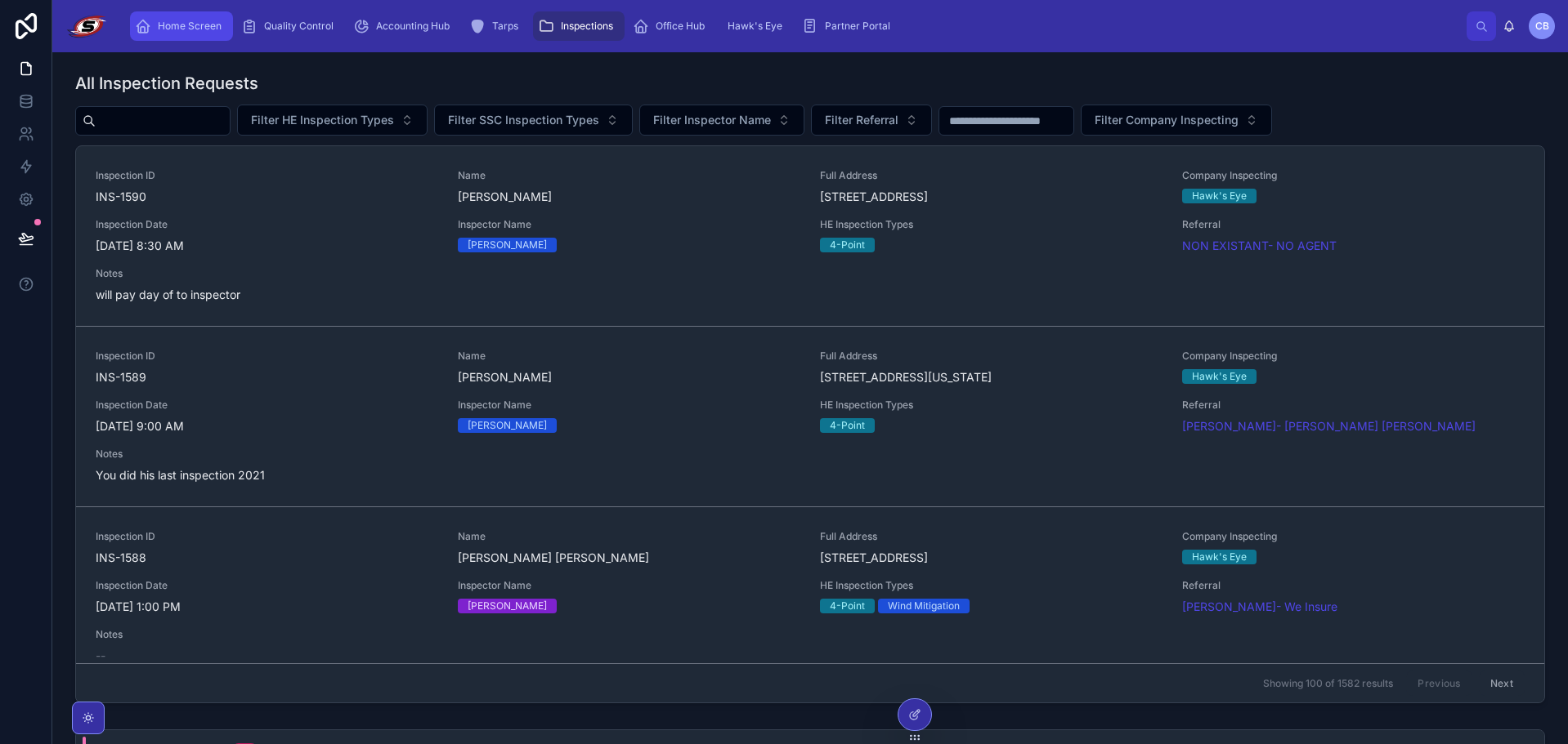
click at [189, 16] on div "Home Screen" at bounding box center [182, 26] width 94 height 26
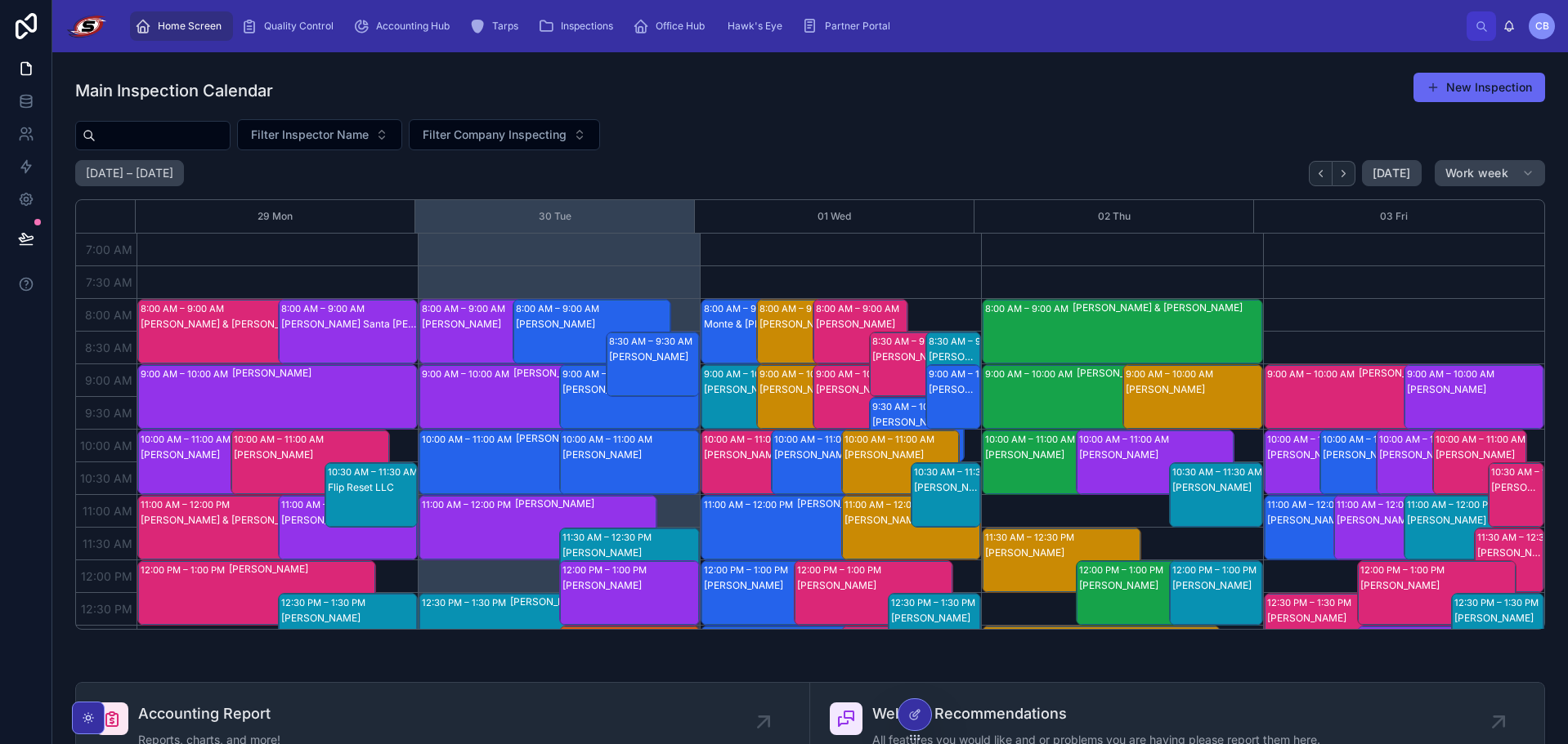
scroll to position [458, 0]
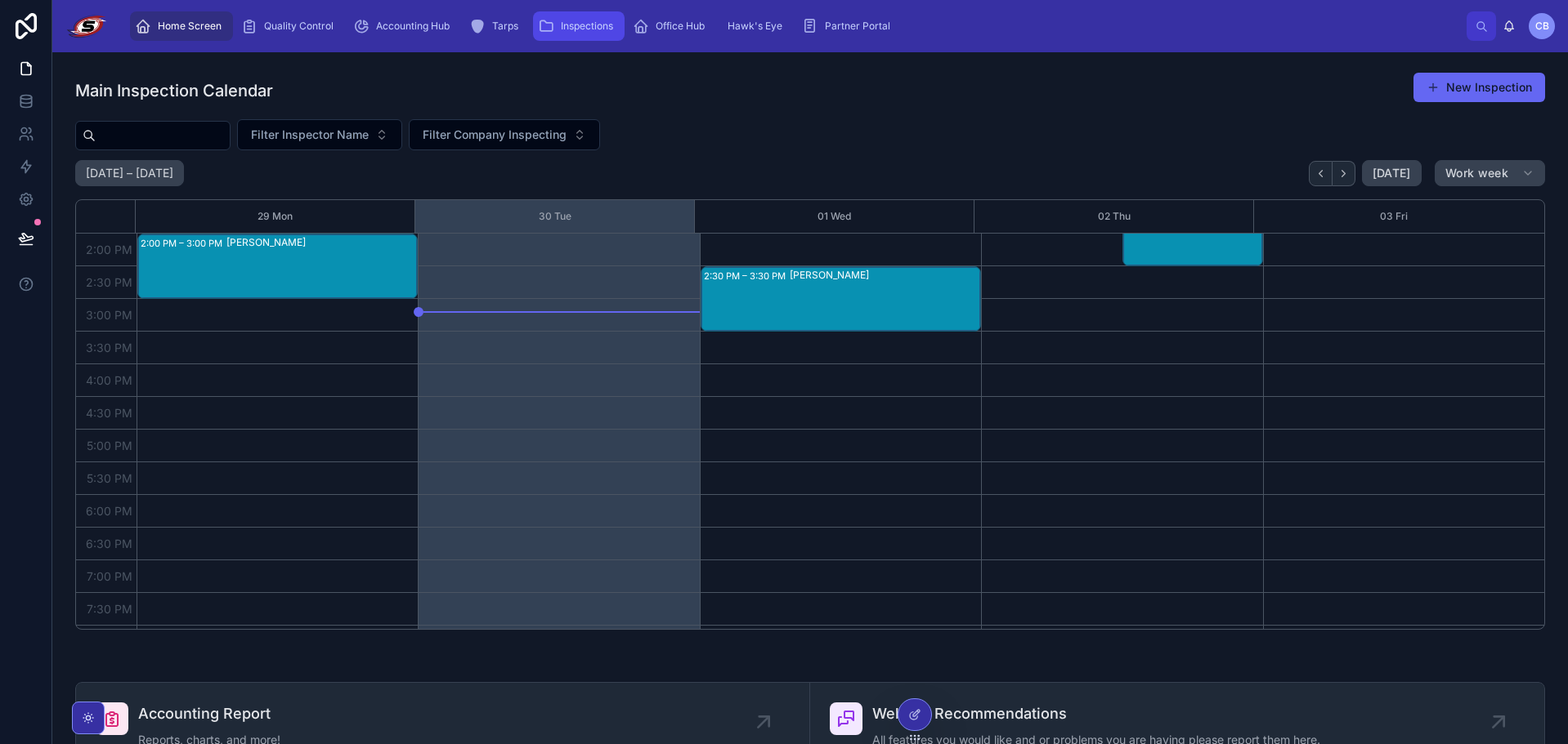
click at [609, 30] on span "Inspections" at bounding box center [587, 26] width 53 height 13
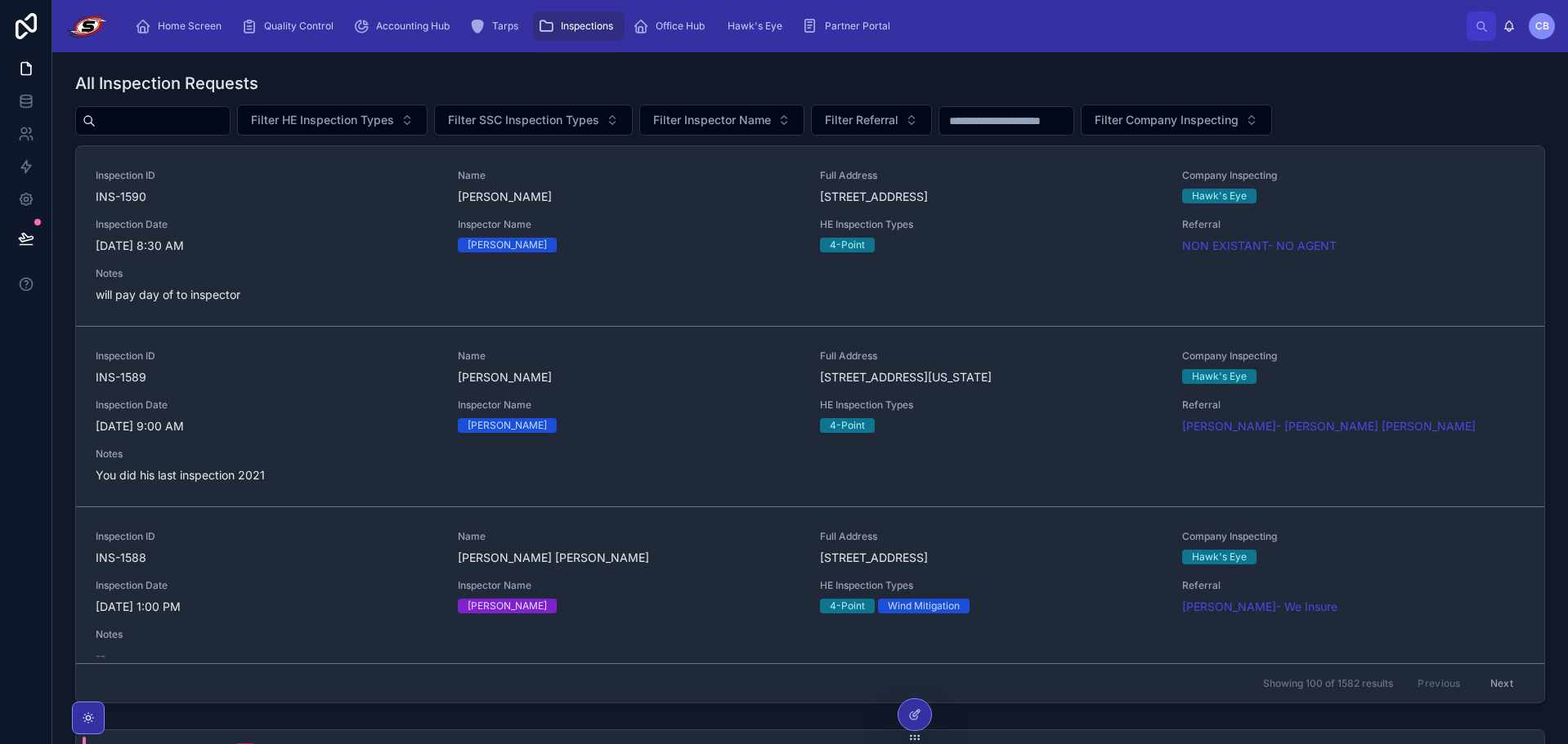
click at [230, 127] on input "text" at bounding box center [162, 120] width 134 height 23
type input "*****"
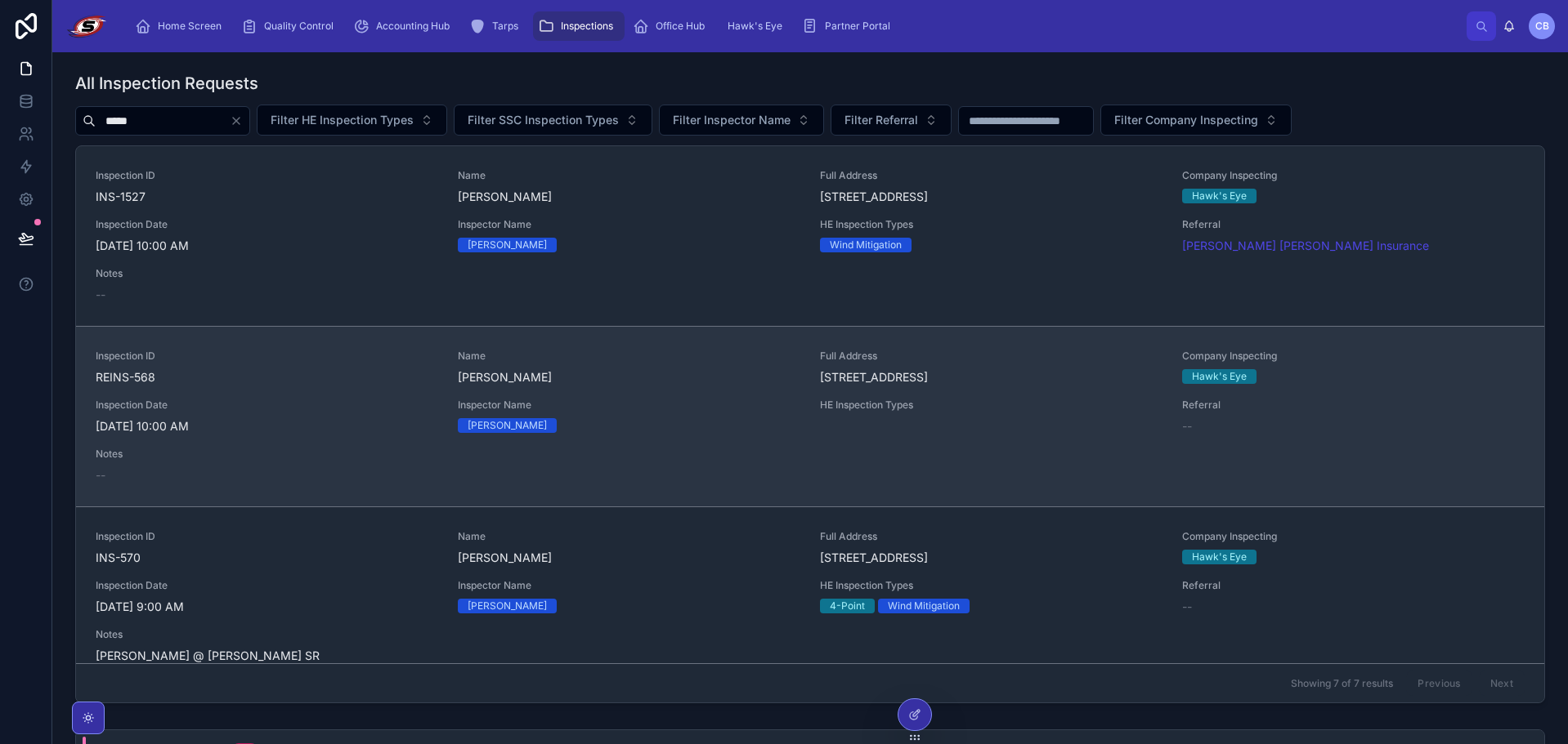
click at [311, 398] on div "Inspection ID REINS-568 Name [PERSON_NAME] Full Address [STREET_ADDRESS] Compan…" at bounding box center [810, 417] width 1429 height 134
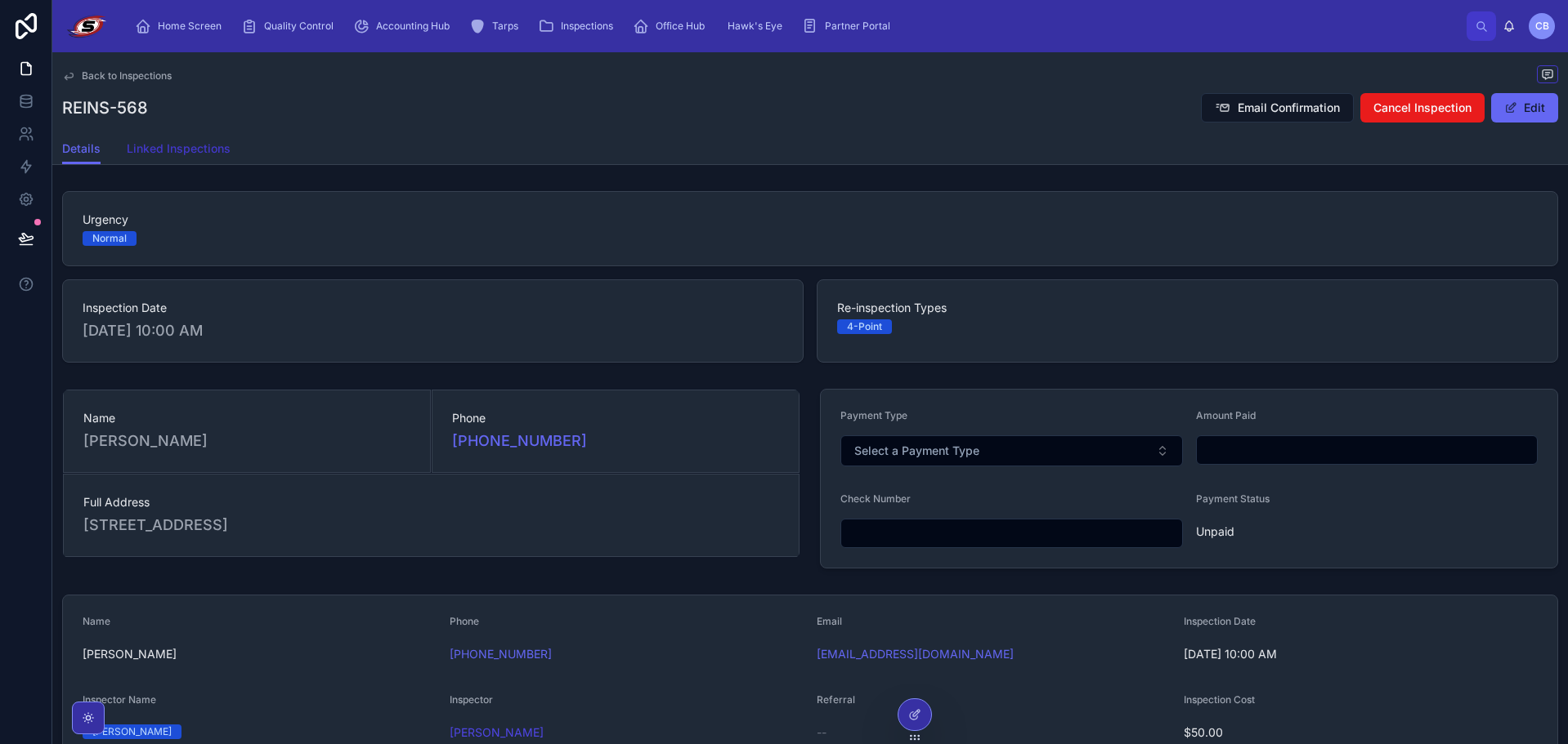
click at [200, 135] on link "Linked Inspections" at bounding box center [178, 150] width 103 height 33
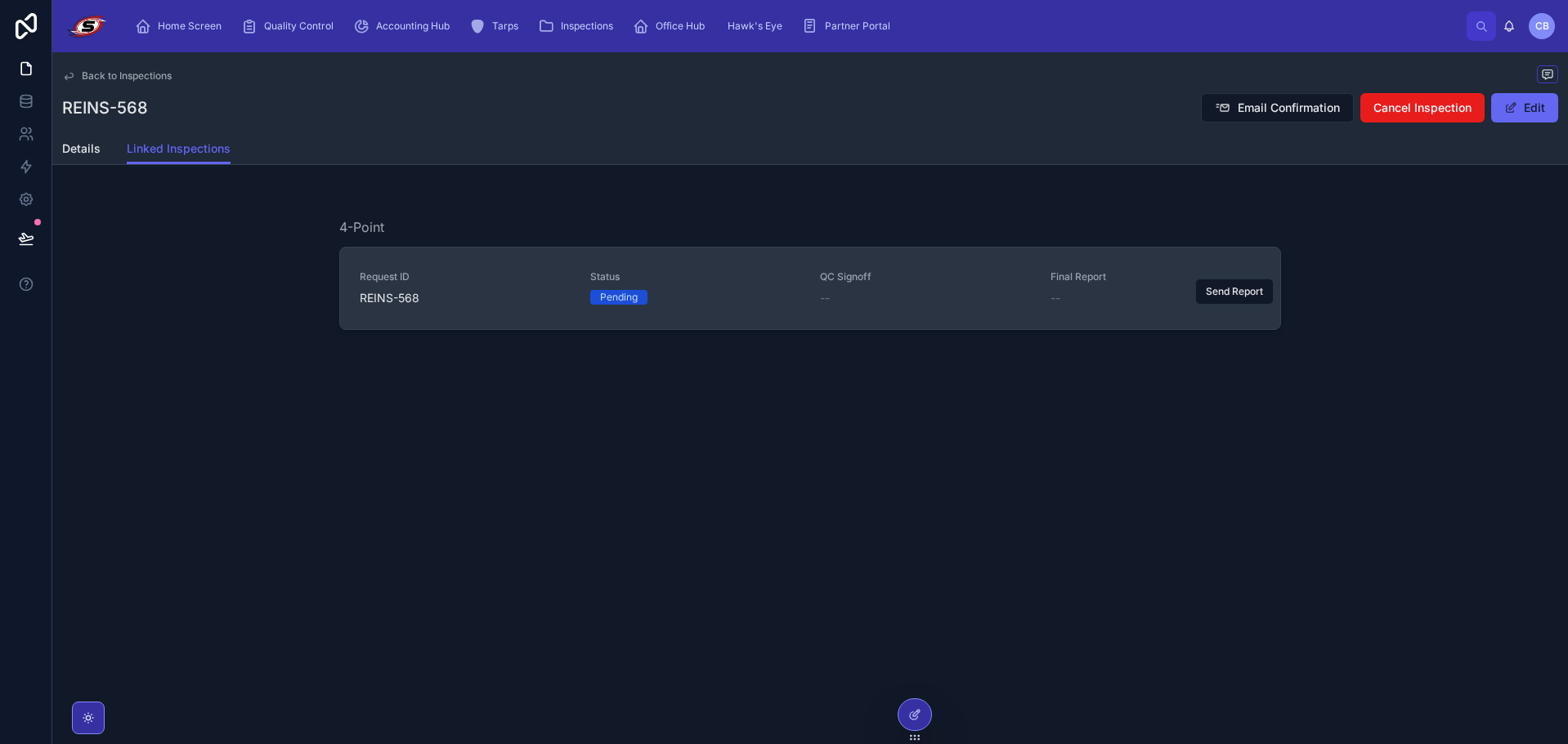
click at [514, 296] on span "REINS-568" at bounding box center [466, 298] width 211 height 16
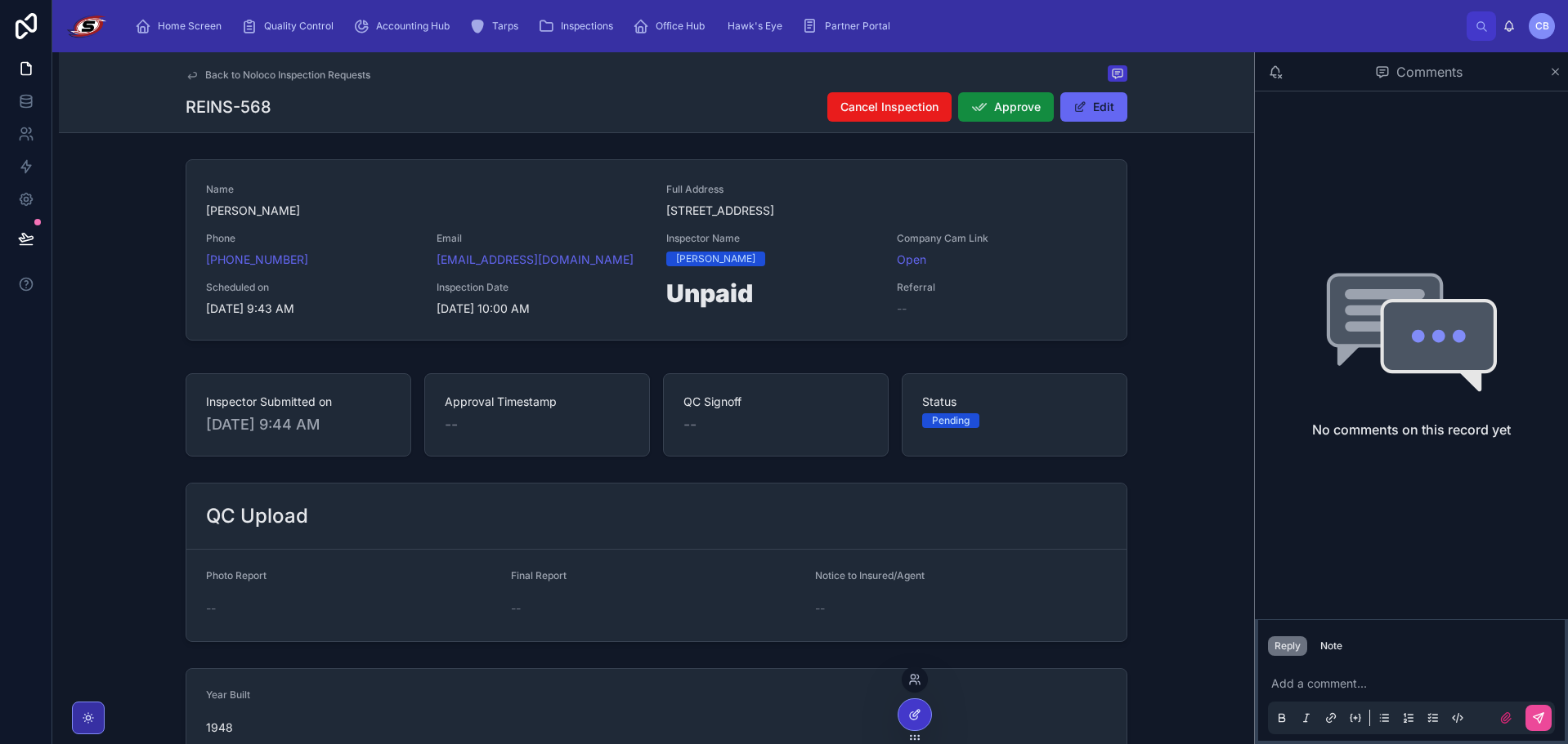
click at [918, 711] on icon at bounding box center [914, 714] width 13 height 13
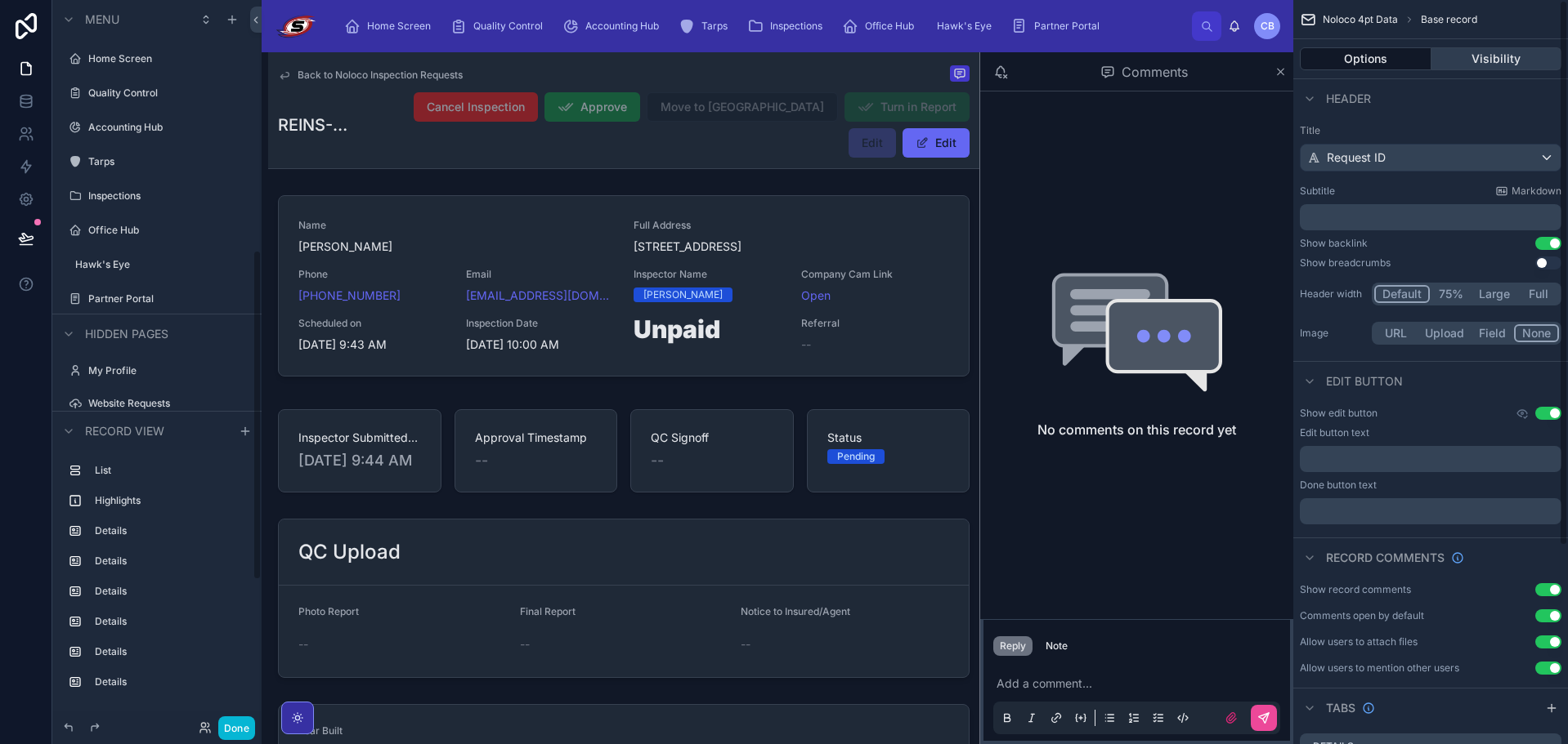
scroll to position [548, 0]
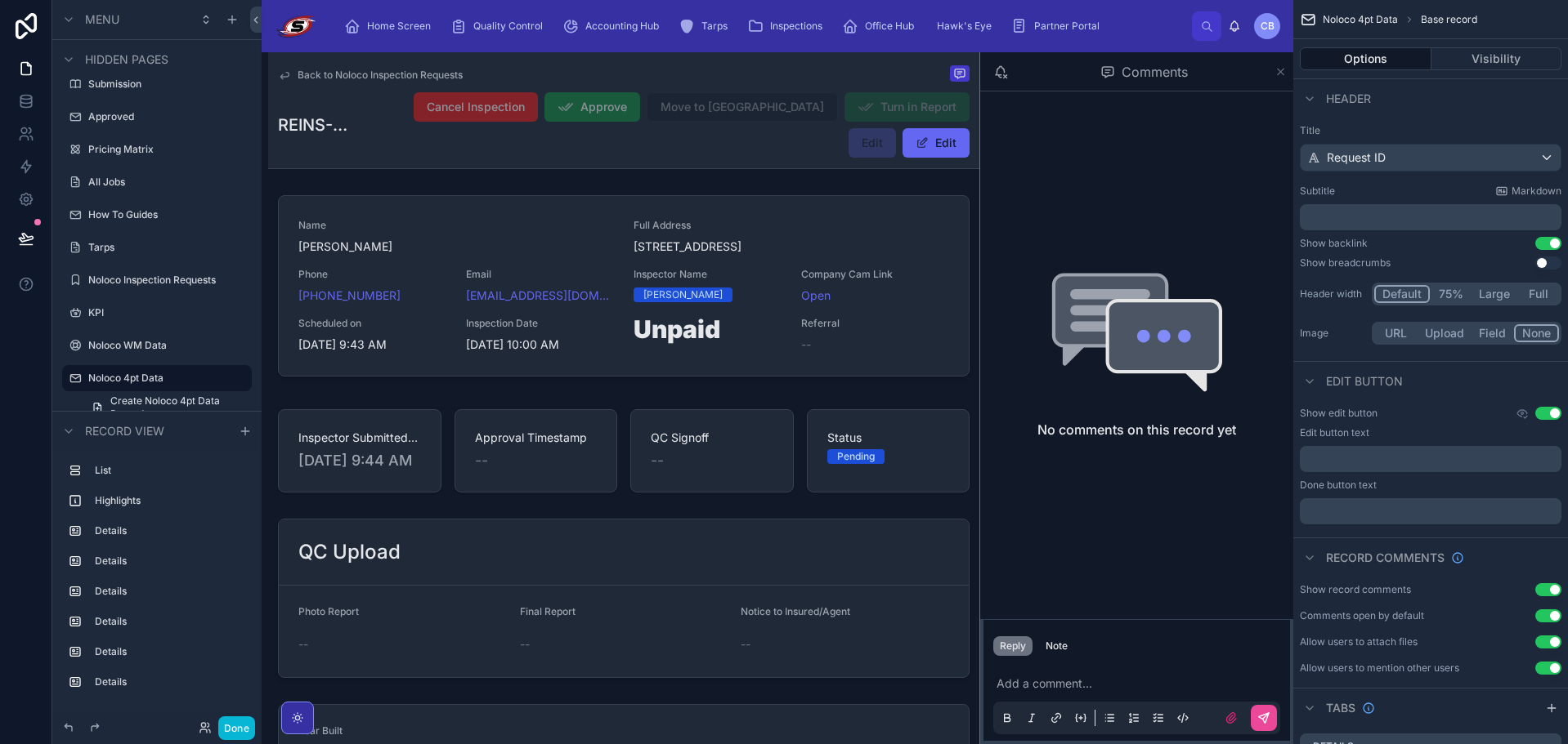
click at [1280, 70] on icon at bounding box center [1280, 72] width 12 height 13
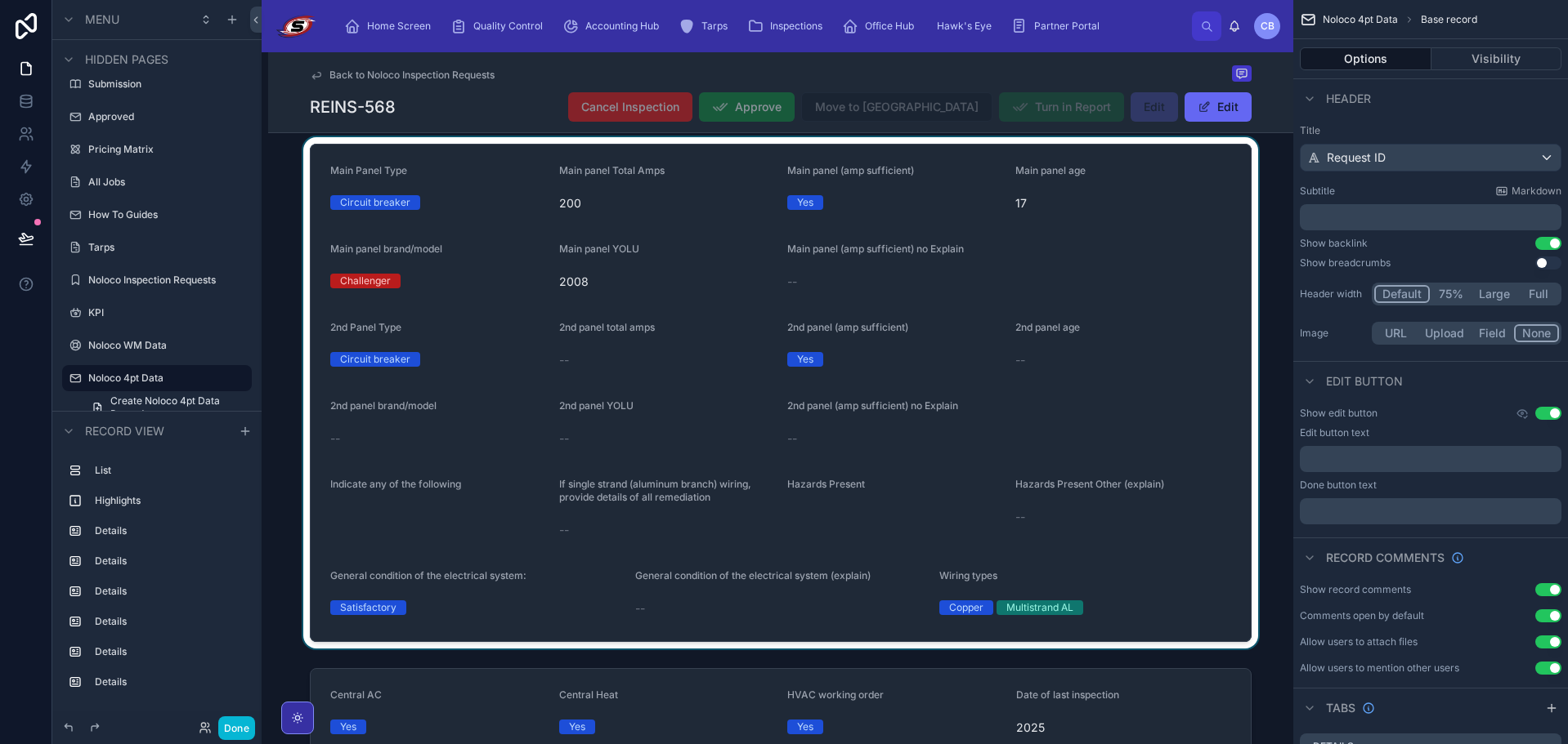
scroll to position [653, 0]
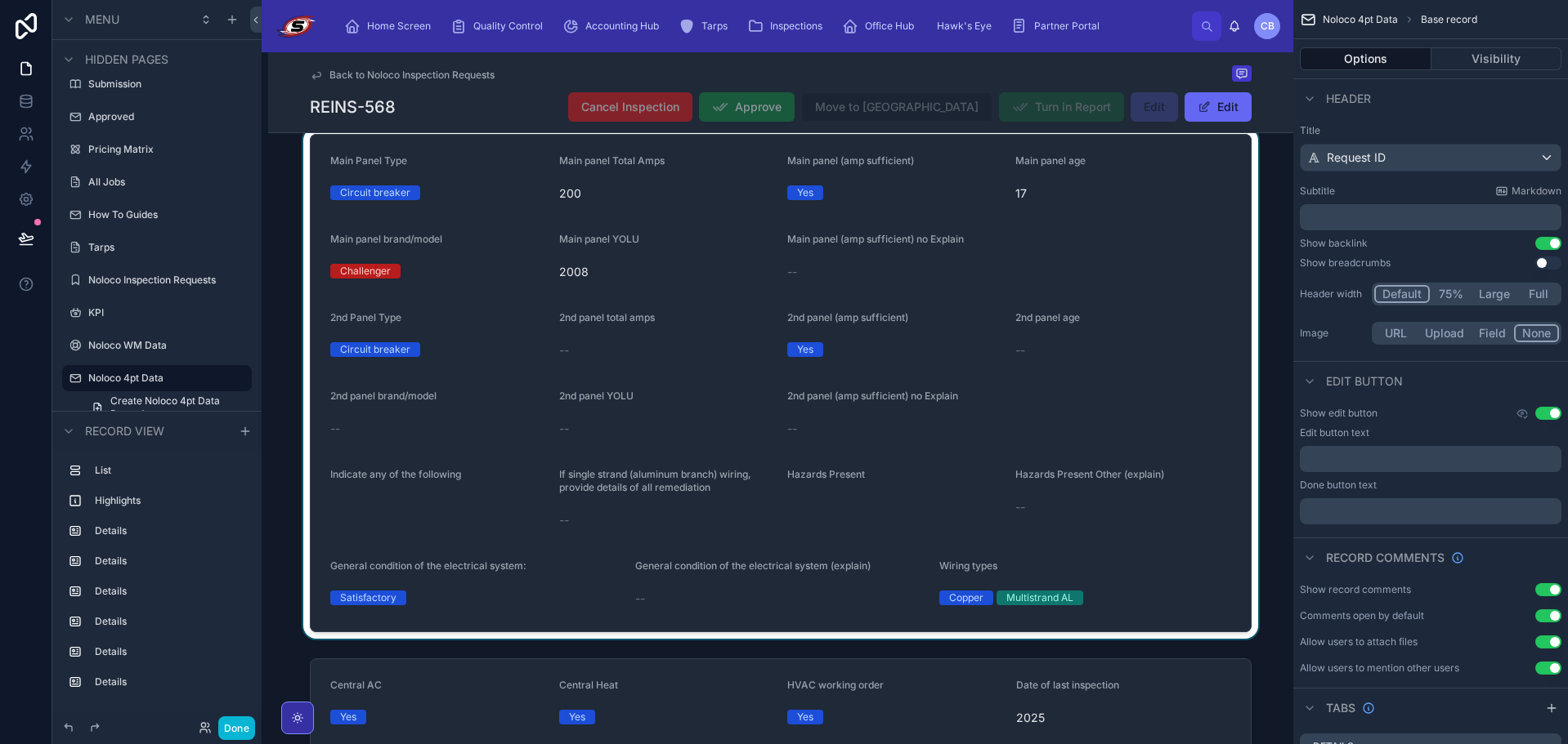
click at [724, 340] on div at bounding box center [780, 383] width 1025 height 511
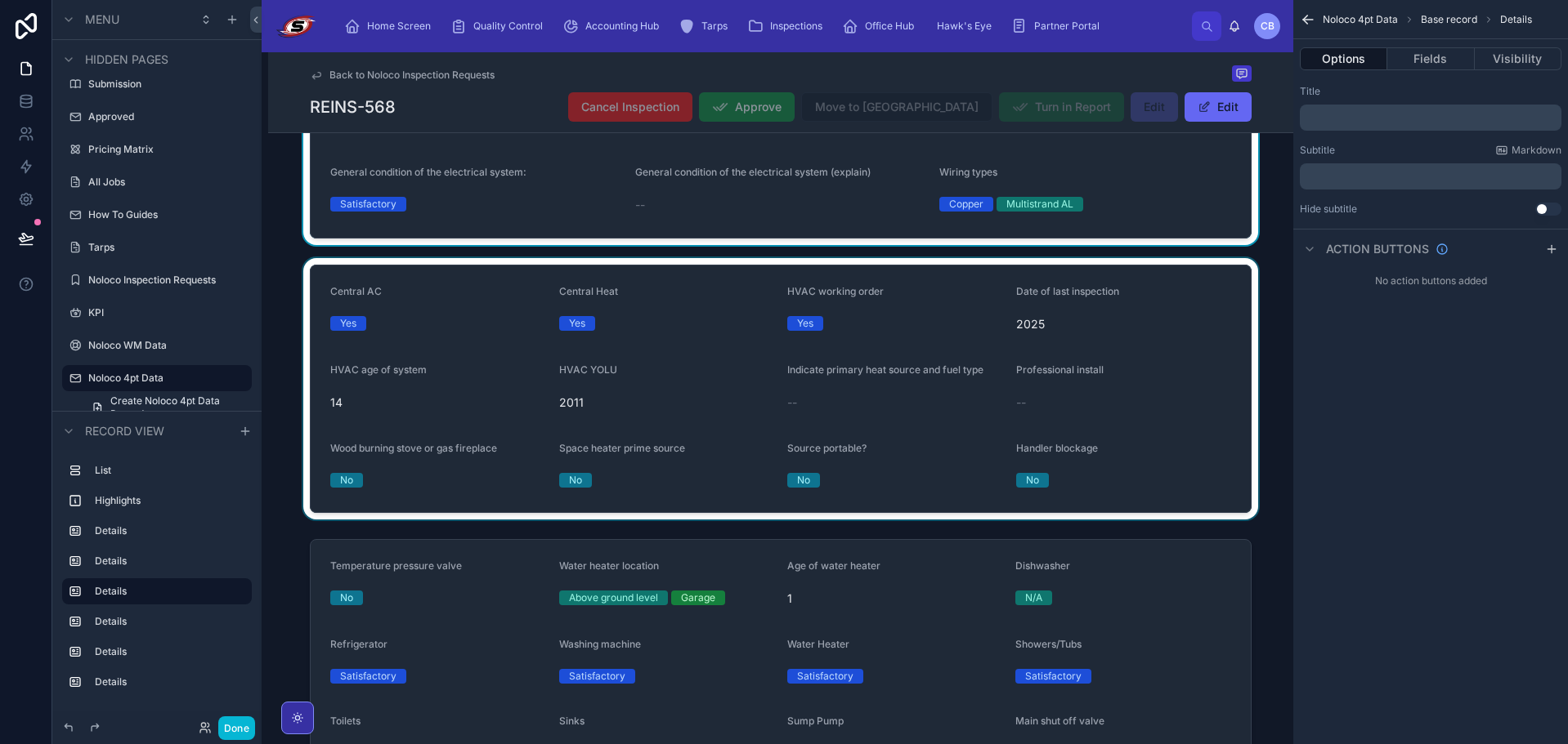
scroll to position [1062, 0]
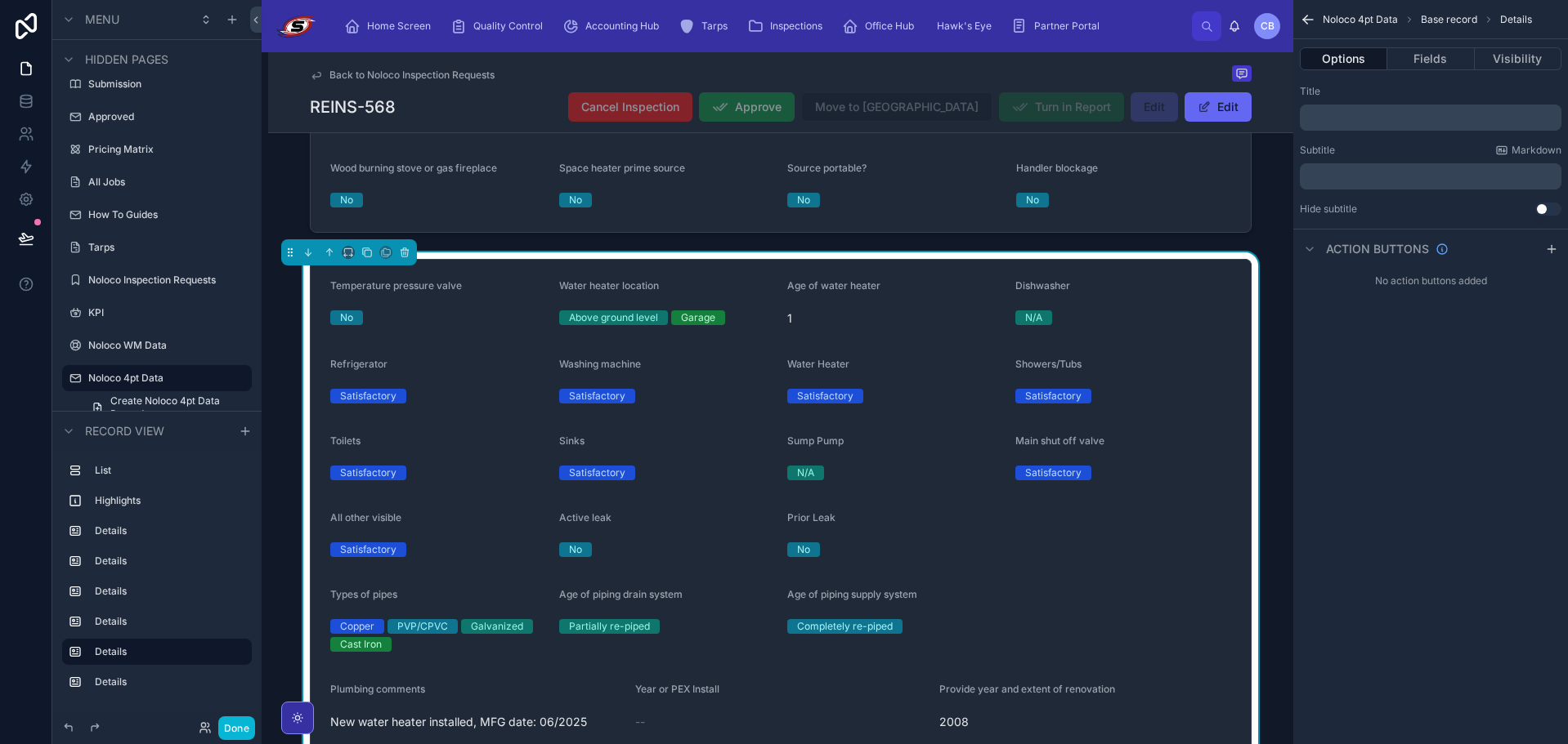
scroll to position [1390, 0]
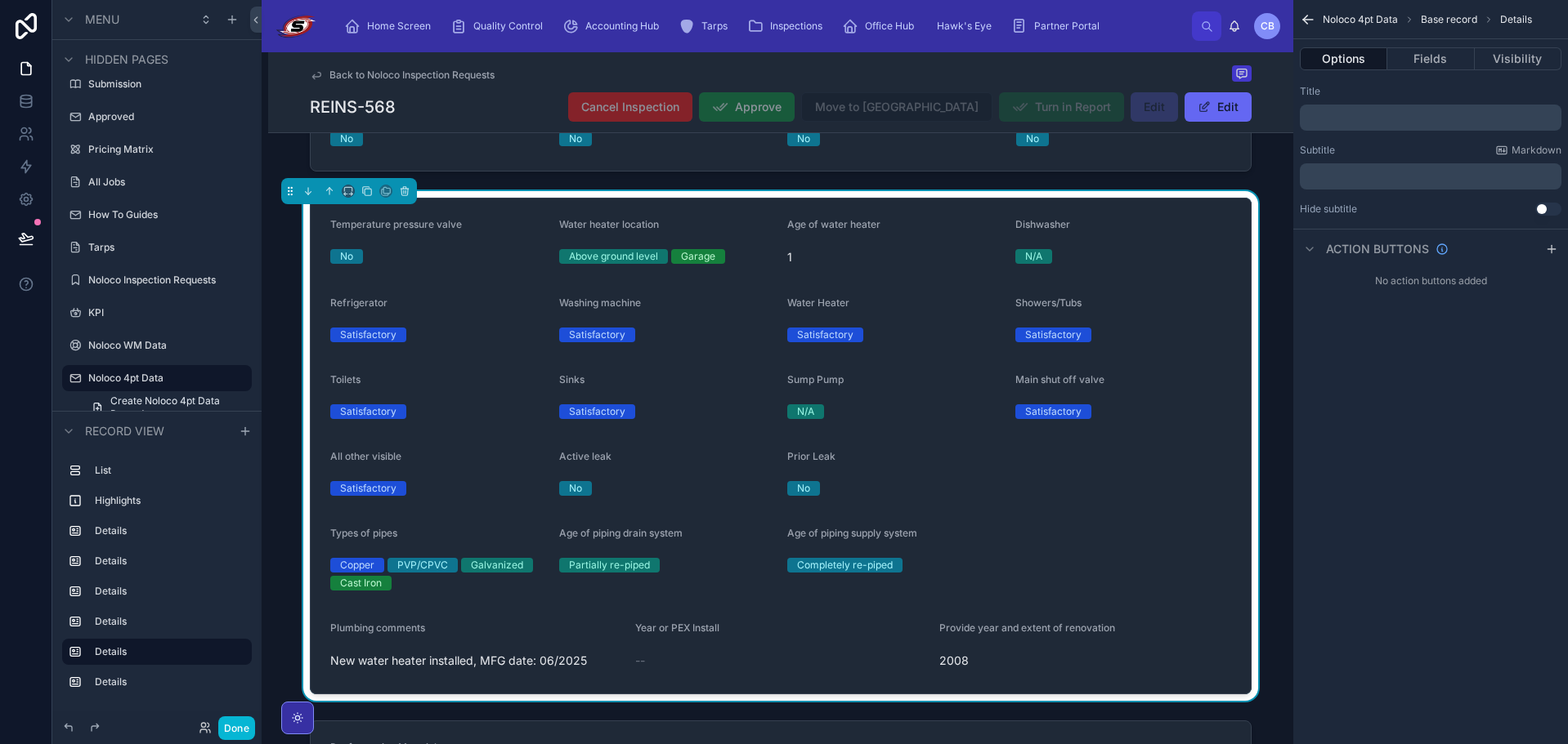
click at [992, 529] on div "Age of piping supply system" at bounding box center [894, 537] width 215 height 20
click at [1442, 59] on button "Fields" at bounding box center [1430, 59] width 87 height 23
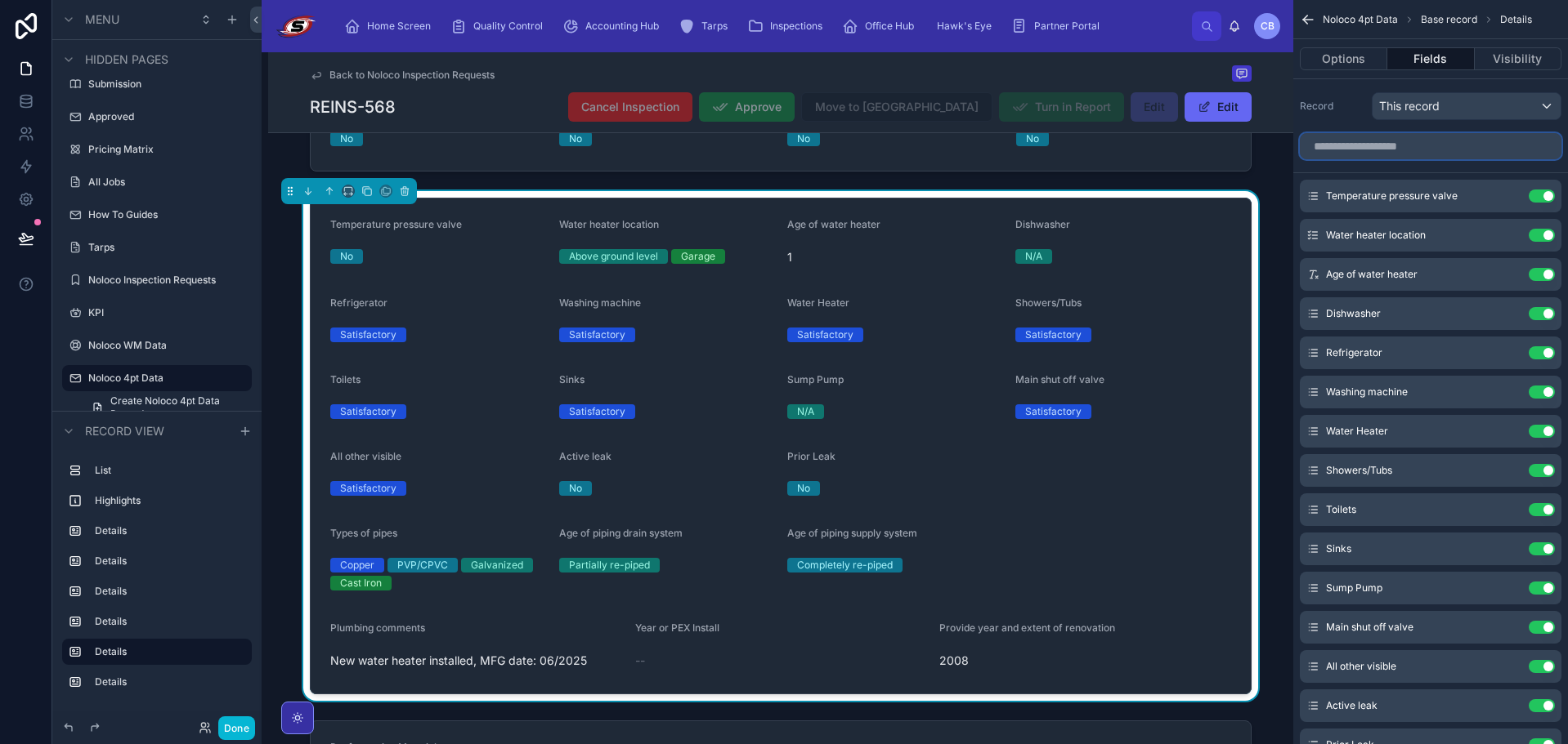
click at [1432, 142] on input "scrollable content" at bounding box center [1430, 146] width 262 height 26
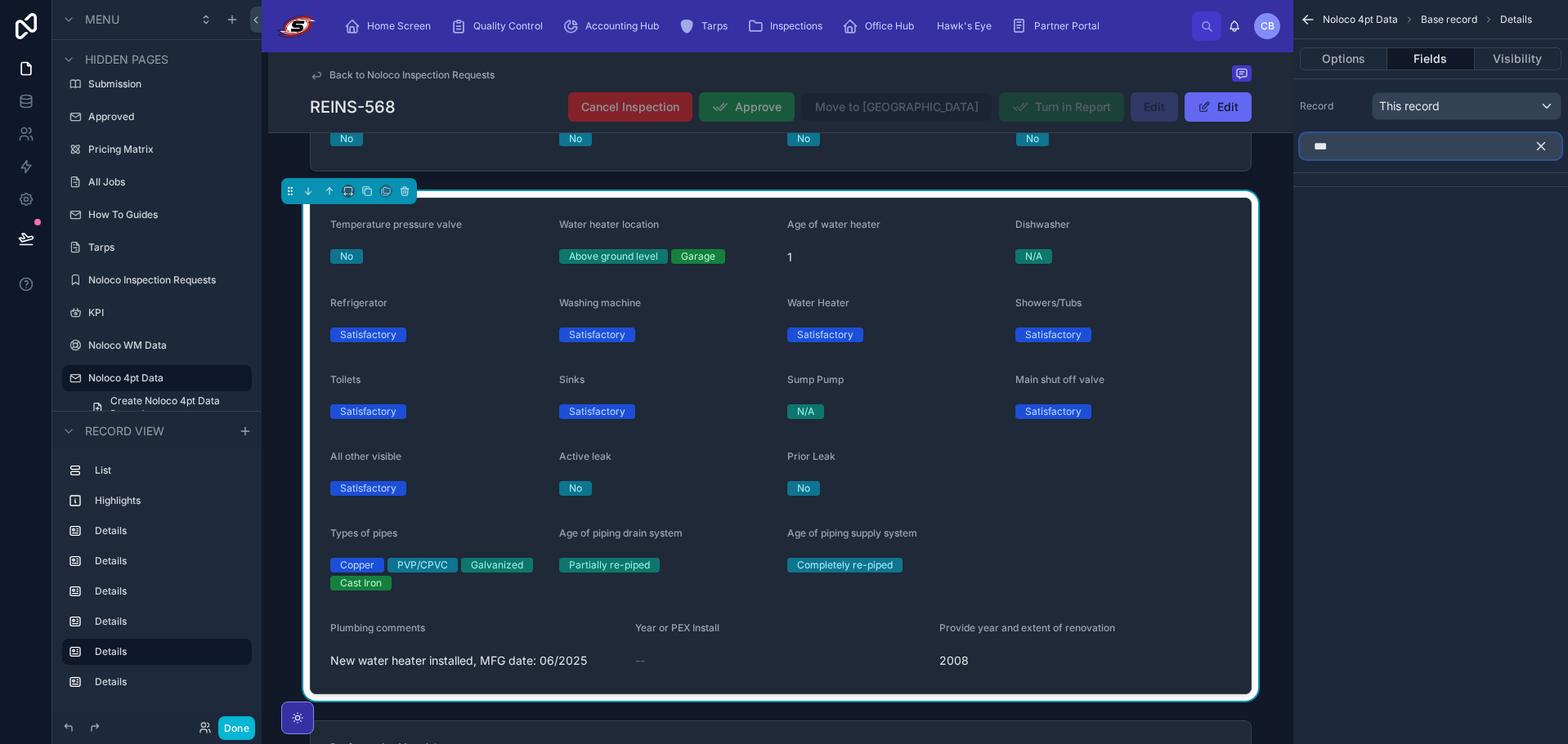
type input "**"
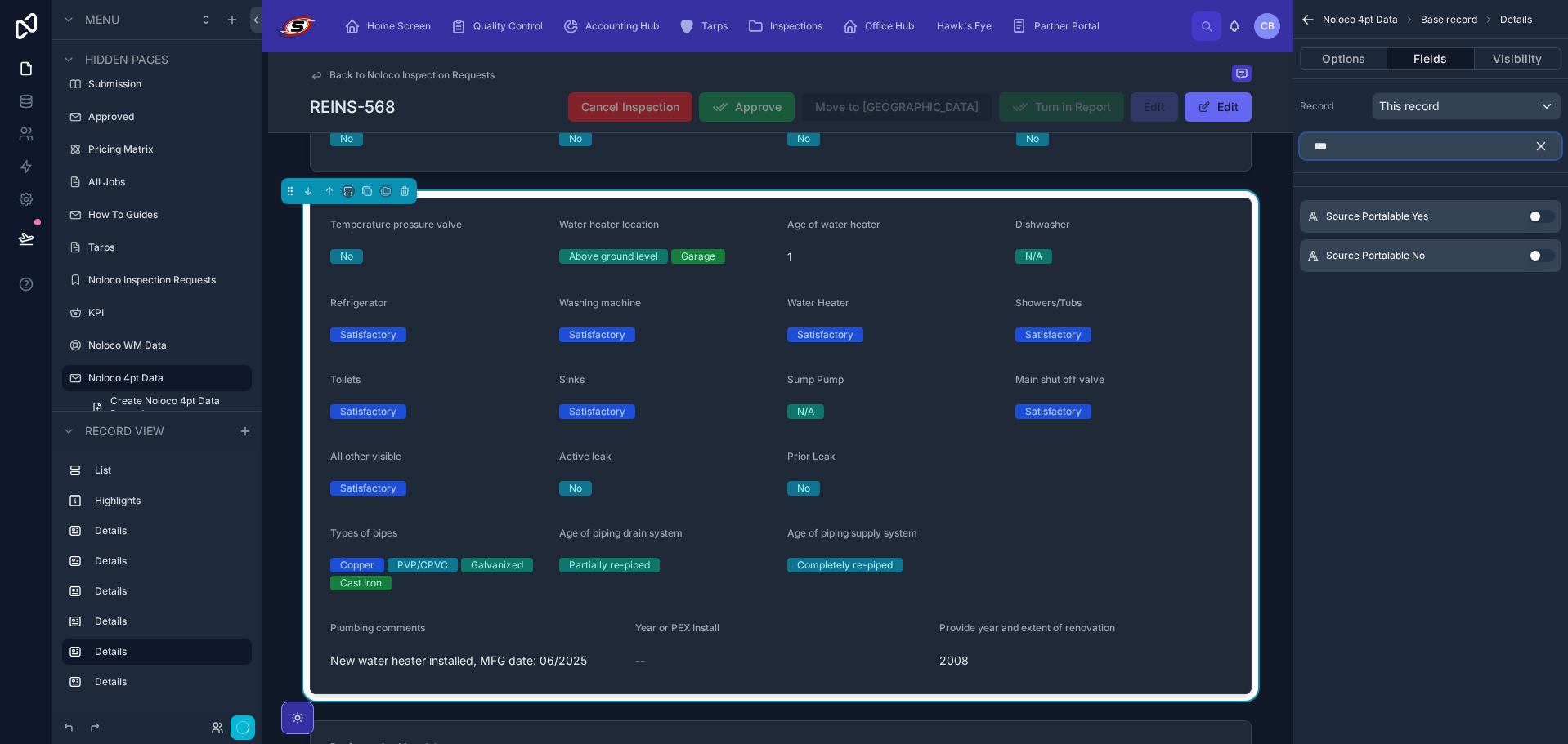
type input "***"
click at [1534, 144] on icon "scrollable content" at bounding box center [1540, 146] width 15 height 15
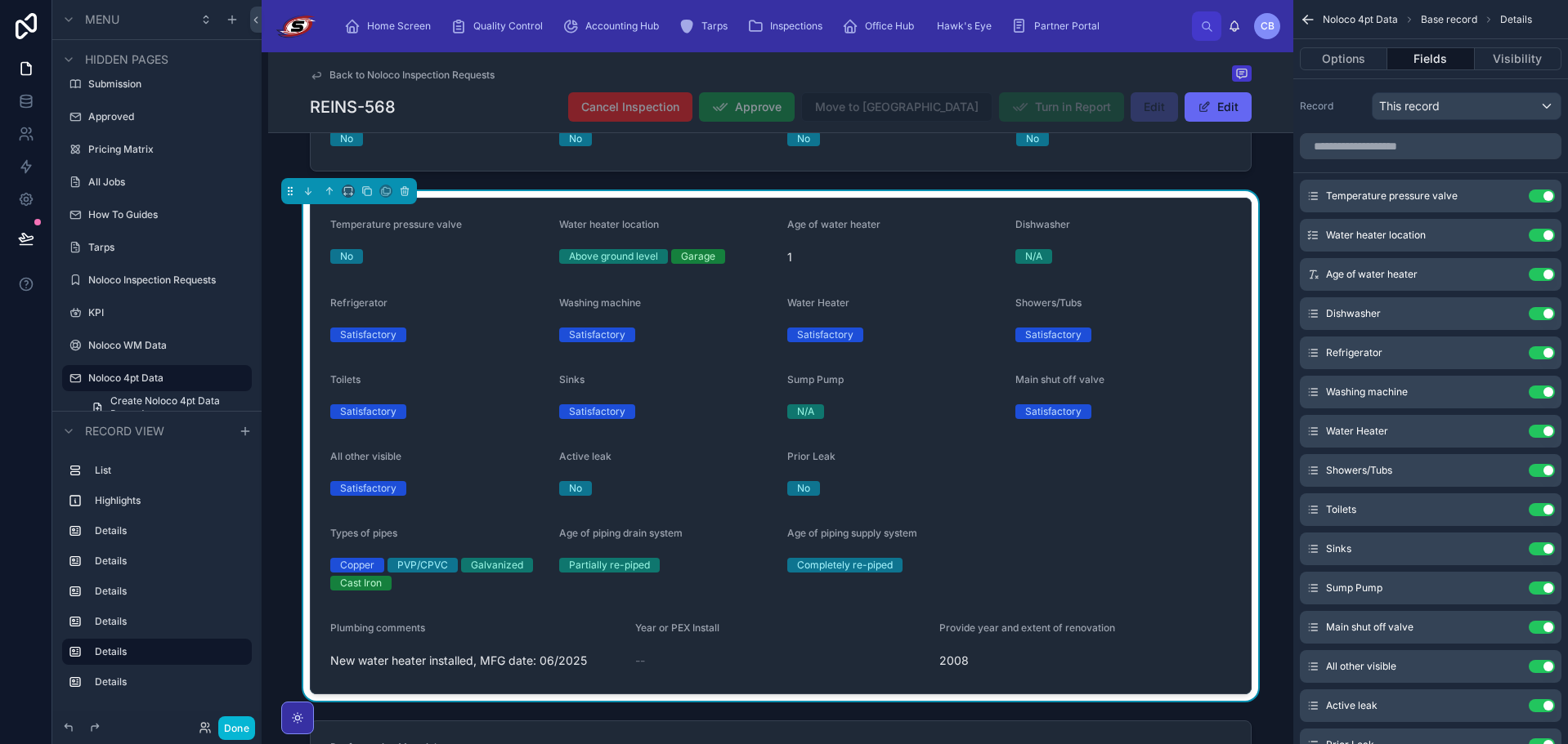
click at [1046, 424] on div "Satisfactory" at bounding box center [1122, 412] width 216 height 25
click at [1472, 144] on input "scrollable content" at bounding box center [1430, 146] width 262 height 26
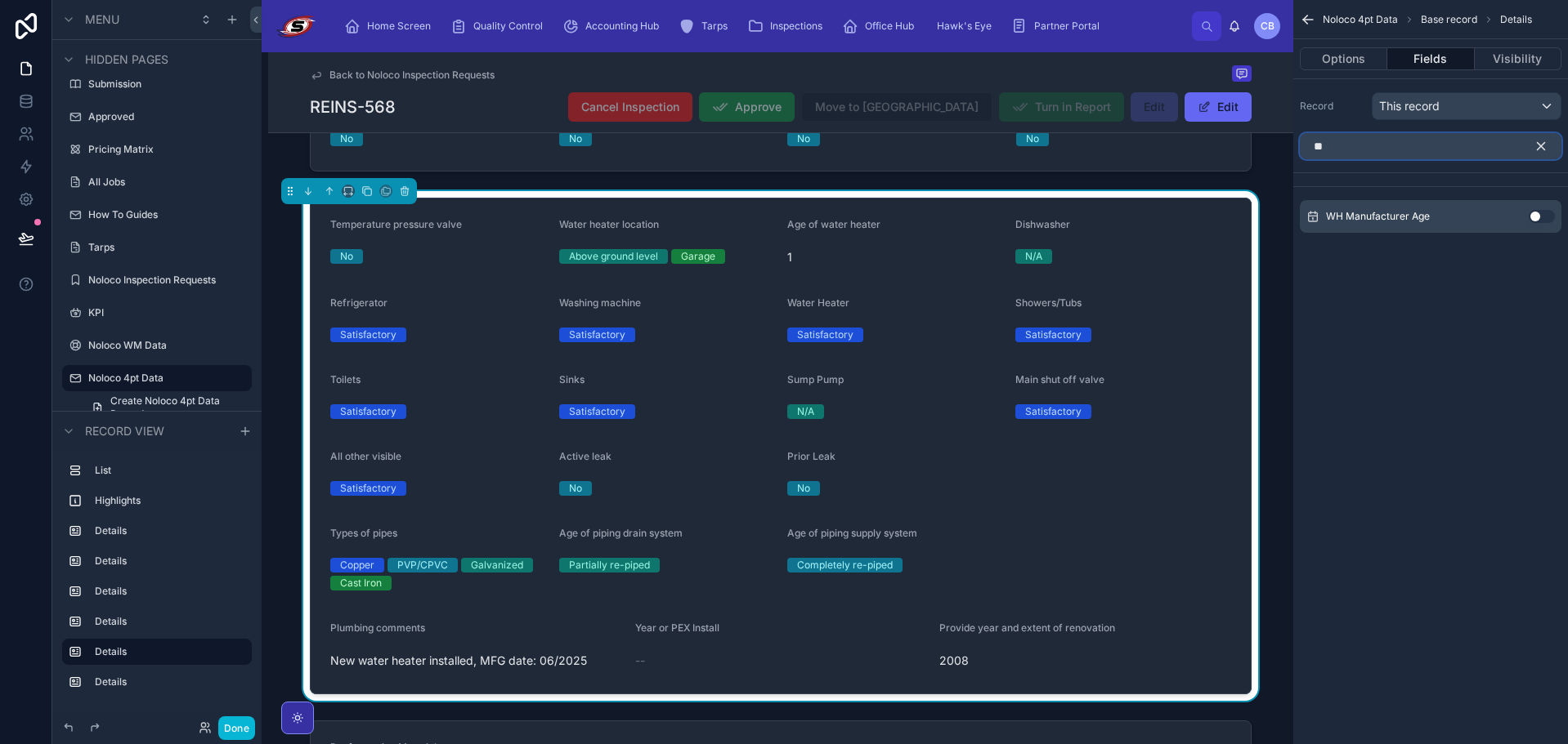
type input "**"
click at [1538, 213] on button "Use setting" at bounding box center [1541, 216] width 26 height 13
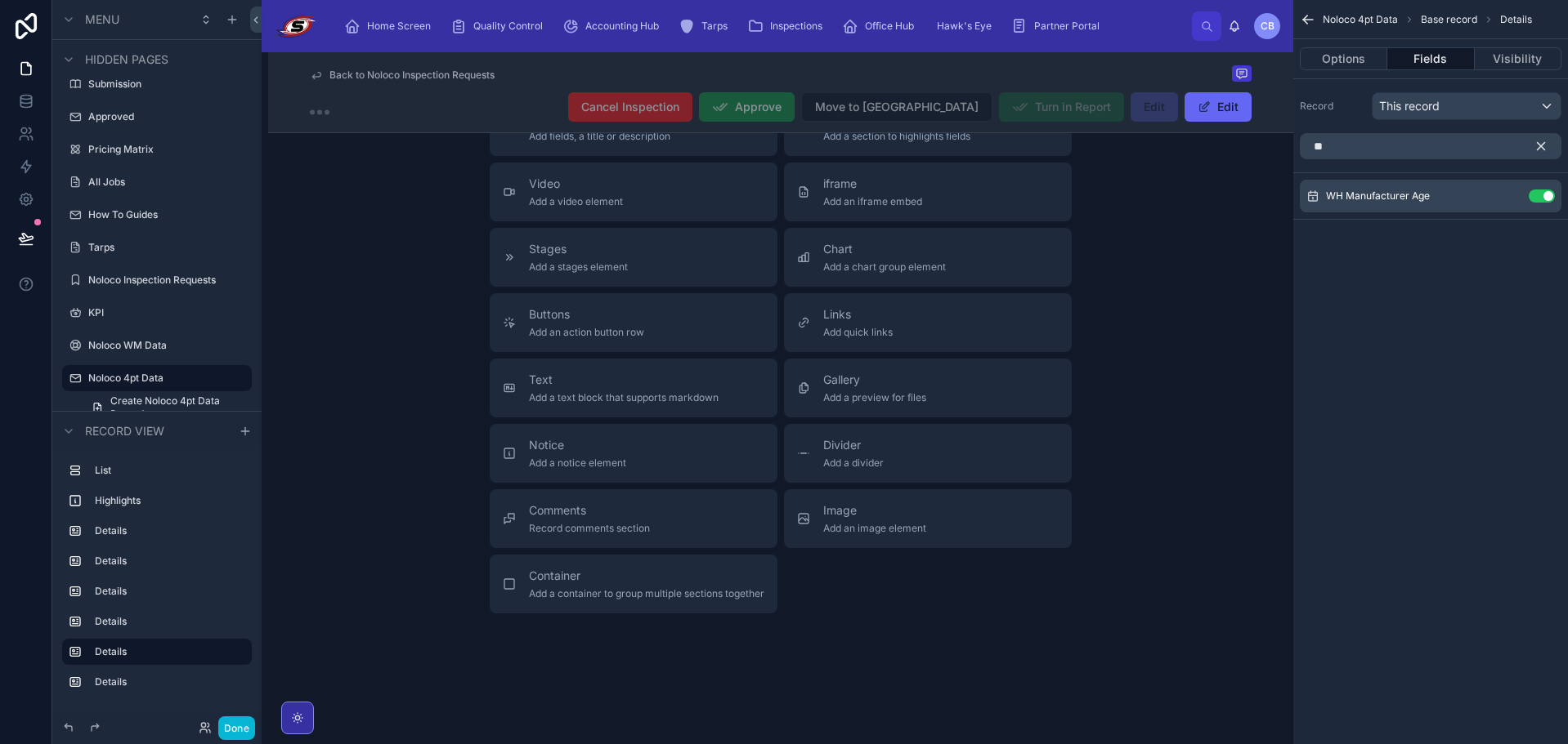
scroll to position [2905, 0]
click at [1540, 144] on icon "scrollable content" at bounding box center [1540, 146] width 15 height 15
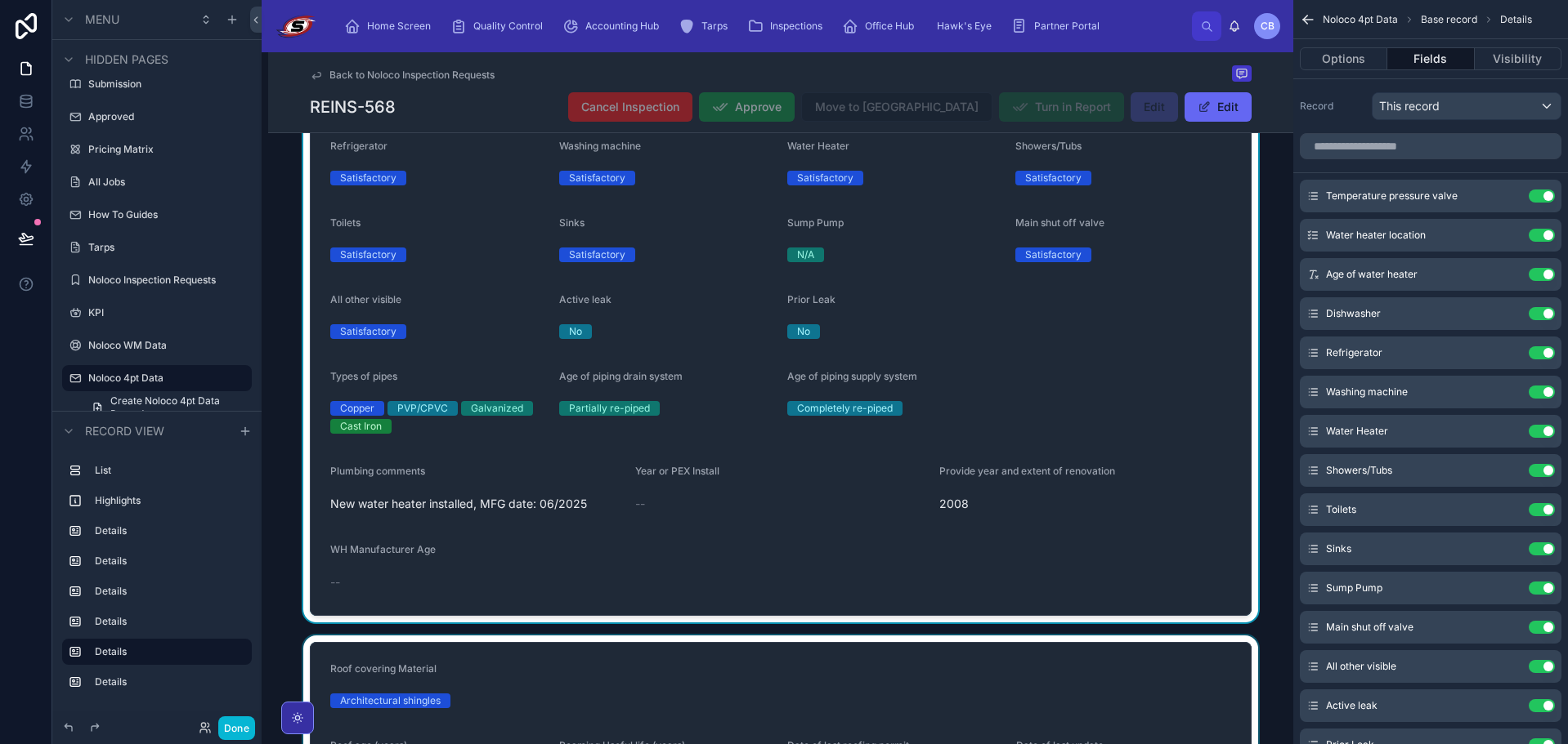
scroll to position [1516, 0]
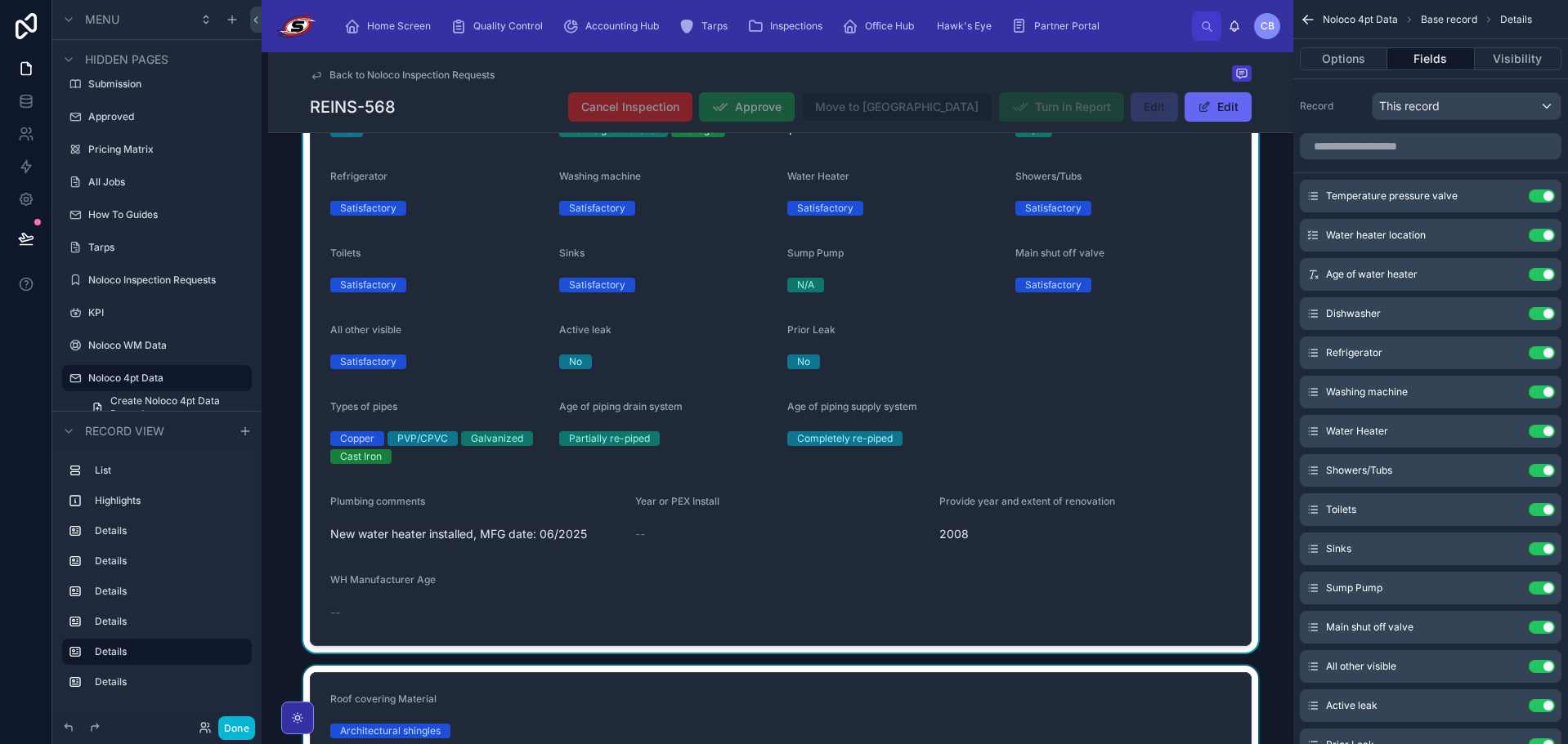
click at [1117, 350] on div "No" at bounding box center [1009, 362] width 444 height 25
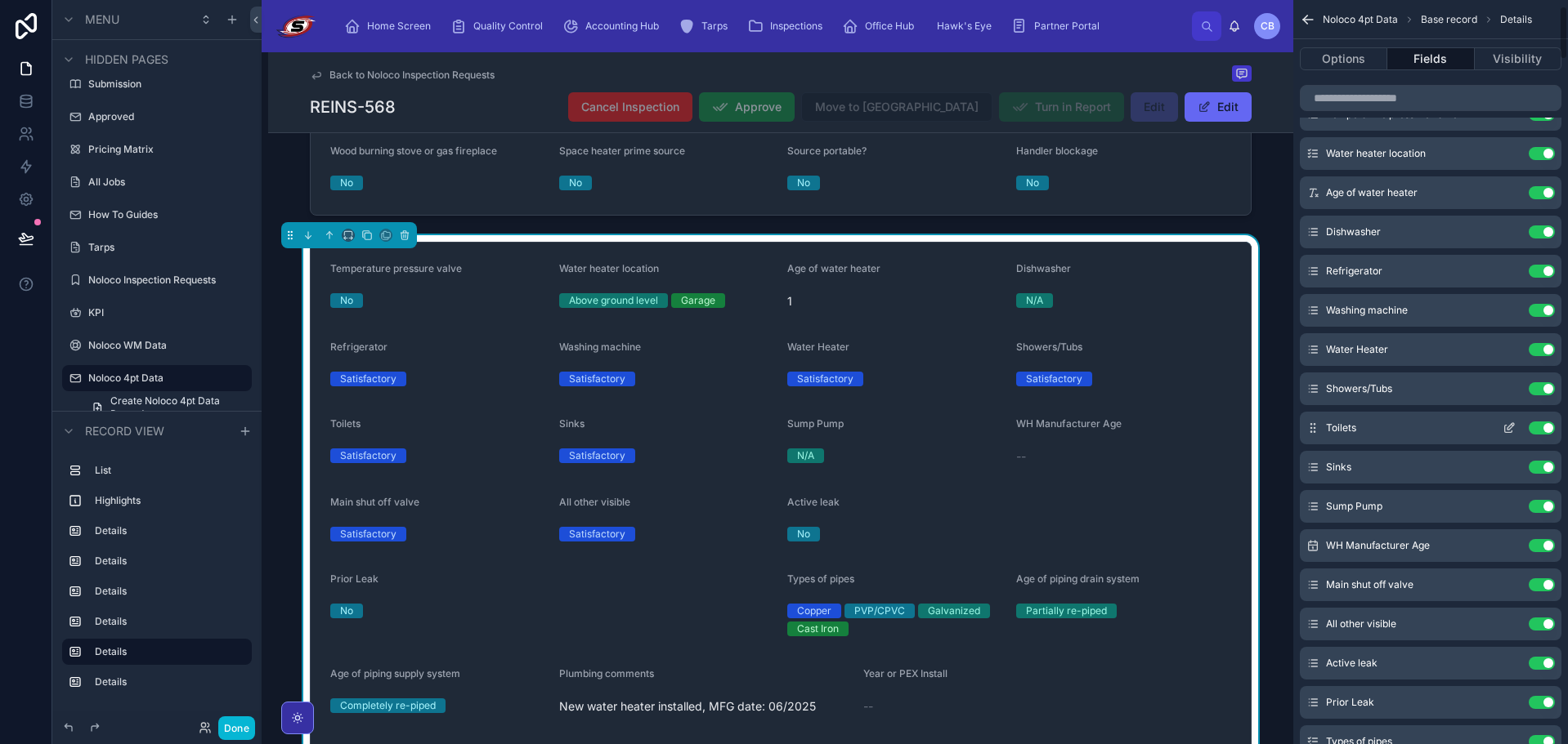
scroll to position [1353, 0]
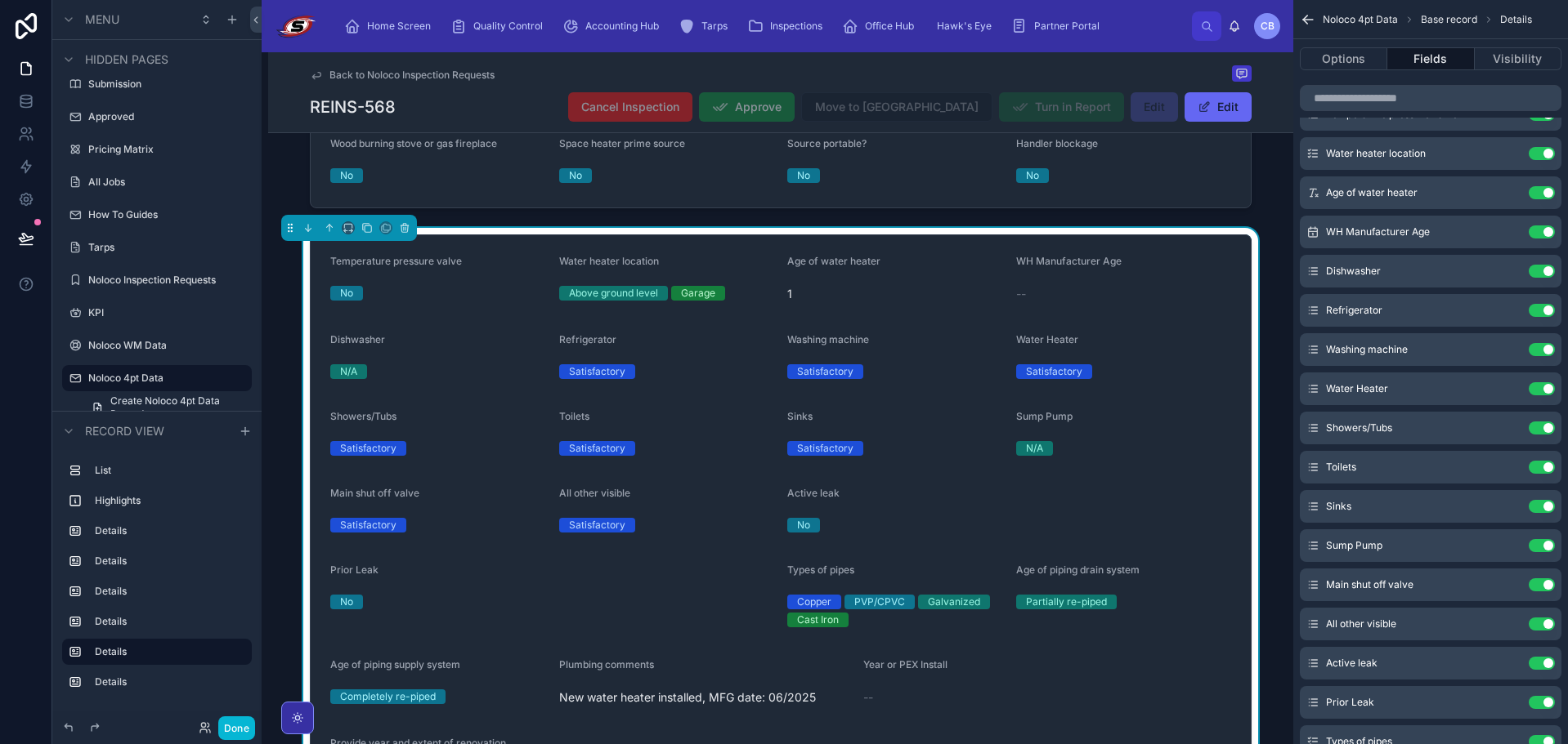
click at [629, 597] on div "No" at bounding box center [552, 602] width 444 height 15
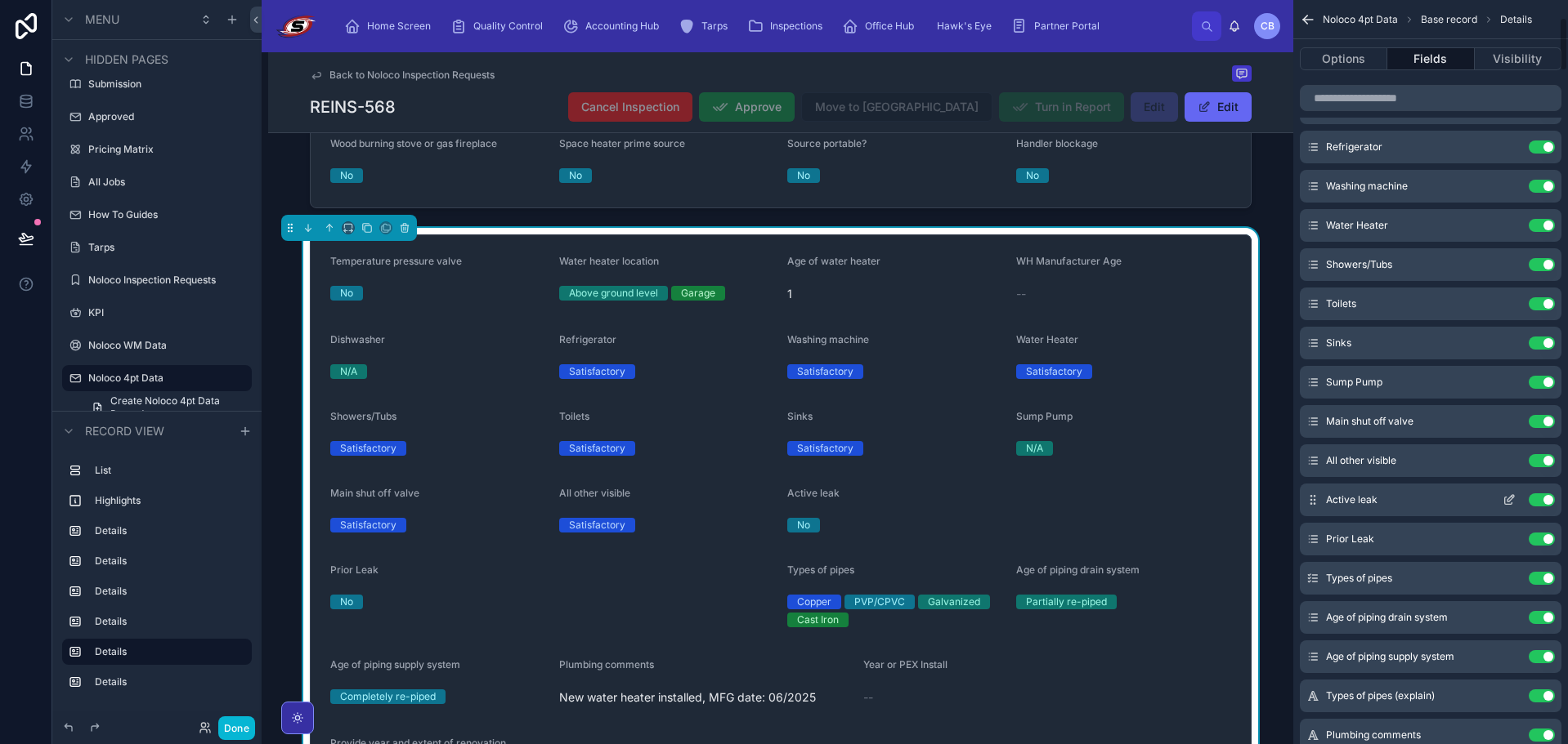
click at [1505, 497] on icon "scrollable content" at bounding box center [1508, 500] width 7 height 7
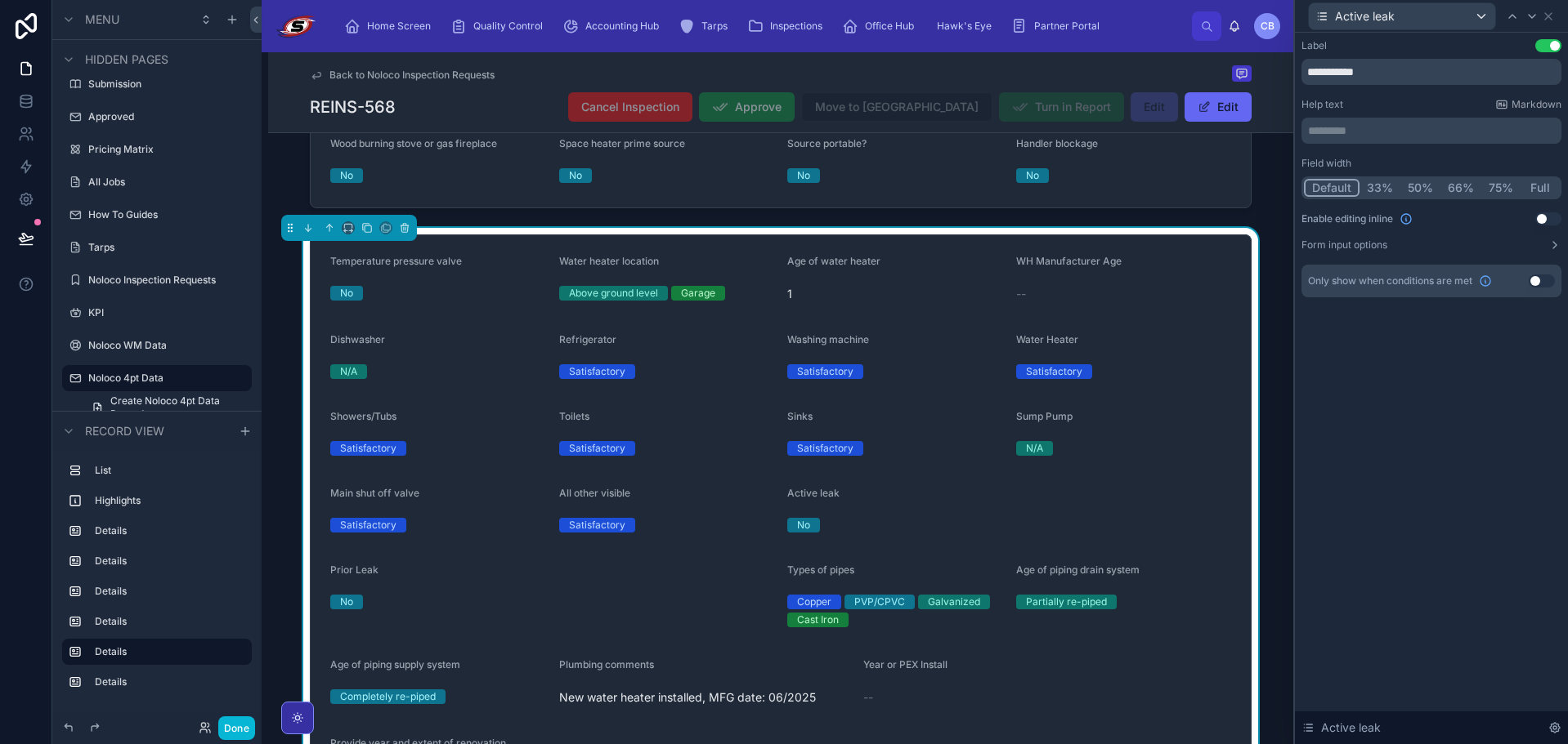
click at [1342, 188] on button "Default" at bounding box center [1331, 188] width 56 height 18
click at [1377, 186] on button "33%" at bounding box center [1379, 188] width 41 height 18
click at [1336, 189] on button "Default" at bounding box center [1330, 188] width 54 height 18
click at [1527, 13] on icon at bounding box center [1531, 16] width 13 height 13
click at [1334, 193] on button "Default" at bounding box center [1330, 188] width 54 height 18
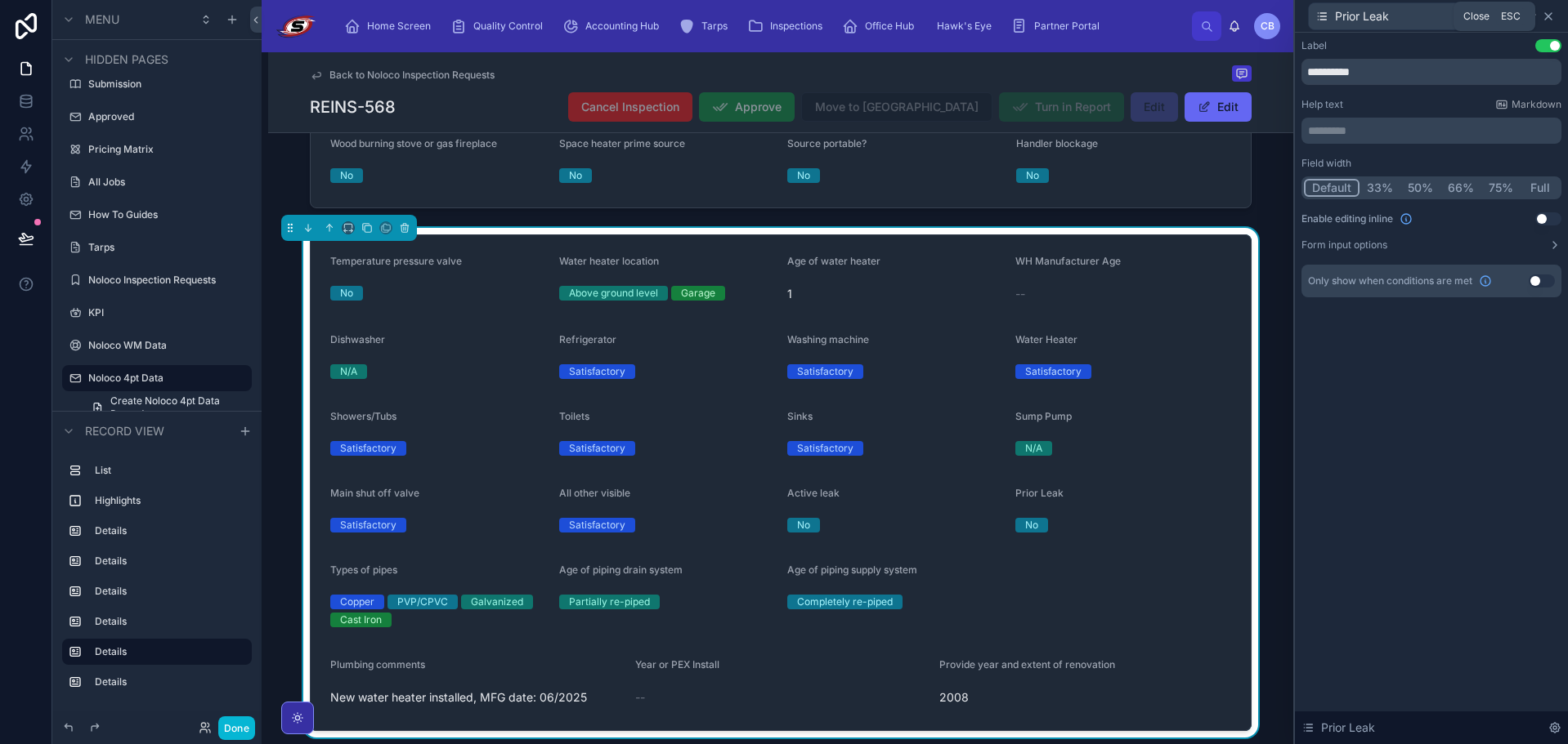
click at [1546, 12] on icon at bounding box center [1548, 16] width 13 height 13
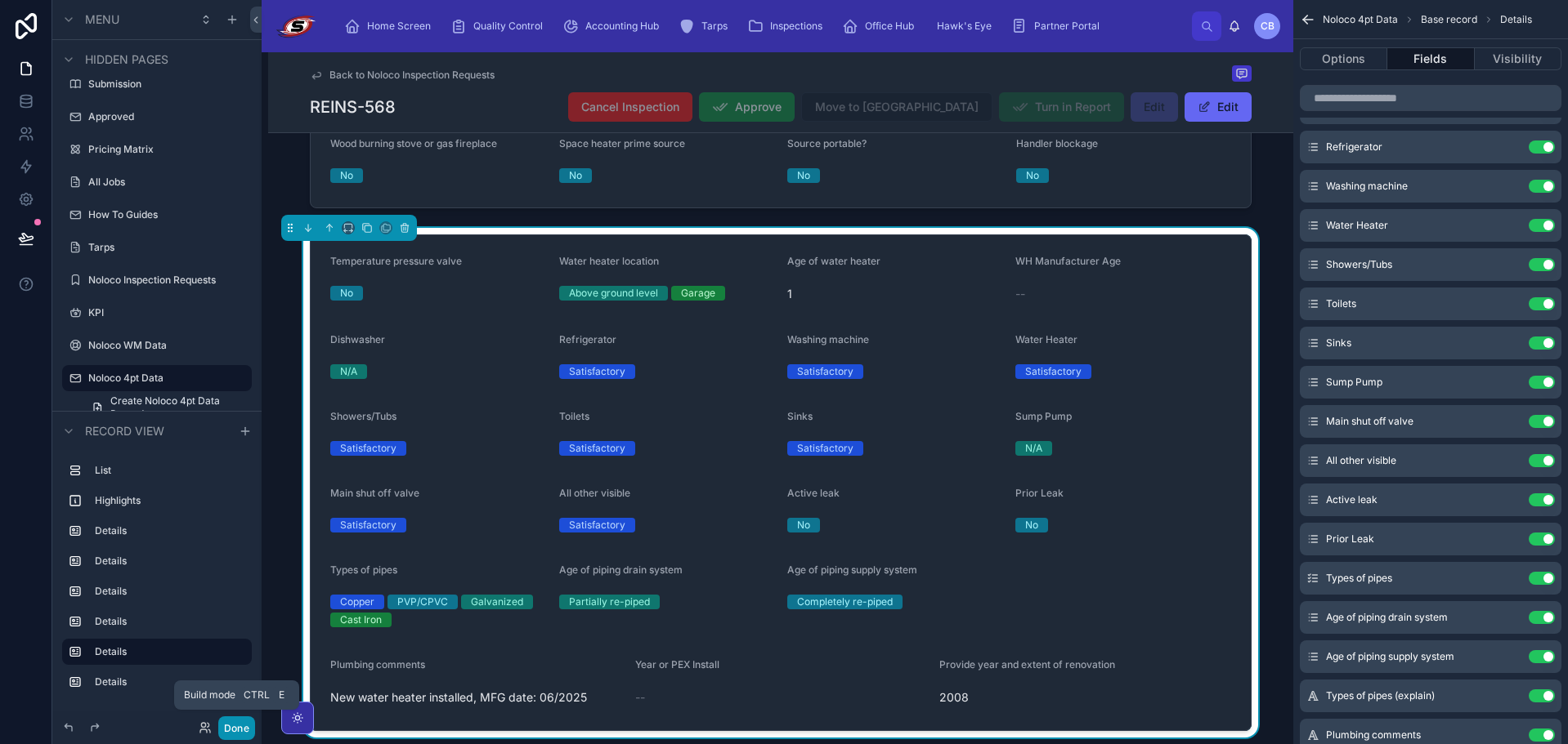
click at [241, 723] on button "Done" at bounding box center [236, 729] width 37 height 24
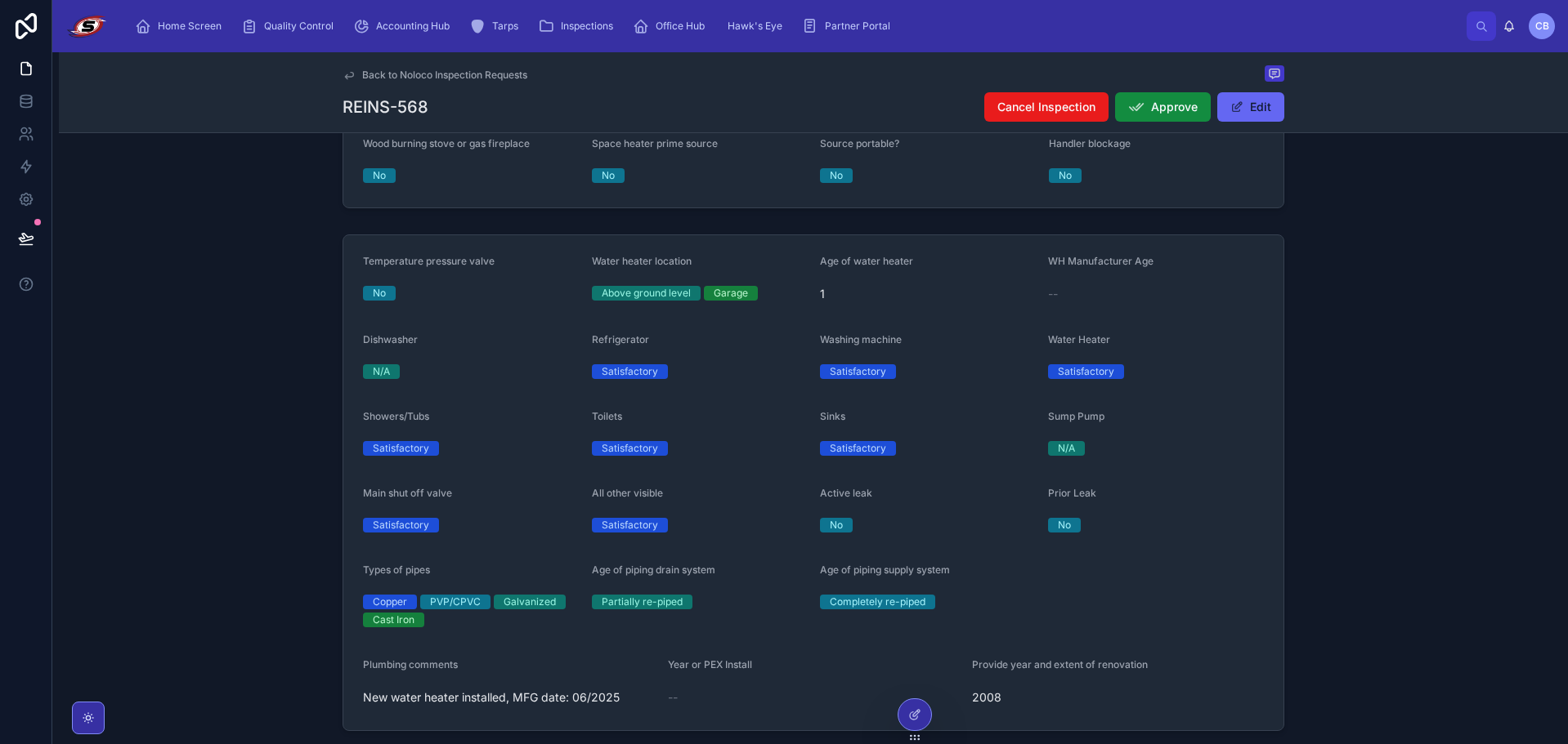
click at [261, 580] on div "Temperature pressure valve No Water heater location Above ground level Garage A…" at bounding box center [813, 482] width 1509 height 510
click at [29, 240] on icon at bounding box center [26, 238] width 14 height 8
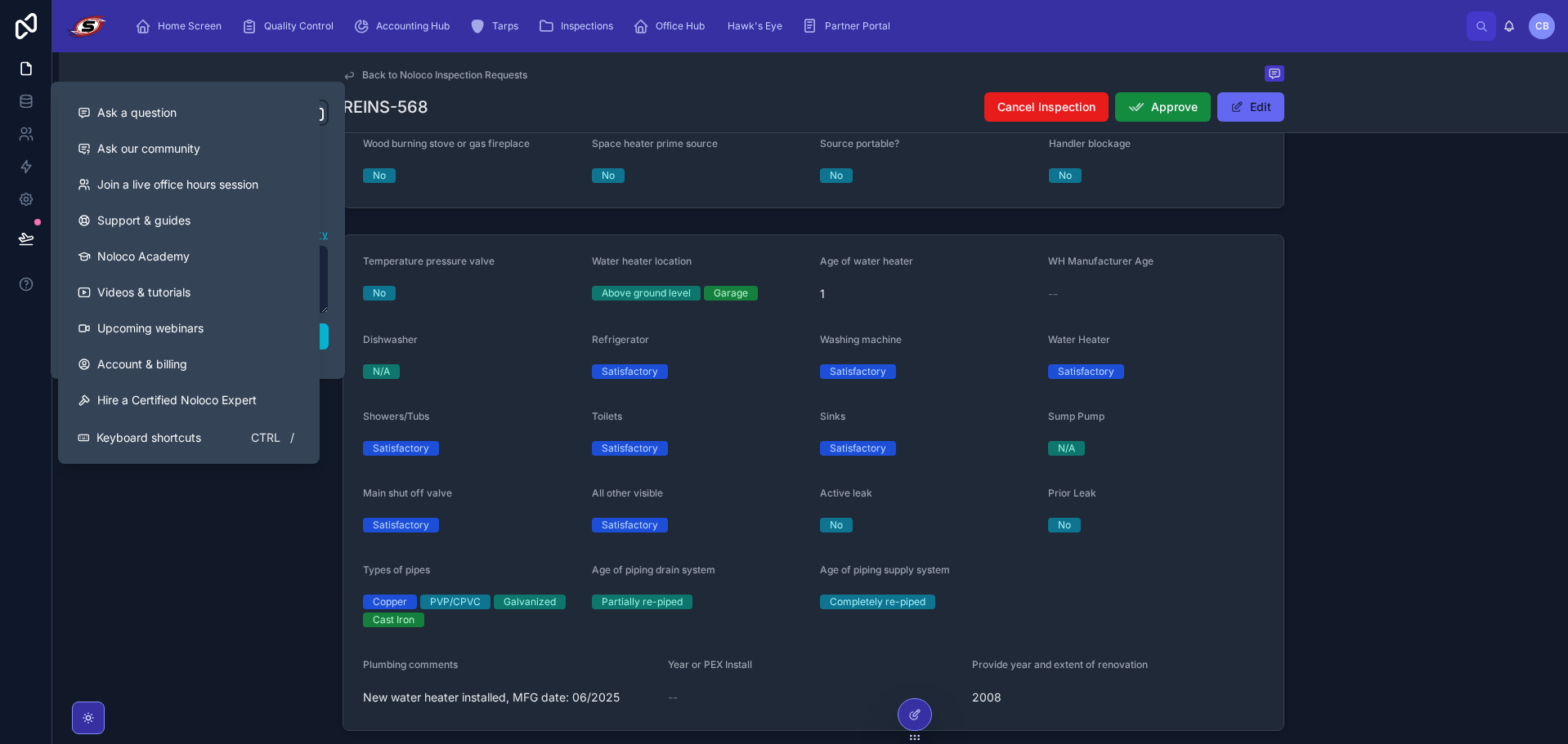
click at [273, 517] on div "Temperature pressure valve No Water heater location Above ground level Garage A…" at bounding box center [813, 482] width 1509 height 510
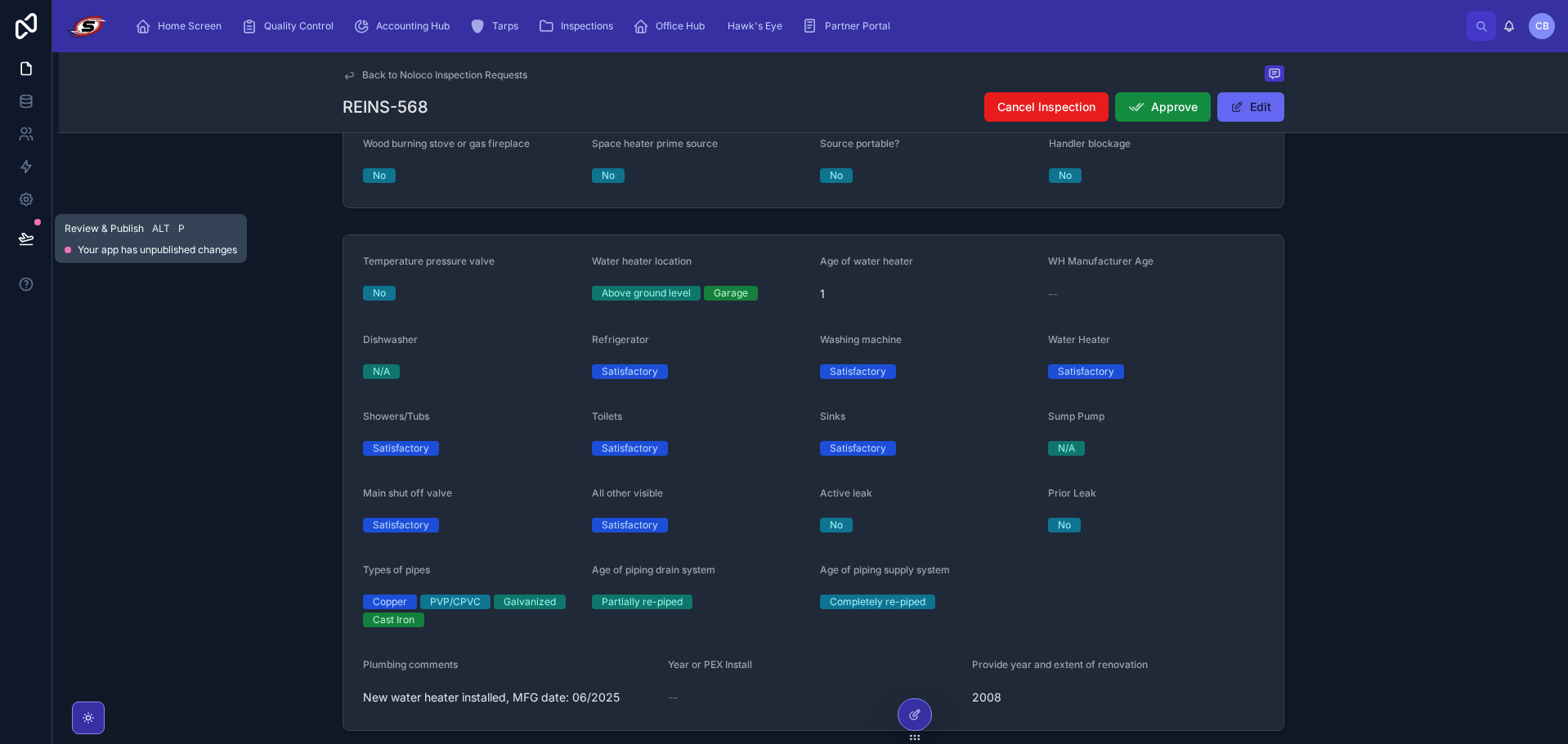
click at [27, 233] on icon at bounding box center [26, 239] width 16 height 16
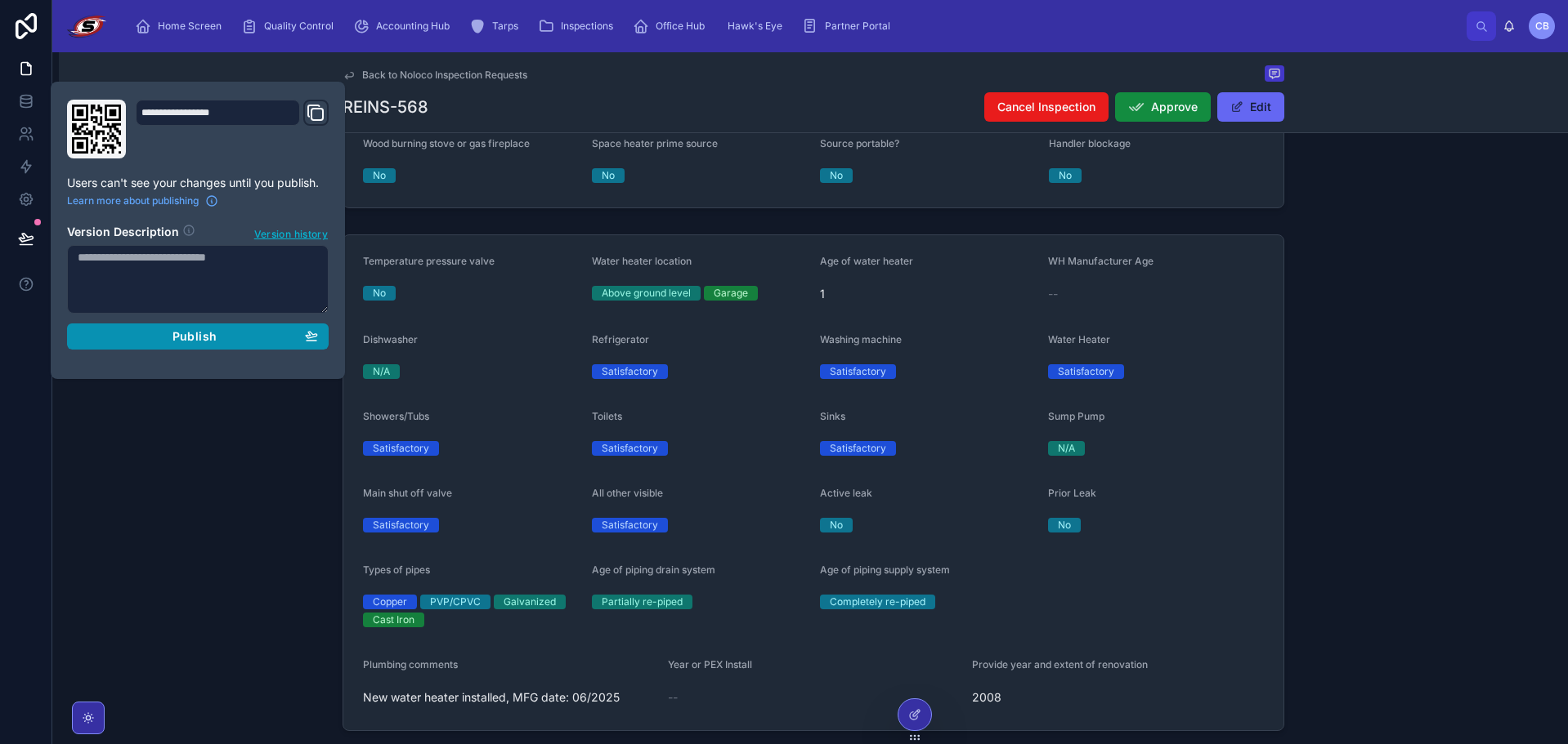
click at [155, 329] on button "Publish" at bounding box center [197, 336] width 262 height 26
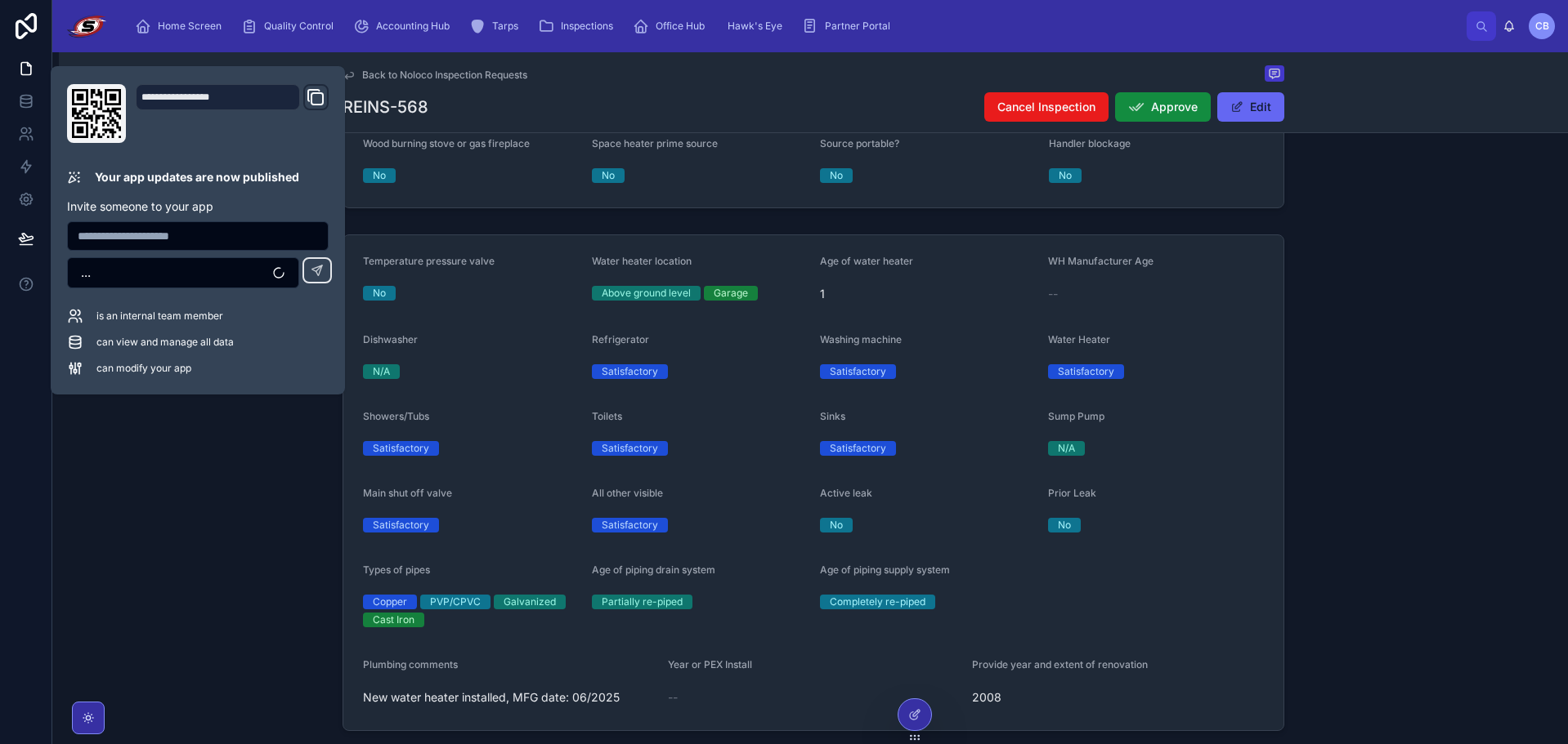
click at [176, 397] on div "**********" at bounding box center [784, 372] width 1568 height 744
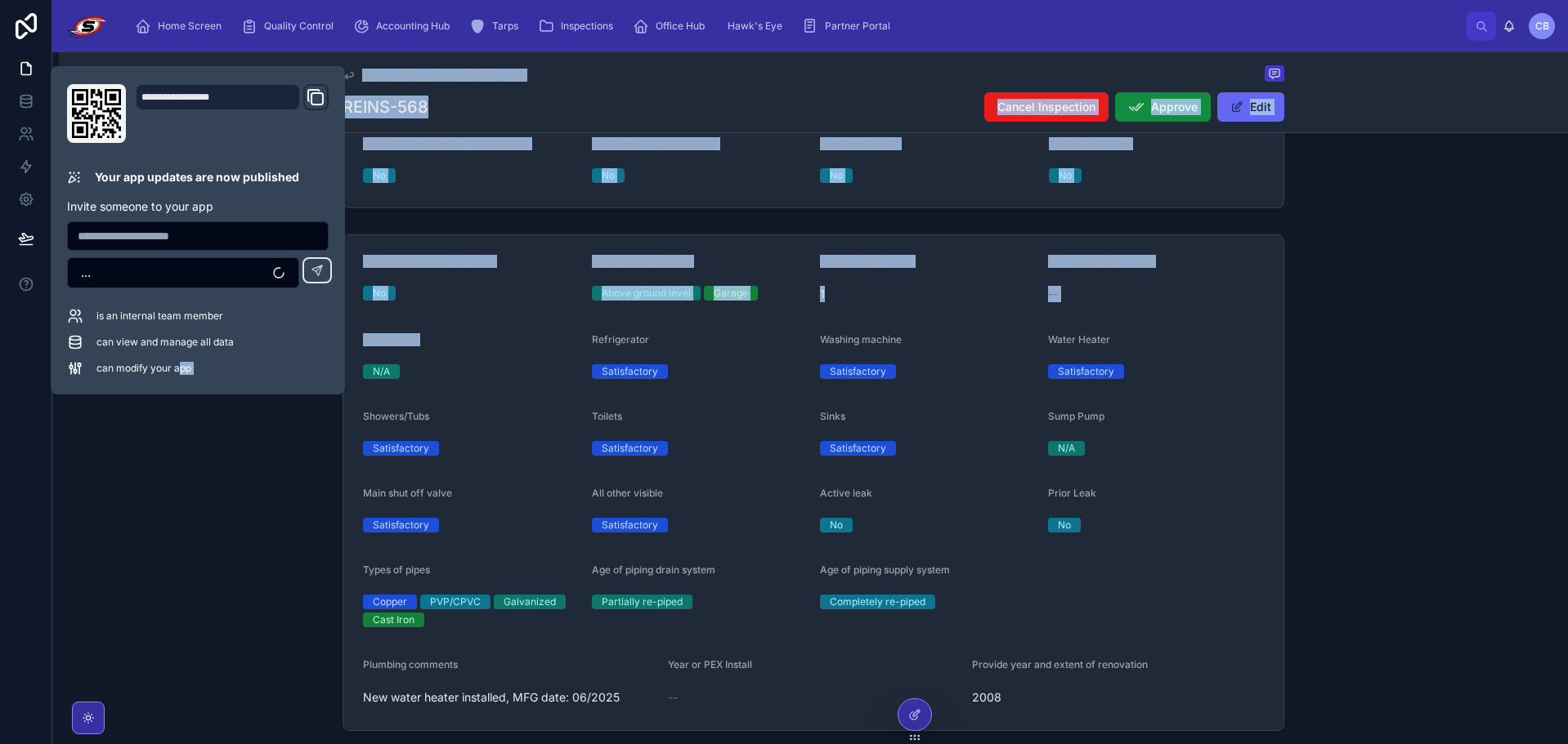
click at [176, 402] on div "Temperature pressure valve No Water heater location Above ground level Garage A…" at bounding box center [813, 482] width 1509 height 510
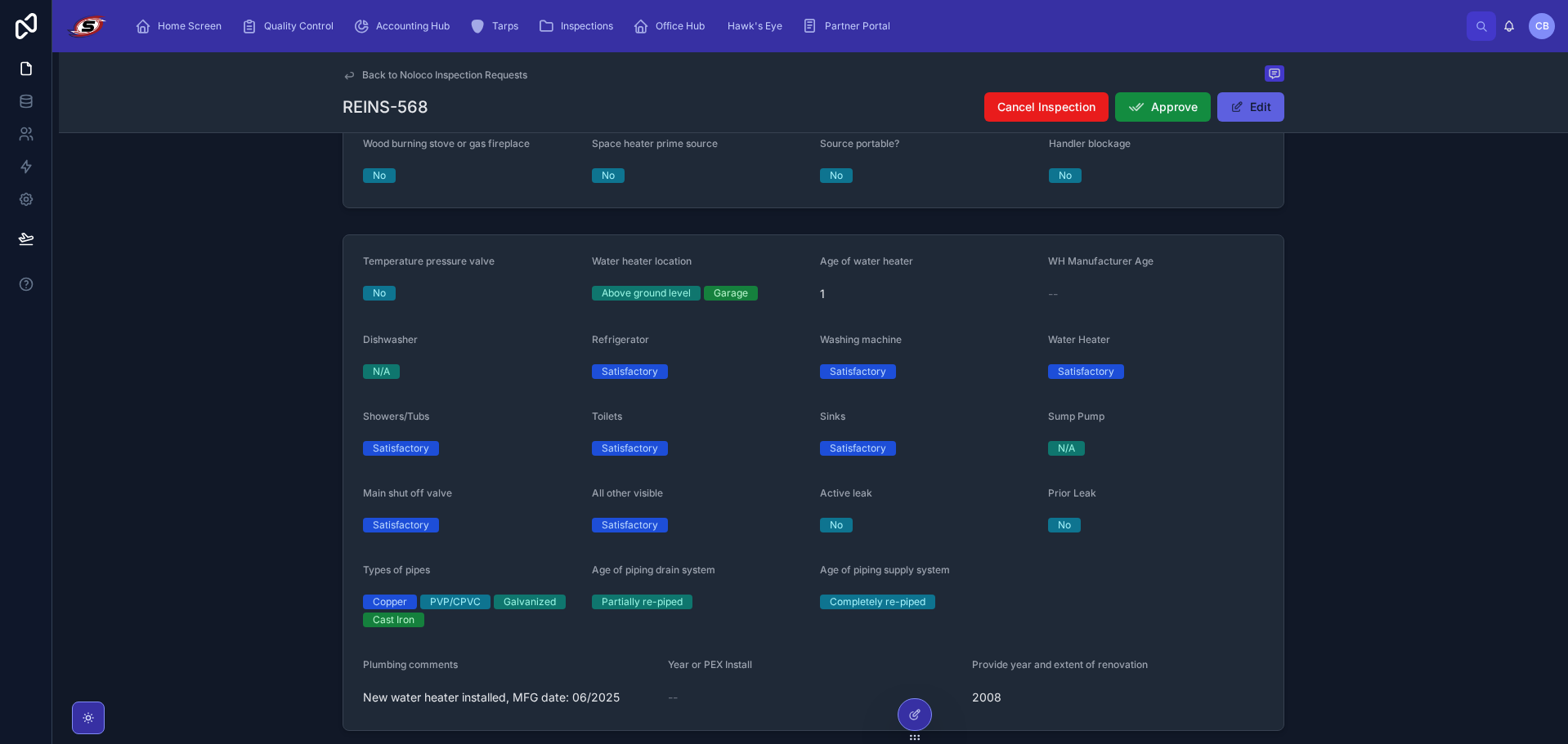
click at [1247, 107] on button "Edit" at bounding box center [1250, 107] width 67 height 30
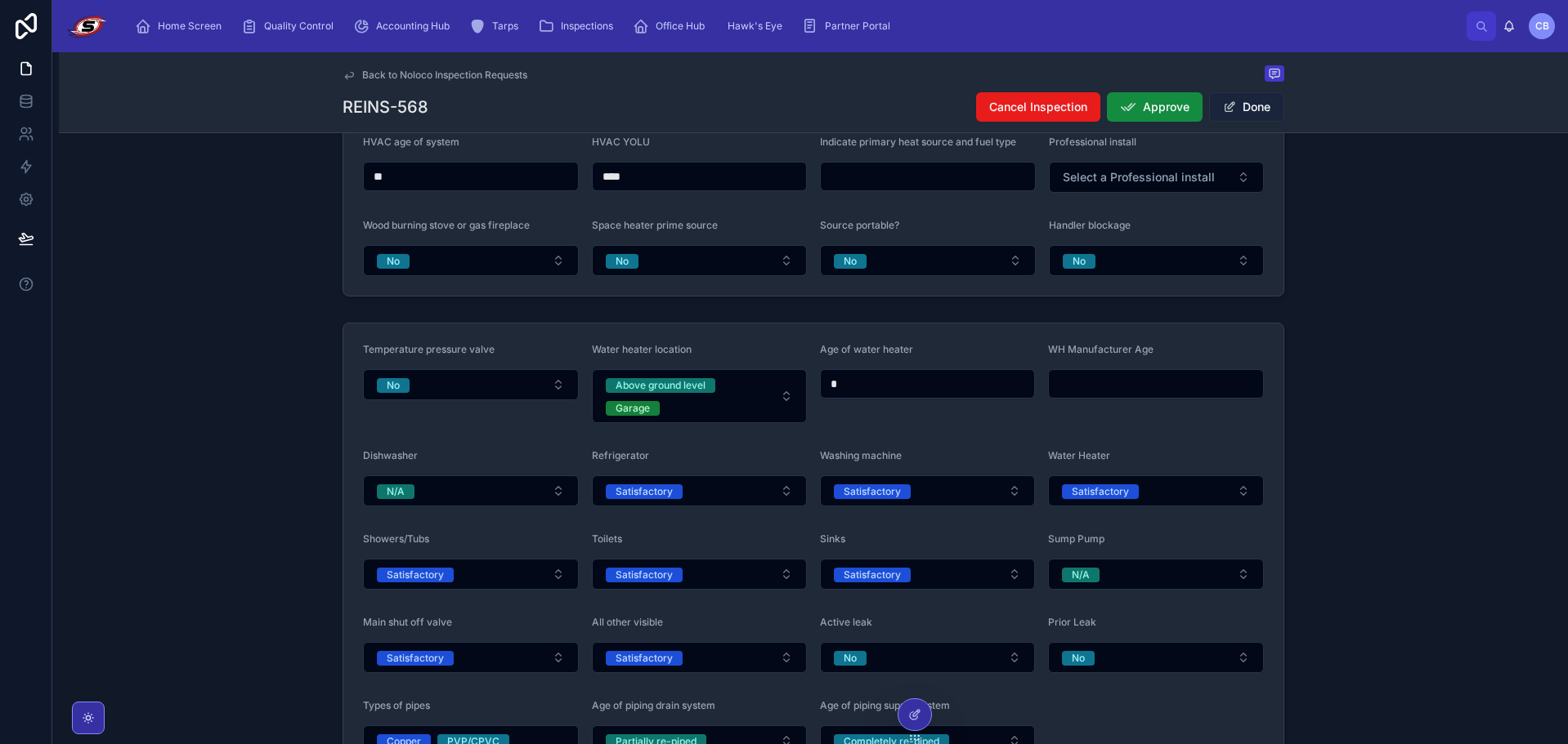
scroll to position [1429, 0]
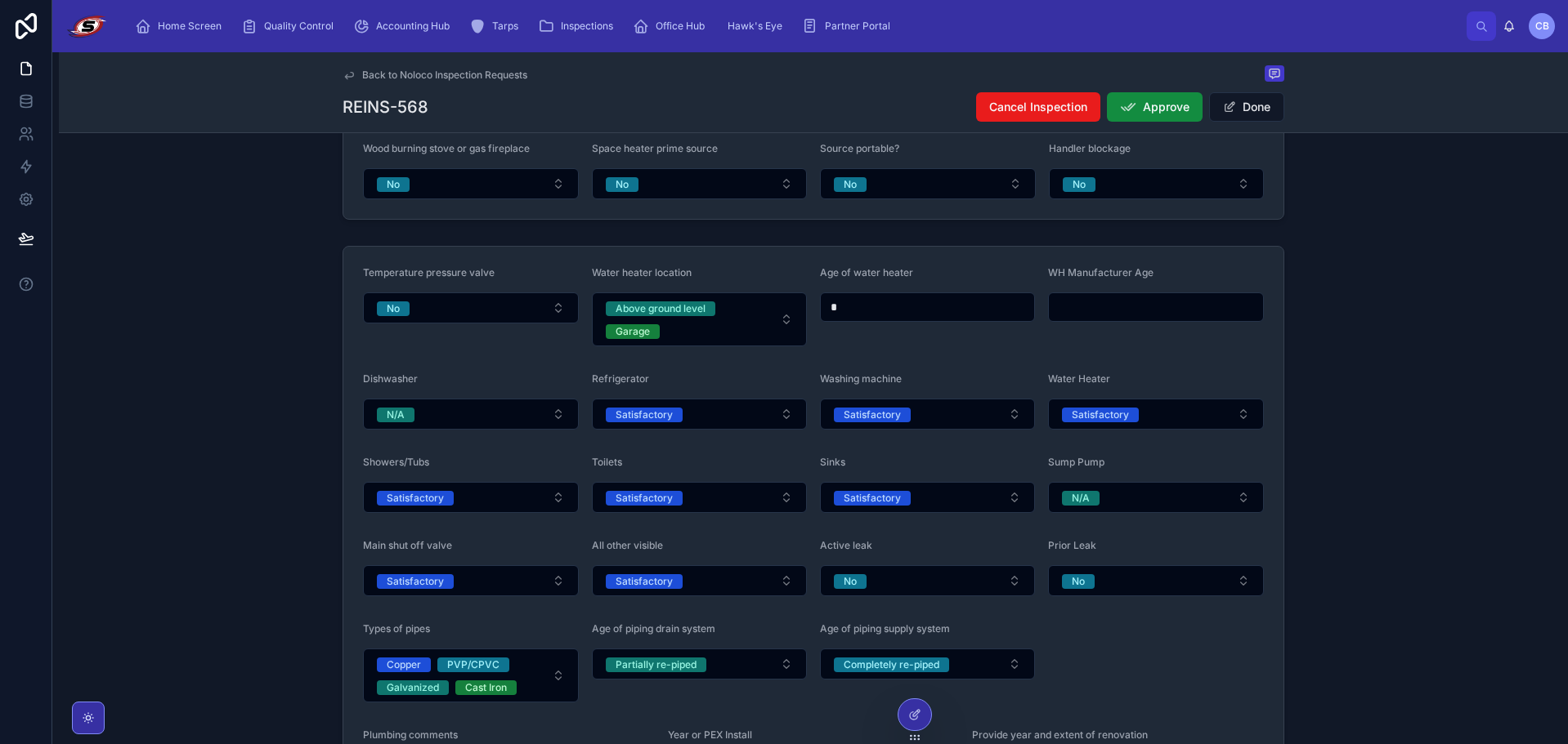
click at [1180, 308] on input "text" at bounding box center [1155, 306] width 214 height 23
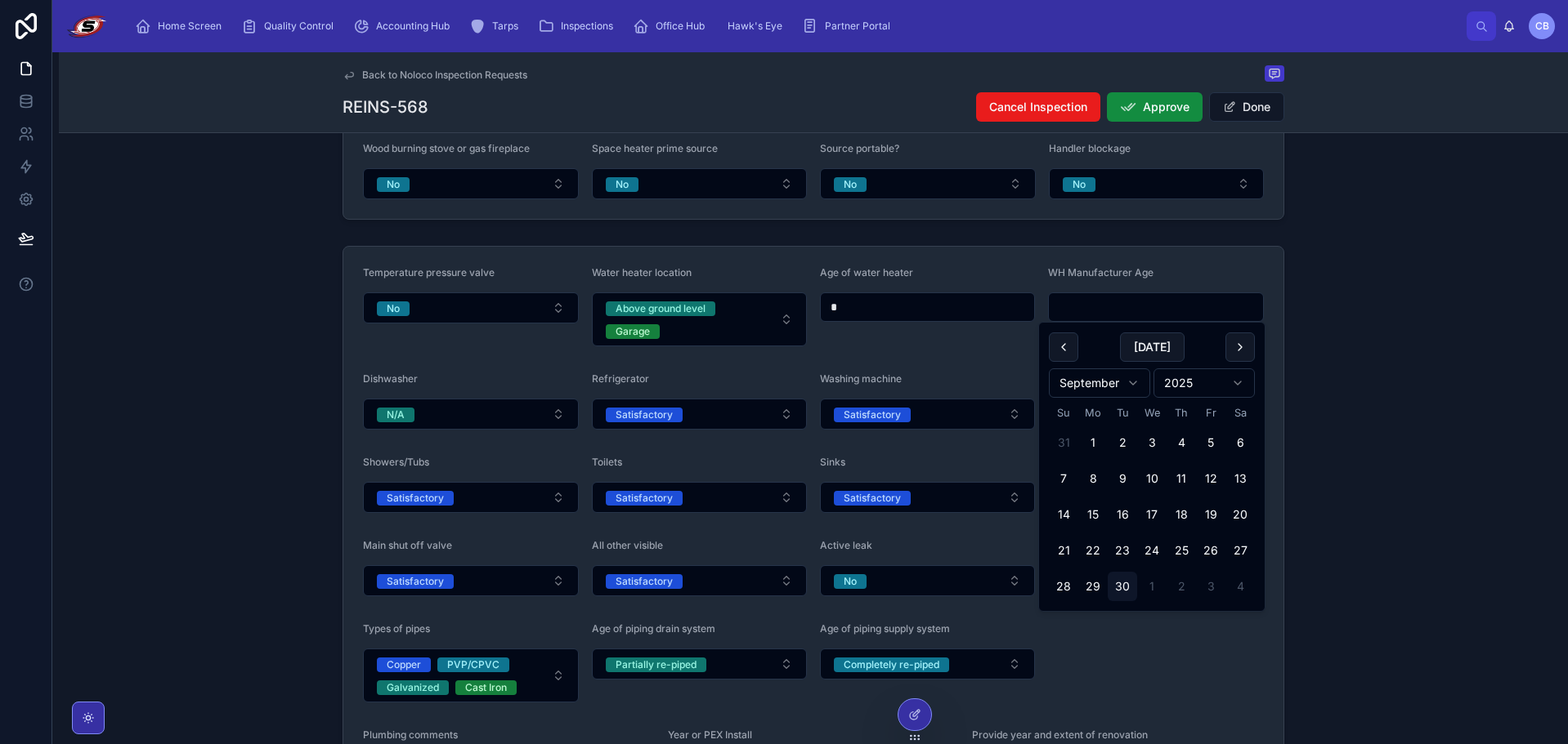
click at [1210, 260] on form "**********" at bounding box center [813, 535] width 940 height 577
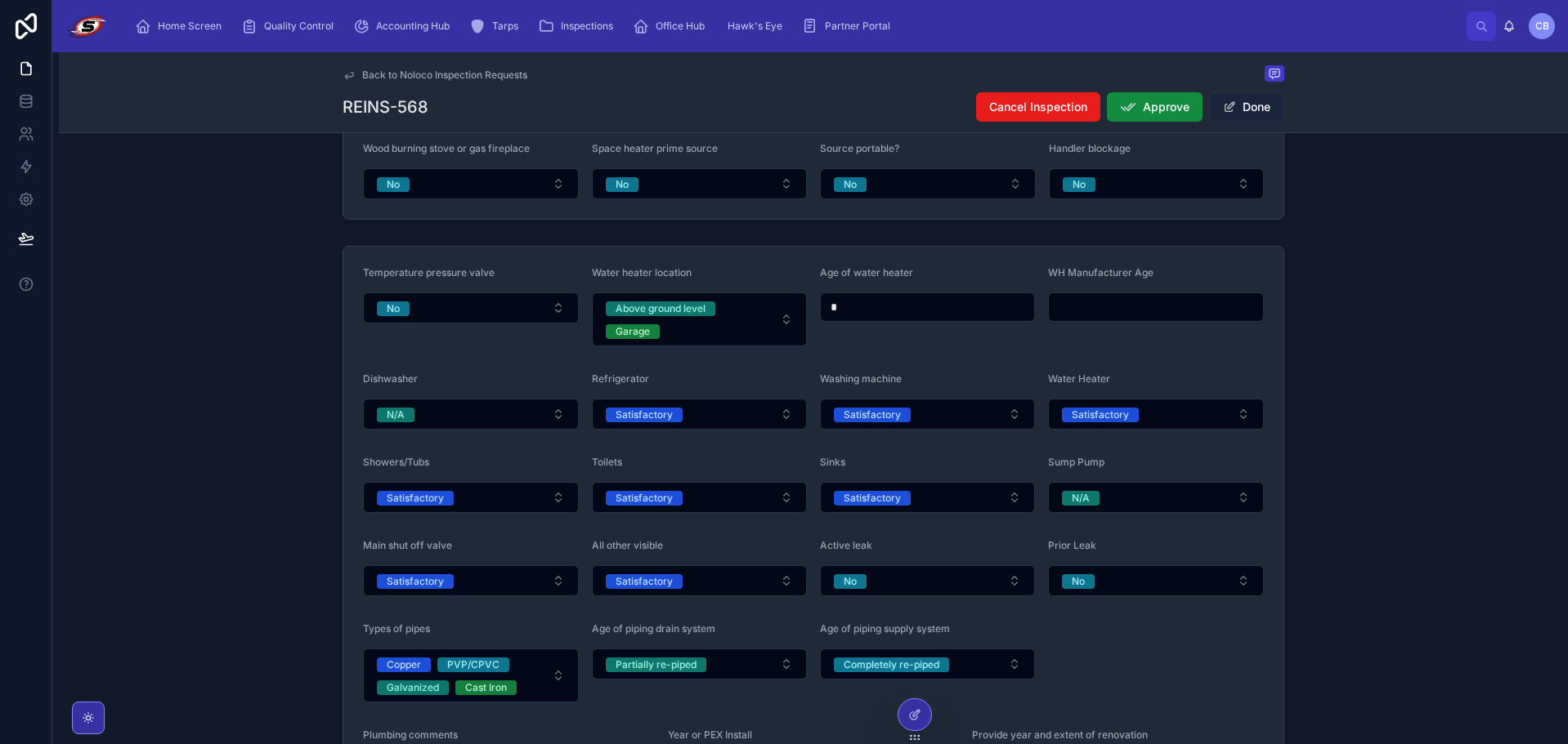
click at [1250, 107] on button "Done" at bounding box center [1247, 107] width 76 height 30
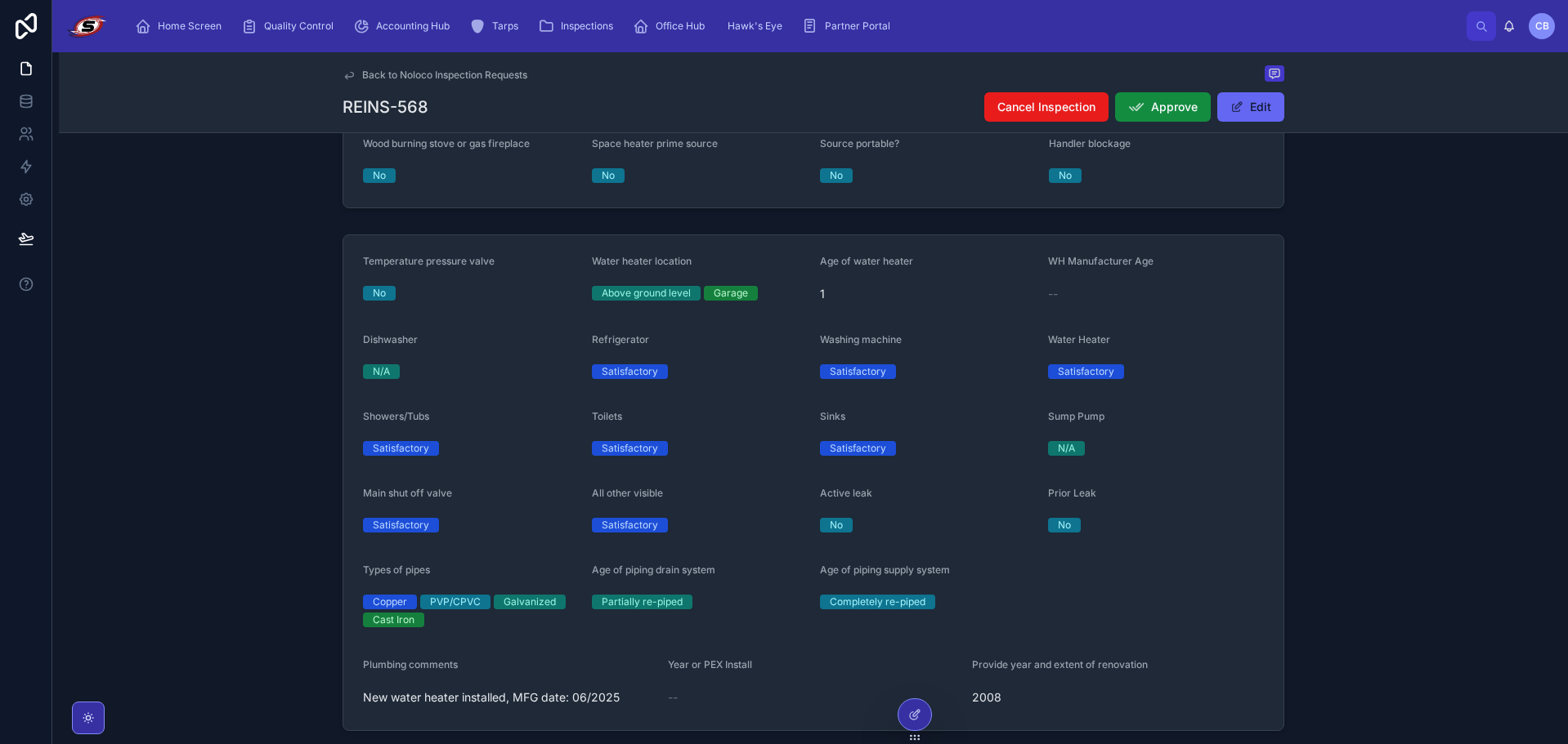
click at [138, 300] on div "Temperature pressure valve No Water heater location Above ground level Garage A…" at bounding box center [813, 482] width 1509 height 510
click at [147, 65] on div "Back to Noloco Inspection Requests REINS-568 Cancel Inspection Approve Edit" at bounding box center [813, 93] width 1509 height 81
